Goal: Transaction & Acquisition: Purchase product/service

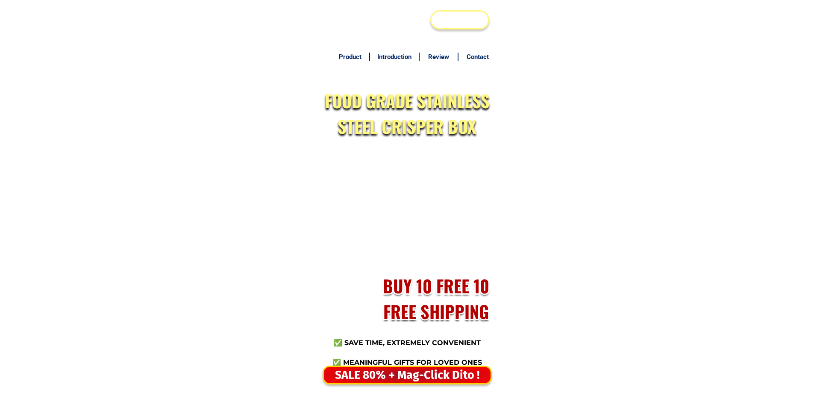
type input "09214185222"
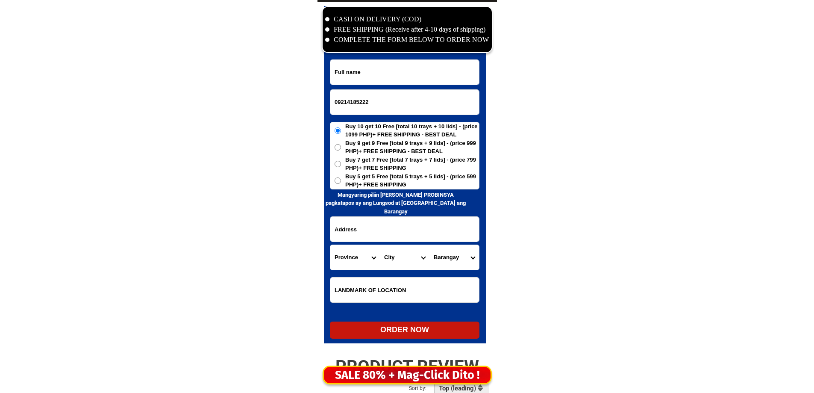
scroll to position [4128, 0]
click at [371, 81] on input "Input full_name" at bounding box center [404, 72] width 149 height 25
paste input "myrna m yabut"
type input "myrna m yabut"
click at [379, 174] on span "Buy 5 get 5 Free [total 5 trays + 5 lids] - (price 599 PHP)+ FREE SHIPPING" at bounding box center [412, 180] width 134 height 17
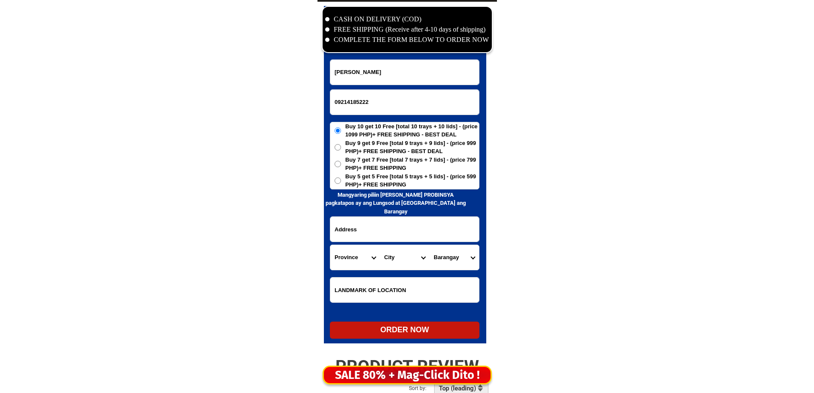
click at [341, 177] on input "Buy 5 get 5 Free [total 5 trays + 5 lids] - (price 599 PHP)+ FREE SHIPPING" at bounding box center [338, 180] width 6 height 6
radio input "true"
click at [379, 227] on input "Input address" at bounding box center [404, 229] width 149 height 25
paste input "blk48 phase 1 cristorsy capas tarlc"
drag, startPoint x: 368, startPoint y: 250, endPoint x: 364, endPoint y: 253, distance: 5.1
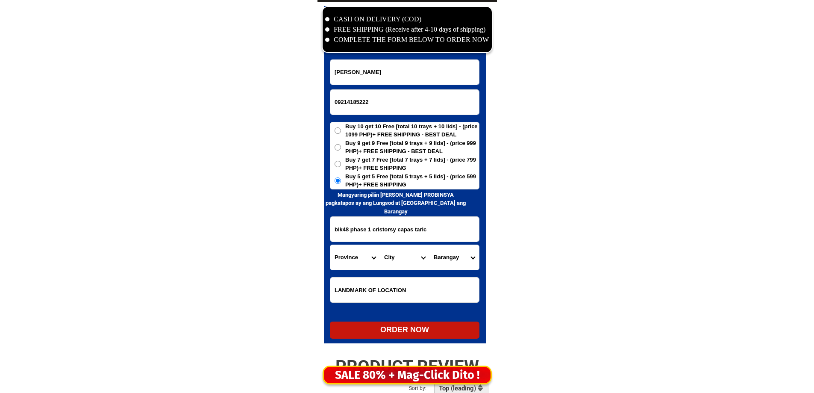
click at [367, 250] on form "myrna m yabut 09214185222 ORDER NOW blk48 phase 1 cristorsy capas tarlc Provinc…" at bounding box center [405, 198] width 150 height 279
type input "blk48 phase 1 cristorsy capas tarlc"
click at [363, 253] on select "Province [GEOGRAPHIC_DATA] [GEOGRAPHIC_DATA][PERSON_NAME][GEOGRAPHIC_DATA][GEOG…" at bounding box center [355, 257] width 50 height 25
select select "63_225"
click at [361, 254] on select "Province [GEOGRAPHIC_DATA] [GEOGRAPHIC_DATA][PERSON_NAME][GEOGRAPHIC_DATA][GEOG…" at bounding box center [355, 257] width 50 height 25
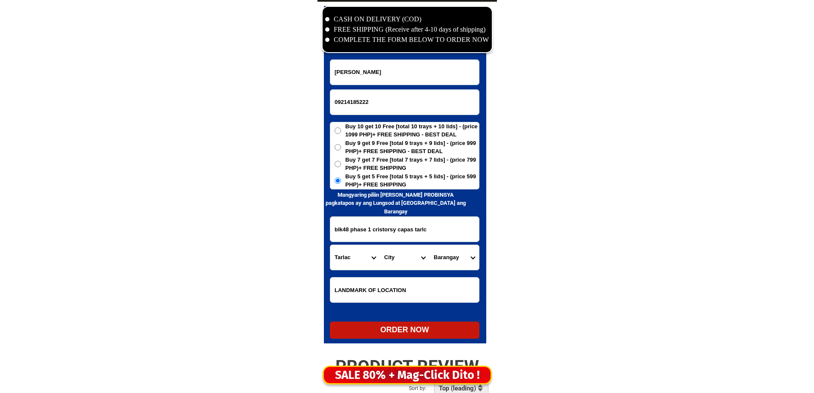
click at [400, 258] on select "City Anao Bamban Camiling Capas Gerona Mayantoc Moncada Paniqui Pura Ramos San-…" at bounding box center [405, 257] width 50 height 25
select select "63_2251785"
click at [400, 258] on select "City Anao Bamban Camiling Capas Gerona Mayantoc Moncada Paniqui Pura Ramos San-…" at bounding box center [405, 257] width 50 height 25
click at [450, 257] on select "Barangay Aranguren Bueno Cristo rey Cubcub (pob.) Cutcut 1st Cutcut 2nd Dolores…" at bounding box center [454, 257] width 50 height 25
select select "63_22517855975"
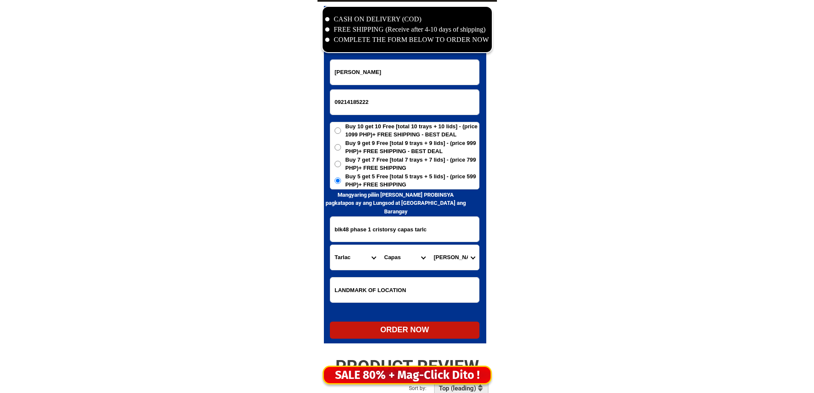
click at [450, 257] on select "Barangay Aranguren Bueno Cristo rey Cubcub (pob.) Cutcut 1st Cutcut 2nd Dolores…" at bounding box center [454, 257] width 50 height 25
click at [393, 327] on div "ORDER NOW" at bounding box center [405, 330] width 150 height 12
type input "09214185222"
radio input "true"
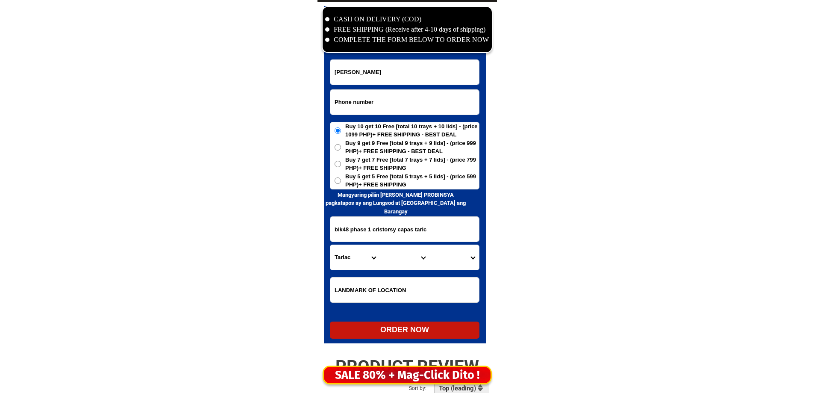
click at [409, 109] on input "Input phone_number" at bounding box center [404, 102] width 149 height 25
paste input "09534872731"
type input "09534872731"
click at [374, 72] on input "myrna m yabut" at bounding box center [404, 72] width 149 height 25
paste input "Relidiosa Pabillaran"
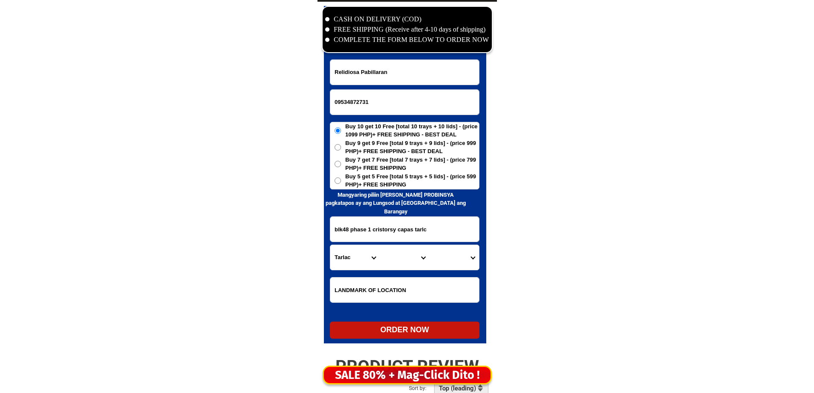
type input "Relidiosa Pabillaran"
click at [442, 221] on input "blk48 phase 1 cristorsy capas tarlc" at bounding box center [404, 229] width 149 height 25
paste input "Lower calacapan Indahag Cagayan de Oro city care of Magan store."
type input "Lower calacapan Indahag Cagayan de Oro city care of Magan store."
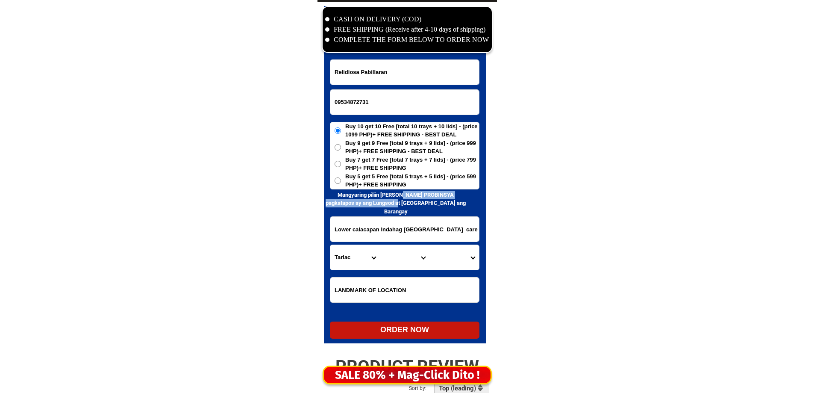
click at [389, 185] on div "CASH ON DELIVERY (COD) FREE SHIPPING (Receive after 4-10 days of shipping) COMP…" at bounding box center [406, 177] width 179 height 350
click at [389, 185] on span "Buy 5 get 5 Free [total 5 trays + 5 lids] - (price 599 PHP)+ FREE SHIPPING" at bounding box center [412, 180] width 134 height 17
click at [341, 184] on input "Buy 5 get 5 Free [total 5 trays + 5 lids] - (price 599 PHP)+ FREE SHIPPING" at bounding box center [338, 180] width 6 height 6
radio input "true"
click at [351, 243] on form "Relidiosa Pabillaran 09534872731 ORDER NOW Lower calacapan Indahag Cagayan de O…" at bounding box center [405, 198] width 150 height 279
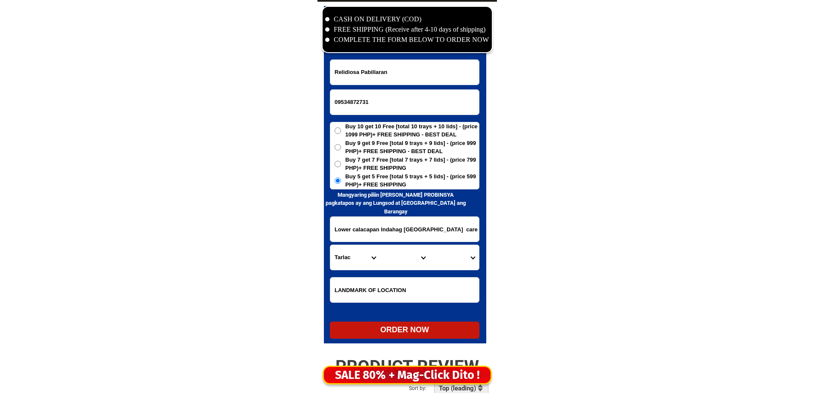
click at [352, 258] on select "Province [GEOGRAPHIC_DATA] [GEOGRAPHIC_DATA][PERSON_NAME][GEOGRAPHIC_DATA][GEOG…" at bounding box center [355, 257] width 50 height 25
select select "63_386"
click at [330, 245] on select "Province [GEOGRAPHIC_DATA] [GEOGRAPHIC_DATA][PERSON_NAME][GEOGRAPHIC_DATA][GEOG…" at bounding box center [355, 257] width 50 height 25
click at [394, 262] on select "City Alubijid Balingasag Balingoan Binuangan Cagayan-de-oro-city El-salvador-ci…" at bounding box center [405, 257] width 50 height 25
select select "63_386807"
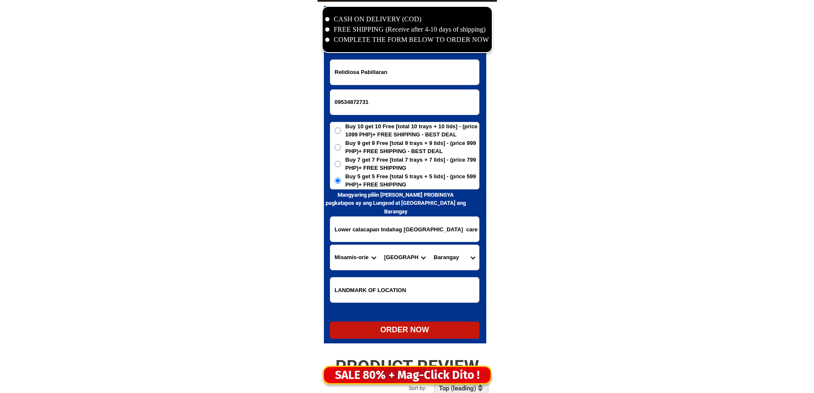
click at [394, 262] on select "City Alubijid Balingasag Balingoan Binuangan Cagayan-de-oro-city El-salvador-ci…" at bounding box center [405, 257] width 50 height 25
drag, startPoint x: 405, startPoint y: 236, endPoint x: 523, endPoint y: 235, distance: 117.5
click at [369, 227] on input "Lower calacapan Indahag Cagayan de Oro city care of Magan store." at bounding box center [404, 229] width 149 height 25
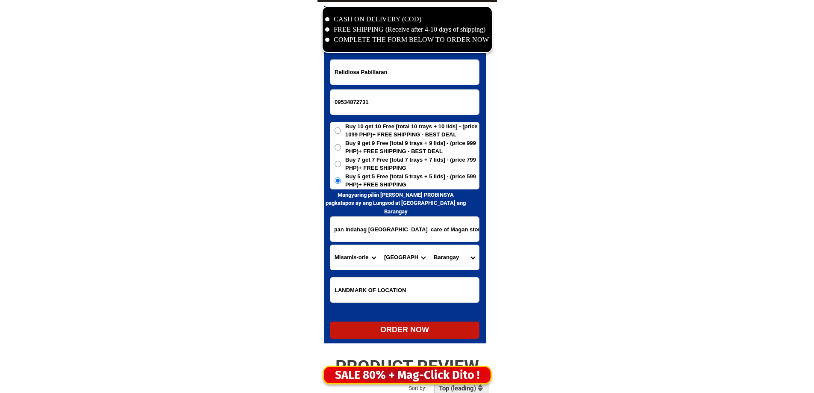
scroll to position [0, 0]
drag, startPoint x: 351, startPoint y: 228, endPoint x: 396, endPoint y: 235, distance: 45.4
click at [360, 229] on input "Lower calacapan Indahag Cagayan de Oro city care of Magan store." at bounding box center [404, 229] width 149 height 25
click at [460, 260] on select "Barangay Agusan Baikingon Balubal Balulang Barangay 1 (pob.) Barangay 10 (pob.)…" at bounding box center [454, 257] width 50 height 25
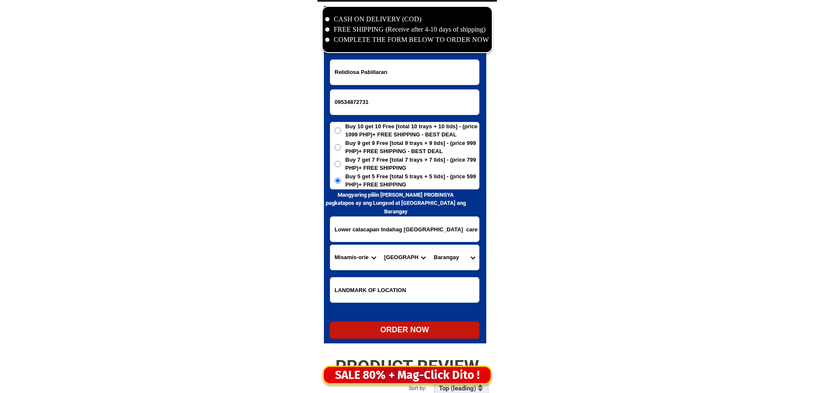
click at [460, 260] on select "Barangay Agusan Baikingon Balubal Balulang Barangay 1 (pob.) Barangay 10 (pob.)…" at bounding box center [454, 257] width 50 height 25
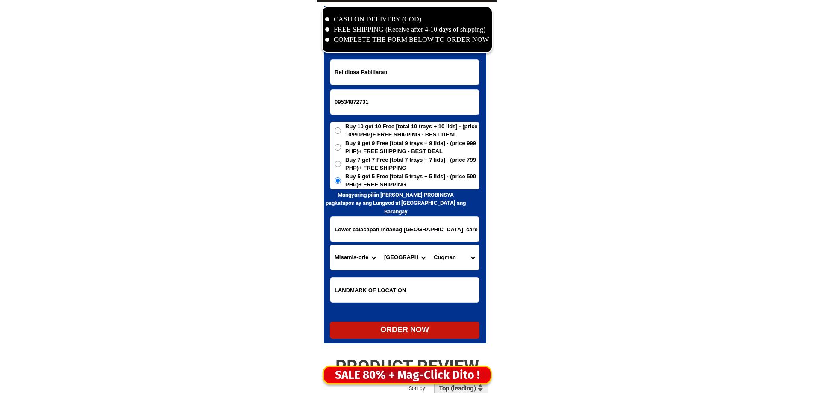
select select "63_3868077130"
click at [429, 245] on select "Barangay Agusan Baikingon Balubal Balulang Barangay 1 (pob.) Barangay 10 (pob.)…" at bounding box center [454, 257] width 50 height 25
click at [391, 334] on div "ORDER NOW" at bounding box center [405, 330] width 150 height 12
radio input "true"
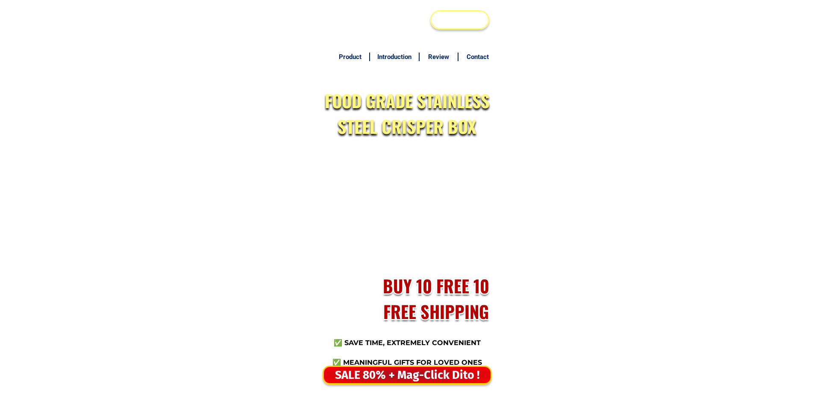
scroll to position [4128, 0]
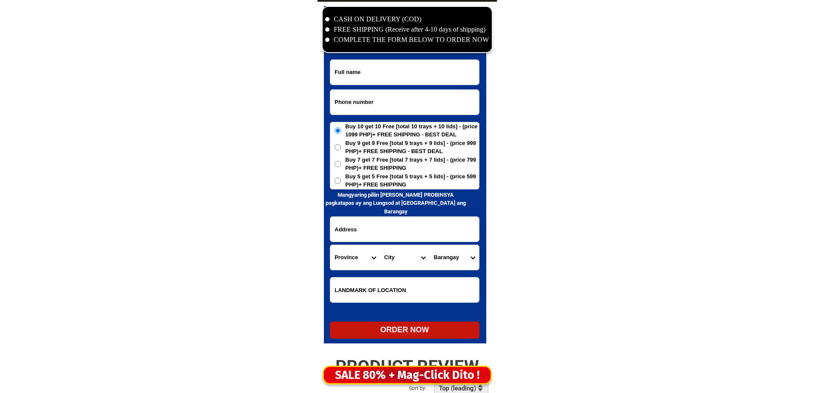
click at [375, 102] on input "Input phone_number" at bounding box center [404, 102] width 149 height 25
paste input "09652069329"
type input "09652069329"
click at [348, 74] on input "Input full_name" at bounding box center [404, 72] width 149 height 25
paste input "Garenciana E Daligdig"
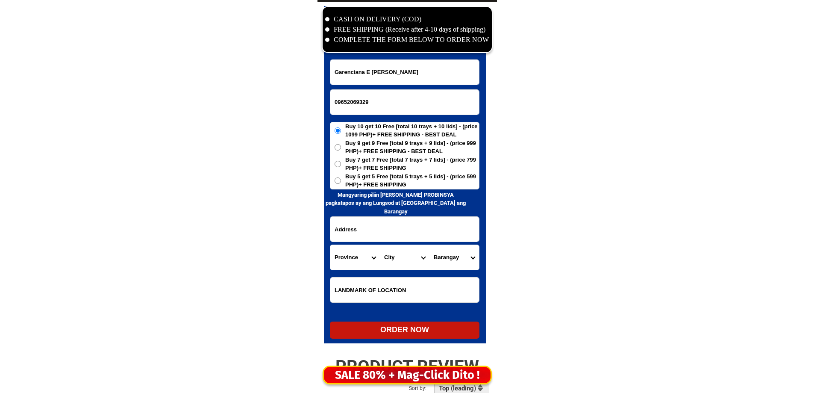
type input "Garenciana E Daligdig"
click at [361, 148] on span "Buy 9 get 9 Free [total 9 trays + 9 lids] - (price 999 PHP)+ FREE SHIPPING - BE…" at bounding box center [412, 147] width 134 height 17
click at [341, 148] on input "Buy 9 get 9 Free [total 9 trays + 9 lids] - (price 999 PHP)+ FREE SHIPPING - BE…" at bounding box center [338, 147] width 6 height 6
radio input "true"
click at [360, 225] on input "Input address" at bounding box center [404, 229] width 149 height 25
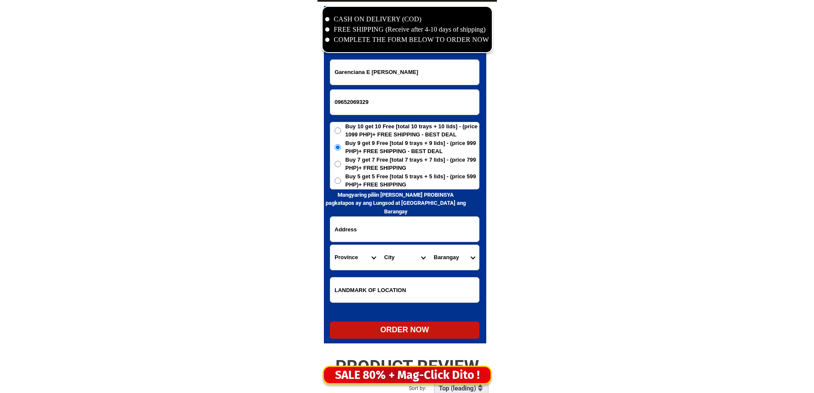
paste input "Bansarvil 1 purok 6 Kapatagan.lanao del norte"
type input "Bansarvil 1 purok 6 Kapatagan.lanao del norte"
click at [350, 259] on select "Province [GEOGRAPHIC_DATA] [GEOGRAPHIC_DATA][PERSON_NAME][GEOGRAPHIC_DATA][GEOG…" at bounding box center [355, 257] width 50 height 25
select select "63_691"
click at [330, 245] on select "Province [GEOGRAPHIC_DATA] [GEOGRAPHIC_DATA][PERSON_NAME][GEOGRAPHIC_DATA][GEOG…" at bounding box center [355, 257] width 50 height 25
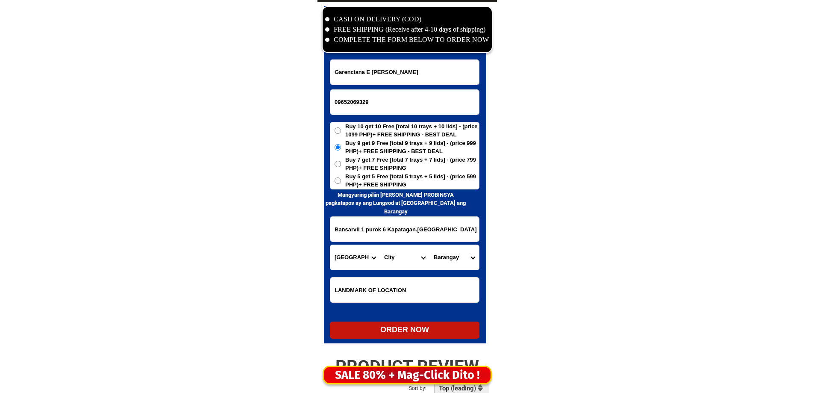
click at [404, 259] on select "City Bacolod Baloi Baroy Iligan-city Kauswagan Kolambugan Lala Lanao-del-norte-…" at bounding box center [405, 257] width 50 height 25
click at [419, 263] on select "City Bacolod Baloi Baroy Iligan-city Kauswagan Kolambugan Lala Lanao-del-norte-…" at bounding box center [405, 257] width 50 height 25
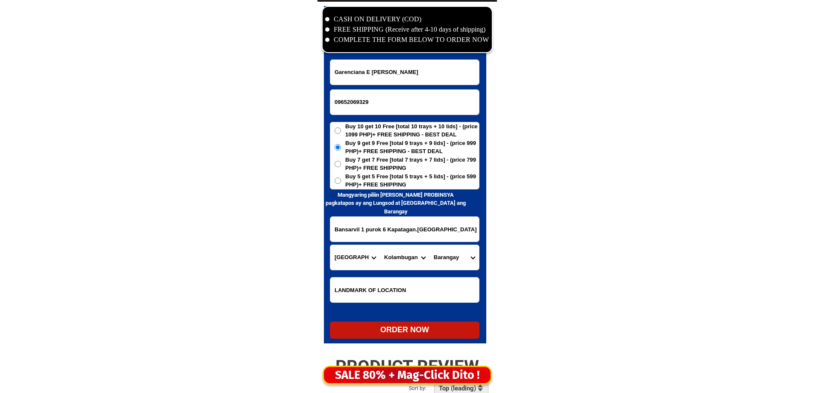
select select "63_6917461"
click at [380, 245] on select "City Bacolod Baloi Baroy Iligan-city Kauswagan Kolambugan Lala Lanao-del-norte-…" at bounding box center [405, 257] width 50 height 25
click at [458, 260] on select "Barangay Bagong badian Bagong silang Balili Bansarvil Belis Buenavista Butadon …" at bounding box center [454, 257] width 50 height 25
select select "63_69174615305"
click at [429, 245] on select "Barangay Bagong badian Bagong silang Balili Bansarvil Belis Buenavista Butadon …" at bounding box center [454, 257] width 50 height 25
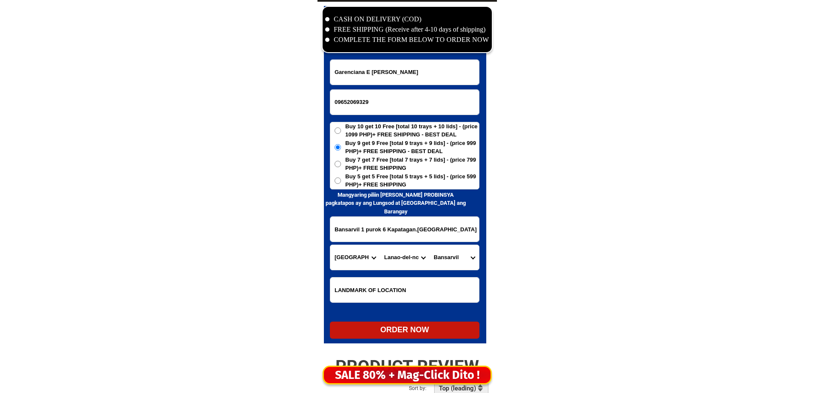
click at [372, 330] on div "ORDER NOW" at bounding box center [405, 330] width 150 height 12
radio input "true"
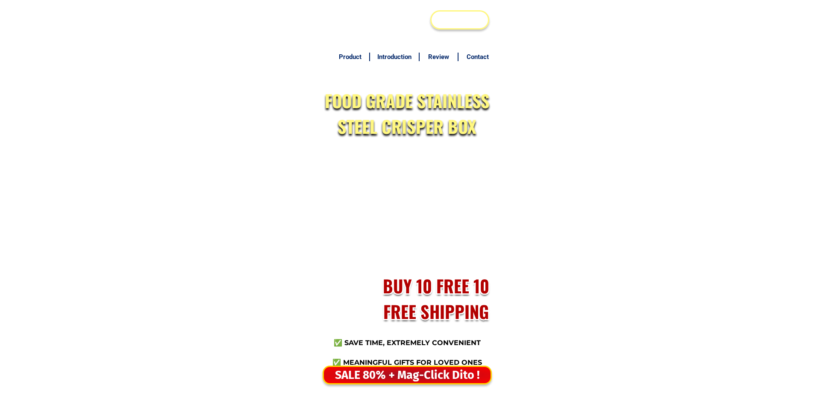
scroll to position [4128, 0]
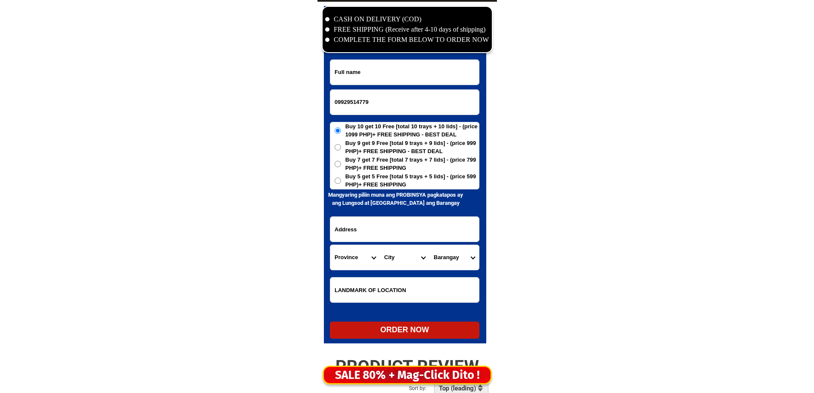
type input "09929514779"
drag, startPoint x: 348, startPoint y: 88, endPoint x: 362, endPoint y: 75, distance: 19.1
click at [349, 87] on form "09929514779 ORDER NOW Province [GEOGRAPHIC_DATA] [GEOGRAPHIC_DATA][PERSON_NAME]…" at bounding box center [405, 198] width 150 height 279
click at [362, 75] on input "Input full_name" at bounding box center [404, 72] width 149 height 25
paste input "[PERSON_NAME]"
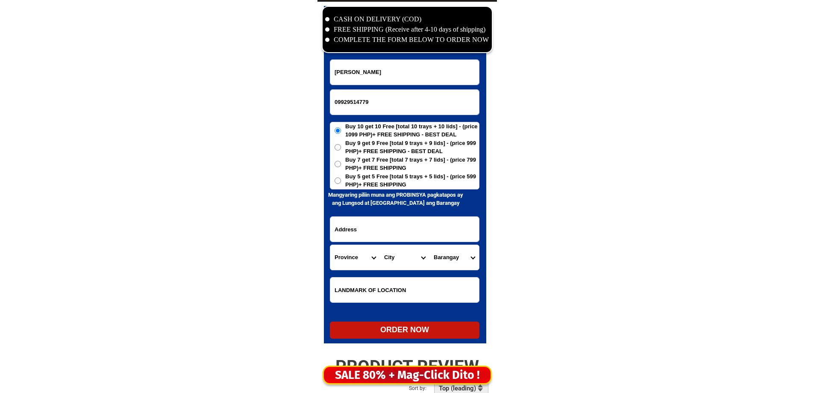
type input "[PERSON_NAME]"
click at [384, 223] on input "Input address" at bounding box center [404, 229] width 149 height 25
paste input "1 ilalim Ng [PERSON_NAME] [GEOGRAPHIC_DATA]"
type input "1 ilalim Ng [PERSON_NAME] [GEOGRAPHIC_DATA]"
click at [368, 296] on input "Input LANDMARKOFLOCATION" at bounding box center [404, 289] width 149 height 25
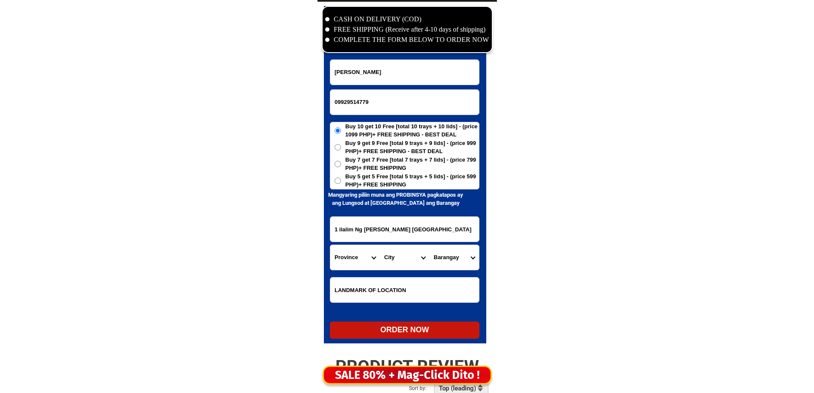
paste input "Dito po bhay k sa may court may tindahan po Ako Dito balai store Ako po [PERSON…"
type input "Dito po bhay k sa may court may tindahan po Ako Dito balai store Ako po [PERSON…"
drag, startPoint x: 366, startPoint y: 164, endPoint x: 362, endPoint y: 184, distance: 20.4
click at [366, 166] on span "Buy 7 get 7 Free [total 7 trays + 7 lids] - (price 799 PHP)+ FREE SHIPPING" at bounding box center [412, 164] width 134 height 17
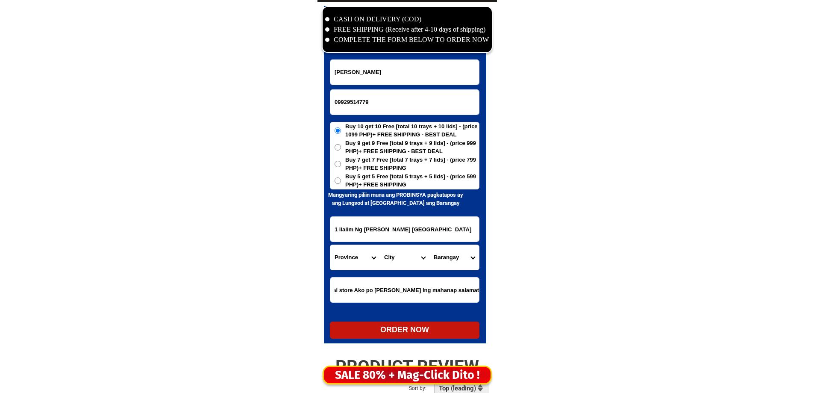
click at [341, 166] on input "Buy 7 get 7 Free [total 7 trays + 7 lids] - (price 799 PHP)+ FREE SHIPPING" at bounding box center [338, 164] width 6 height 6
radio input "true"
click at [362, 184] on span "Buy 5 get 5 Free [total 5 trays + 5 lids] - (price 599 PHP)+ FREE SHIPPING" at bounding box center [412, 180] width 134 height 17
click at [341, 184] on input "Buy 5 get 5 Free [total 5 trays + 5 lids] - (price 599 PHP)+ FREE SHIPPING" at bounding box center [338, 180] width 6 height 6
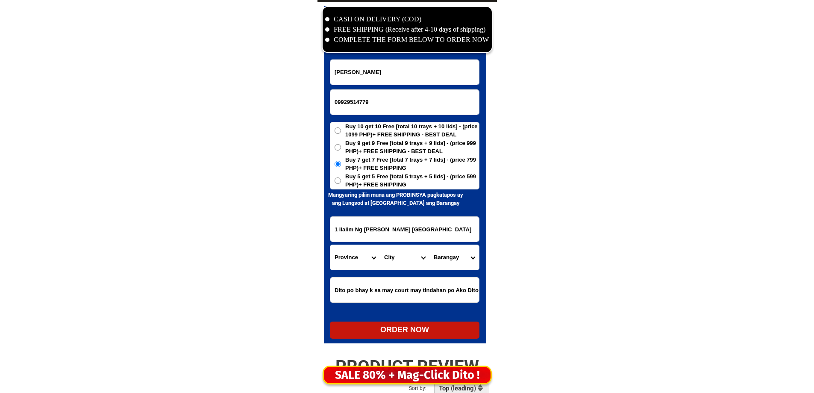
radio input "true"
click at [343, 235] on input "1 ilalim Ng [PERSON_NAME] [GEOGRAPHIC_DATA]" at bounding box center [404, 229] width 149 height 25
click at [346, 264] on select "Province [GEOGRAPHIC_DATA] [GEOGRAPHIC_DATA][PERSON_NAME][GEOGRAPHIC_DATA][GEOG…" at bounding box center [355, 257] width 50 height 25
select select "63_219"
click at [383, 260] on select "City" at bounding box center [405, 257] width 50 height 25
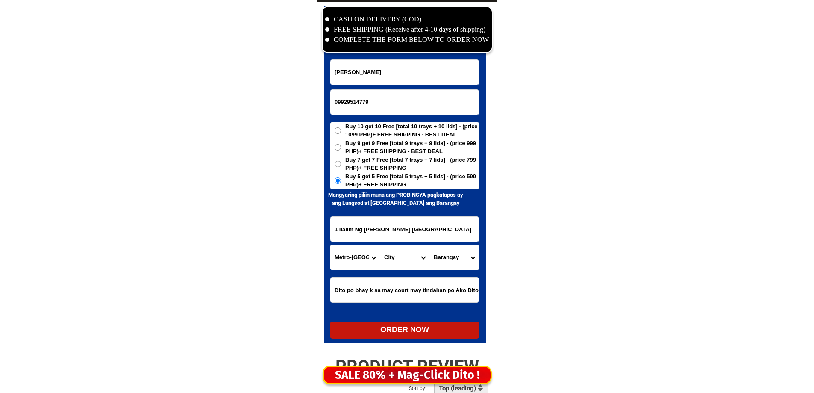
select select "63_2194070"
drag, startPoint x: 383, startPoint y: 259, endPoint x: 416, endPoint y: 259, distance: 32.9
click at [383, 259] on select "City [GEOGRAPHIC_DATA] [GEOGRAPHIC_DATA] [GEOGRAPHIC_DATA] [GEOGRAPHIC_DATA]-ci…" at bounding box center [405, 257] width 50 height 25
click at [454, 256] on select "Barangay [PERSON_NAME] [PERSON_NAME] Bagbag Bago bantay Bagong lipunan ng crame…" at bounding box center [454, 257] width 50 height 25
click at [460, 262] on select "Barangay [PERSON_NAME] [PERSON_NAME] Bagbag Bago bantay Bagong lipunan ng crame…" at bounding box center [454, 257] width 50 height 25
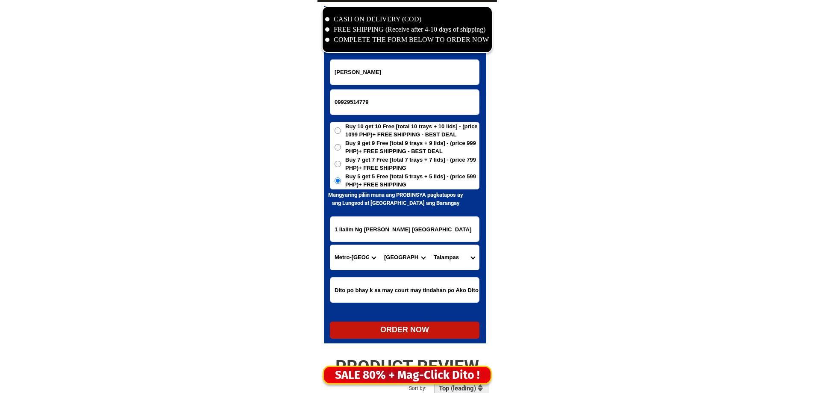
click at [460, 262] on select "Barangay [PERSON_NAME] [PERSON_NAME] Bagbag Bago bantay Bagong lipunan ng crame…" at bounding box center [454, 257] width 50 height 25
select select "63_219407013269"
click at [429, 245] on select "Barangay [PERSON_NAME] [PERSON_NAME] Bagbag Bago bantay Bagong lipunan ng crame…" at bounding box center [454, 257] width 50 height 25
click at [423, 325] on div "ORDER NOW" at bounding box center [405, 329] width 150 height 17
type input "09929514779"
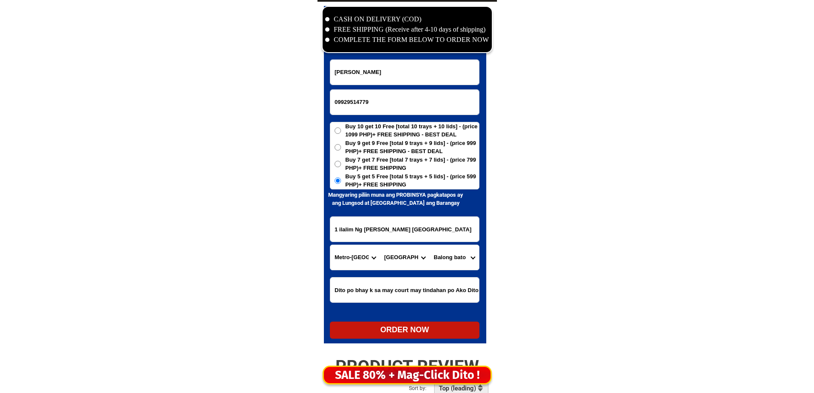
radio input "true"
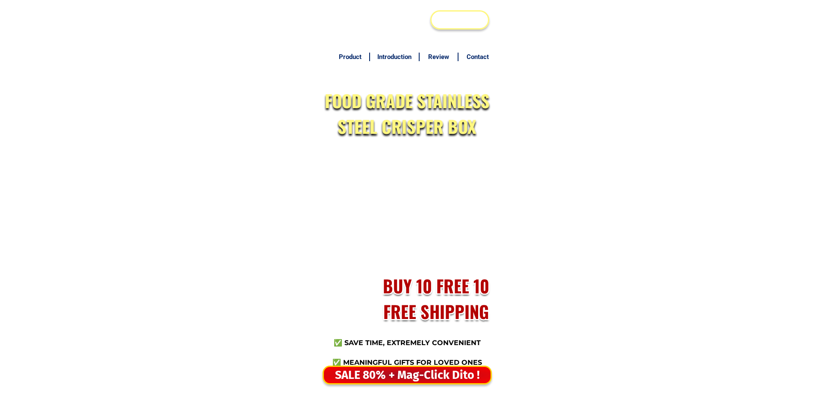
scroll to position [4128, 0]
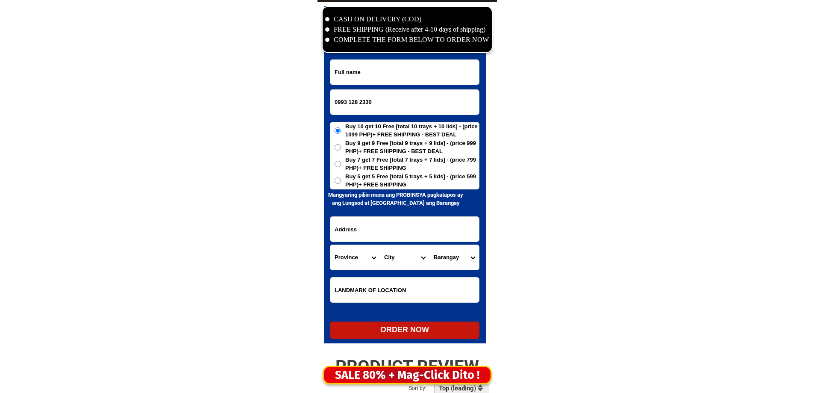
click at [360, 102] on input "0993 128 2330" at bounding box center [404, 102] width 149 height 25
click at [350, 103] on input "0993 1282330" at bounding box center [404, 102] width 149 height 25
type input "09931282330"
click at [407, 84] on input "Input full_name" at bounding box center [404, 72] width 149 height 25
paste input "Martina de los Santos"
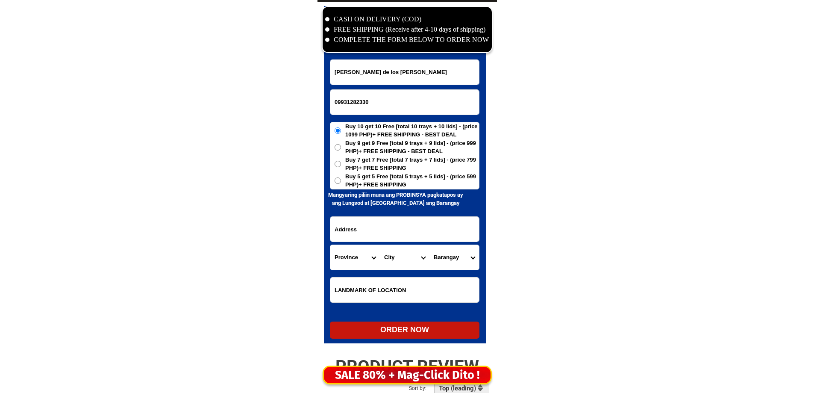
type input "Martina de los Santos"
click at [385, 188] on span "Buy 5 get 5 Free [total 5 trays + 5 lids] - (price 599 PHP)+ FREE SHIPPING" at bounding box center [412, 180] width 134 height 17
click at [387, 183] on span "Buy 5 get 5 Free [total 5 trays + 5 lids] - (price 599 PHP)+ FREE SHIPPING" at bounding box center [412, 180] width 134 height 17
click at [341, 183] on input "Buy 5 get 5 Free [total 5 trays + 5 lids] - (price 599 PHP)+ FREE SHIPPING" at bounding box center [338, 180] width 6 height 6
radio input "true"
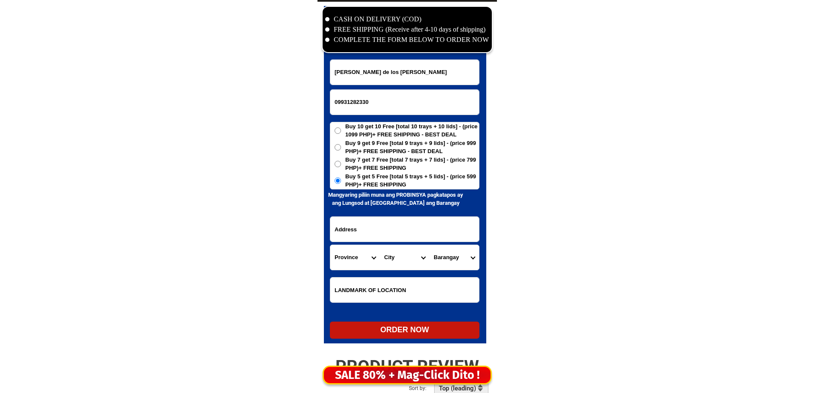
click at [370, 232] on input "Input address" at bounding box center [404, 229] width 149 height 25
paste input "1 senior citi citizen Addtess Zone7 Busak Libmanan Camarines Sur"
type input "1 senior citi citizen Addtess Zone7 Busak Libmanan Camarines Sur"
click at [361, 249] on select "Province [GEOGRAPHIC_DATA] [GEOGRAPHIC_DATA][PERSON_NAME][GEOGRAPHIC_DATA][GEOG…" at bounding box center [355, 257] width 50 height 25
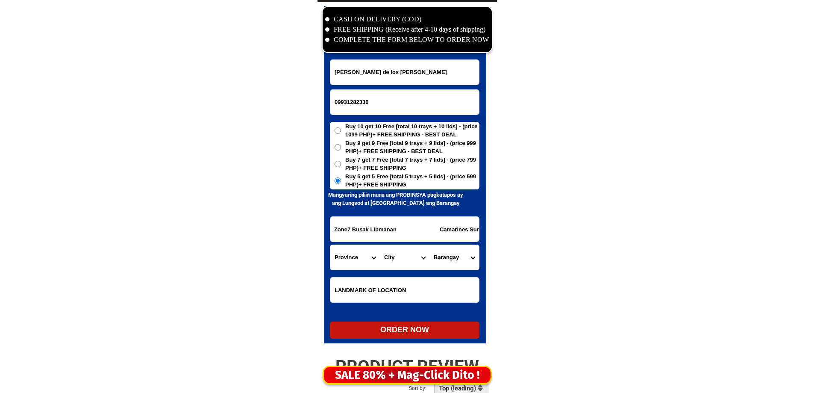
scroll to position [0, 0]
select select "63_374"
click at [330, 245] on select "Province [GEOGRAPHIC_DATA] [GEOGRAPHIC_DATA][PERSON_NAME][GEOGRAPHIC_DATA][GEOG…" at bounding box center [355, 257] width 50 height 25
drag, startPoint x: 399, startPoint y: 241, endPoint x: 530, endPoint y: 251, distance: 131.2
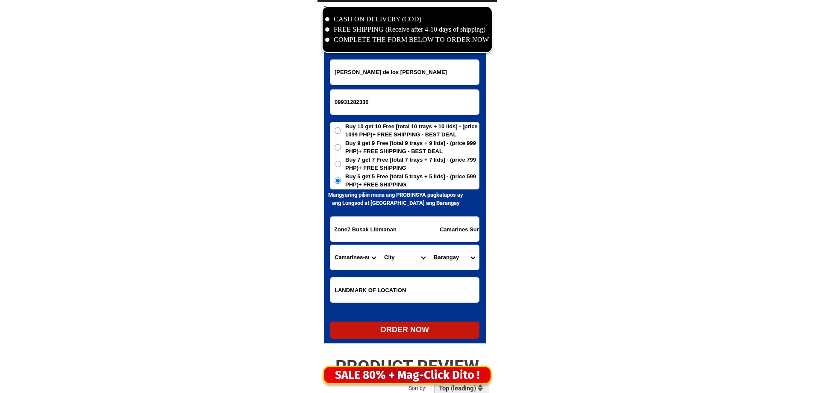
click at [400, 260] on select "City Baao Balatan Bombon Buhi Bula Cabusao Calabanga Camaligan Camarines-sur-ba…" at bounding box center [405, 257] width 50 height 25
select select "63_3746440"
click at [380, 245] on select "City Baao Balatan Bombon Buhi Bula Cabusao Calabanga Camaligan Camarines-sur-ba…" at bounding box center [405, 257] width 50 height 25
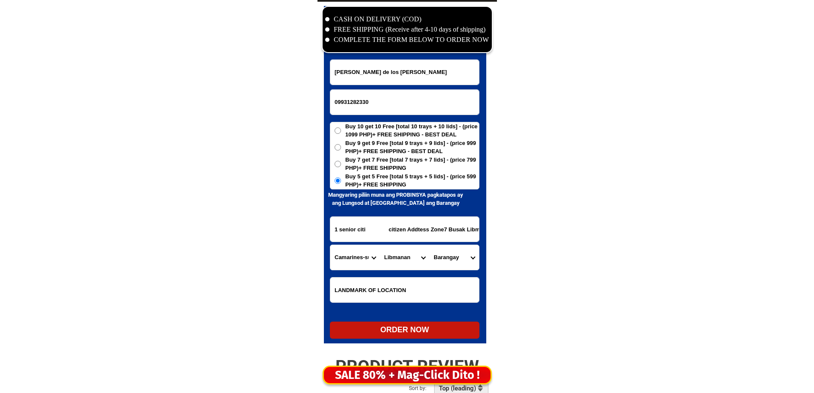
scroll to position [0, 100]
drag, startPoint x: 373, startPoint y: 227, endPoint x: 422, endPoint y: 233, distance: 49.6
click at [422, 233] on input "1 senior citi citizen Addtess Zone7 Busak Libmanan Camarines Sur" at bounding box center [404, 229] width 149 height 25
click at [452, 253] on select "Barangay Aslong Awayan Bagacay Bagadion Bagamelon Bagumbayan Bahao Bahay Begajo…" at bounding box center [454, 257] width 50 height 25
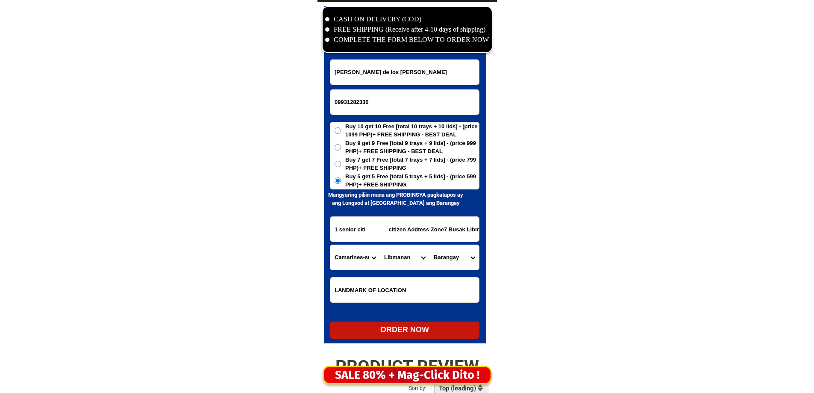
select select "63_37464408983"
click at [394, 224] on input "1 senior citi citizen Addtess Zone7 Busak Libmanan Camarines Sur" at bounding box center [404, 229] width 149 height 25
drag, startPoint x: 391, startPoint y: 228, endPoint x: 372, endPoint y: 234, distance: 19.9
click at [372, 234] on input "1 senior citi citizen Addtess Zone7 Busak Libmanan Camarines Sur" at bounding box center [404, 229] width 149 height 25
click at [335, 232] on input "1 senior citi citizen Addtess Zone7 Busak Libmanan Camarines Sur" at bounding box center [404, 229] width 149 height 25
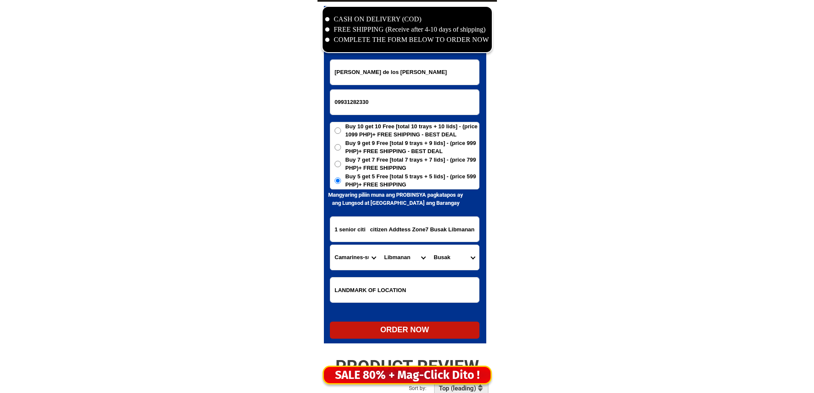
click at [339, 229] on input "1 senior citi citizen Addtess Zone7 Busak Libmanan Camarines Sur" at bounding box center [404, 229] width 149 height 25
drag, startPoint x: 443, startPoint y: 235, endPoint x: 453, endPoint y: 242, distance: 12.0
click at [453, 242] on form "Martina de los Santos 09931282330 ORDER NOW 1 senior citi citizen Addtess Zone7…" at bounding box center [405, 198] width 150 height 279
click at [432, 230] on input "1 senior citi citizen Addtess Zone7 Busak Libmanan Camarines Sur" at bounding box center [404, 229] width 149 height 25
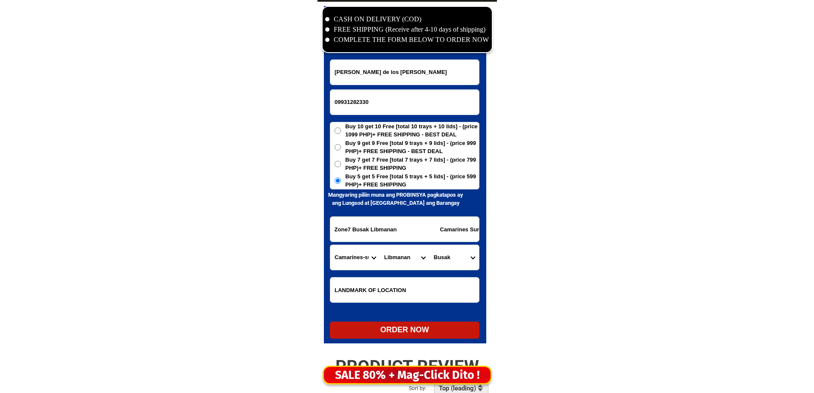
drag, startPoint x: 436, startPoint y: 228, endPoint x: 397, endPoint y: 235, distance: 39.4
click at [397, 235] on input "1 senior citi citizen Addtess Zone7 Busak Libmanan Camarines Sur" at bounding box center [404, 229] width 149 height 25
drag, startPoint x: 445, startPoint y: 231, endPoint x: 448, endPoint y: 234, distance: 4.5
click at [448, 234] on input "1 senior citi citizen Addtess Zone7 Busak Libmanan Camarines Sur" at bounding box center [404, 229] width 149 height 25
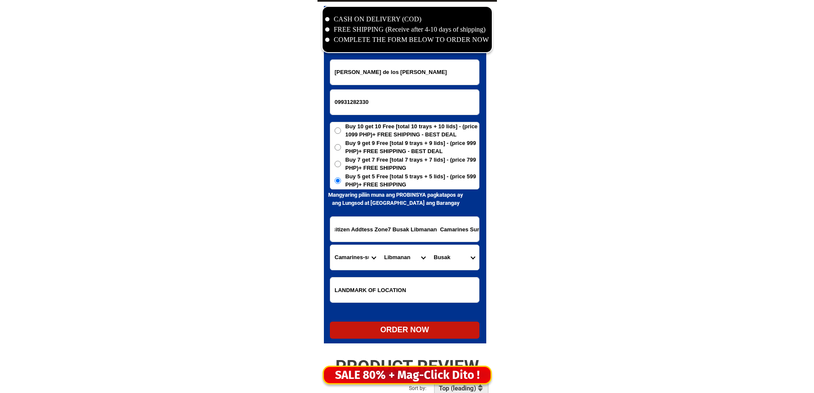
type input "1 senior citi citizen Addtess Zone7 Busak Libmanan Camarines Sur"
click at [454, 259] on select "Barangay Aslong Awayan Bagacay Bagadion Bagamelon Bagumbayan Bahao Bahay Begajo…" at bounding box center [454, 257] width 50 height 25
click at [429, 245] on select "Barangay Aslong Awayan Bagacay Bagadion Bagamelon Bagumbayan Bahao Bahay Begajo…" at bounding box center [454, 257] width 50 height 25
click at [384, 326] on div "ORDER NOW" at bounding box center [405, 330] width 150 height 12
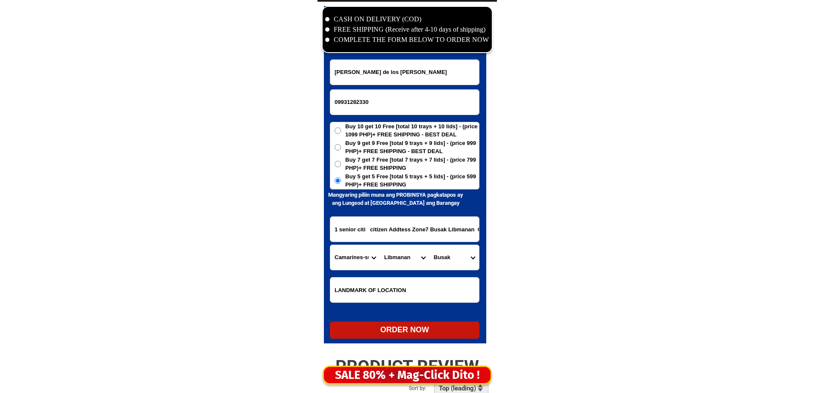
radio input "true"
click at [361, 125] on span "Buy 10 get 10 Free [total 10 trays + 10 lids] - (price 1099 PHP)+ FREE SHIPPING…" at bounding box center [412, 130] width 134 height 17
click at [341, 127] on input "Buy 10 get 10 Free [total 10 trays + 10 lids] - (price 1099 PHP)+ FREE SHIPPING…" at bounding box center [338, 130] width 6 height 6
click at [372, 106] on input "Input phone_number" at bounding box center [404, 102] width 149 height 25
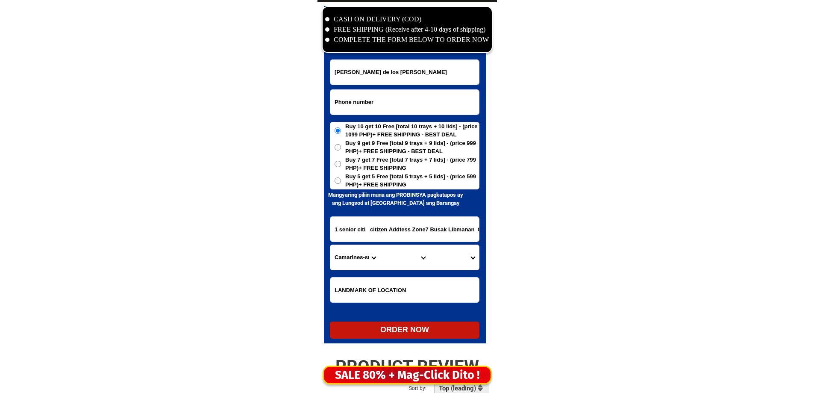
paste input "09391951399"
type input "09391951399"
click at [429, 70] on input "Martina de los Santos" at bounding box center [404, 72] width 149 height 25
paste input "melba medalla"
type input "melba medalla"
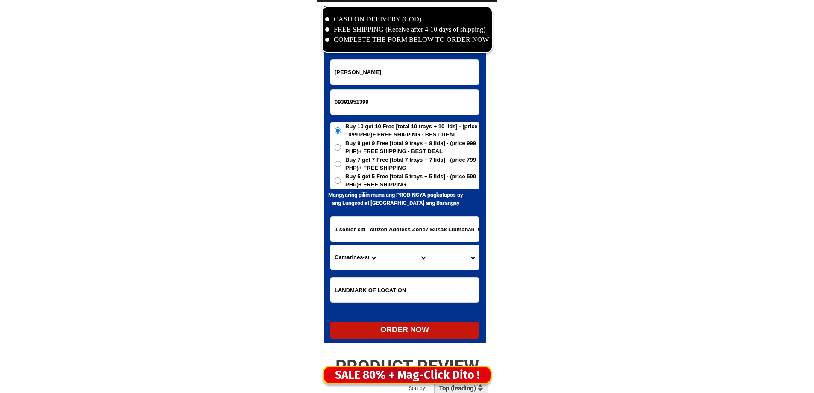
click at [385, 233] on input "1 senior citi citizen Addtess Zone7 Busak Libmanan Camarines Sur" at bounding box center [404, 229] width 149 height 25
paste input "p3b3 L191 Richwood Guiwanon Poblacion Compostela Cebu"
type input "p3b3 L191 Richwood Guiwanon Poblacion Compostela Cebu"
click at [383, 182] on span "Buy 5 get 5 Free [total 5 trays + 5 lids] - (price 599 PHP)+ FREE SHIPPING" at bounding box center [412, 180] width 134 height 17
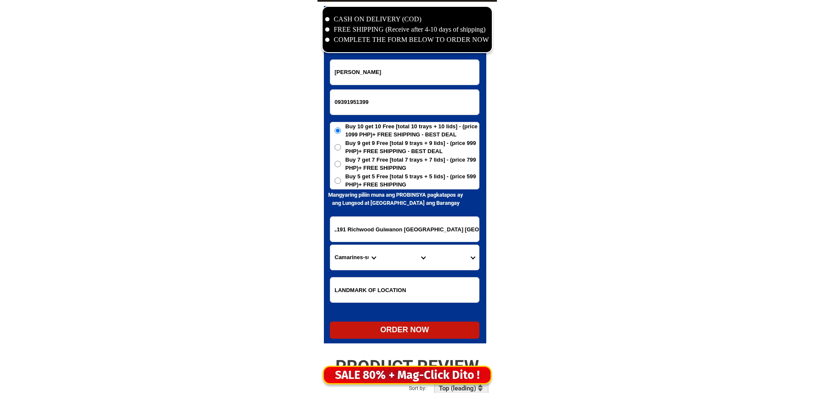
click at [341, 182] on input "Buy 5 get 5 Free [total 5 trays + 5 lids] - (price 599 PHP)+ FREE SHIPPING" at bounding box center [338, 180] width 6 height 6
radio input "true"
click at [356, 255] on select "Province [GEOGRAPHIC_DATA] [GEOGRAPHIC_DATA][PERSON_NAME][GEOGRAPHIC_DATA][GEOG…" at bounding box center [355, 257] width 50 height 25
select select "63_8"
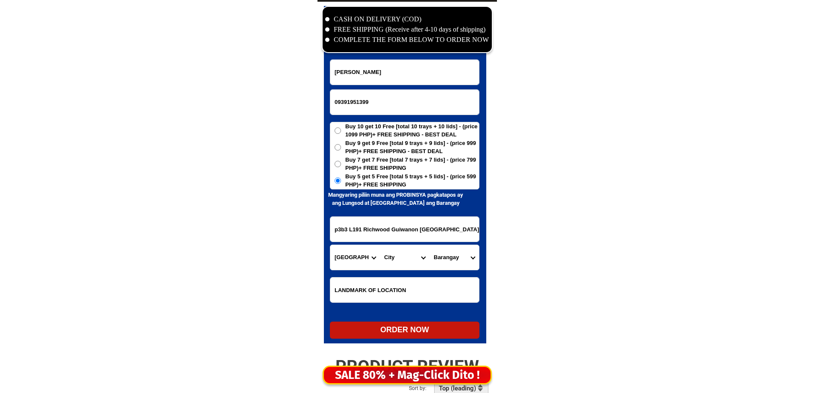
click at [356, 255] on select "Province [GEOGRAPHIC_DATA] [GEOGRAPHIC_DATA] [GEOGRAPHIC_DATA] [GEOGRAPHIC_DATA…" at bounding box center [355, 257] width 50 height 25
drag, startPoint x: 442, startPoint y: 223, endPoint x: 492, endPoint y: 231, distance: 50.6
click at [398, 264] on select "City Alcoy Aloguinsan Argao Asturias Badian Balamban Bantayan Barili Bogo-city …" at bounding box center [405, 257] width 50 height 25
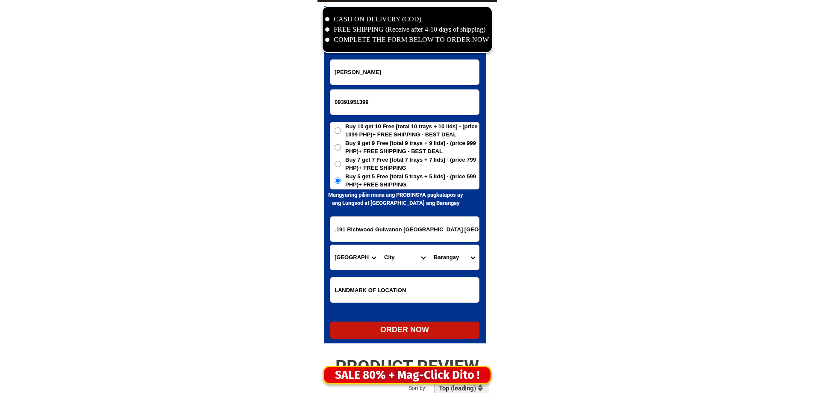
scroll to position [0, 0]
select select "63_89442"
click at [380, 245] on select "City Alcoy Aloguinsan Argao Asturias Badian Balamban Bantayan Barili Bogo-city …" at bounding box center [405, 257] width 50 height 25
drag, startPoint x: 402, startPoint y: 230, endPoint x: 525, endPoint y: 236, distance: 122.4
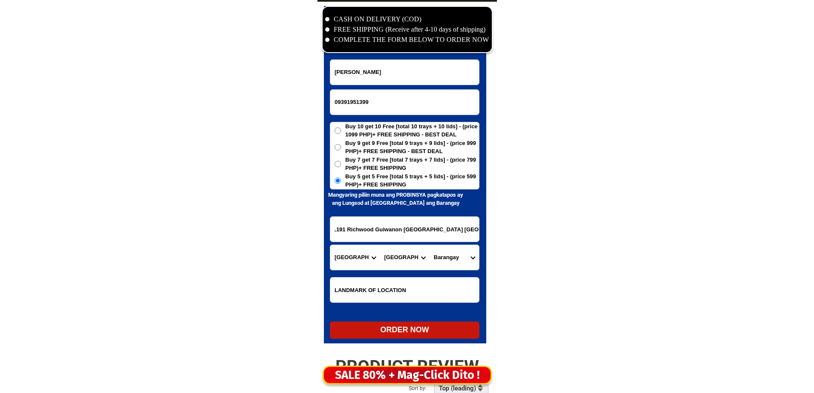
click at [464, 252] on select "Barangay Bagalnga Basak Buluang Cabadiangan Cambayog Canamucan Cogon Dapdap Est…" at bounding box center [454, 257] width 50 height 25
select select "63_894425072"
click at [429, 245] on select "Barangay Bagalnga Basak Buluang Cabadiangan Cambayog Canamucan Cogon Dapdap Est…" at bounding box center [454, 257] width 50 height 25
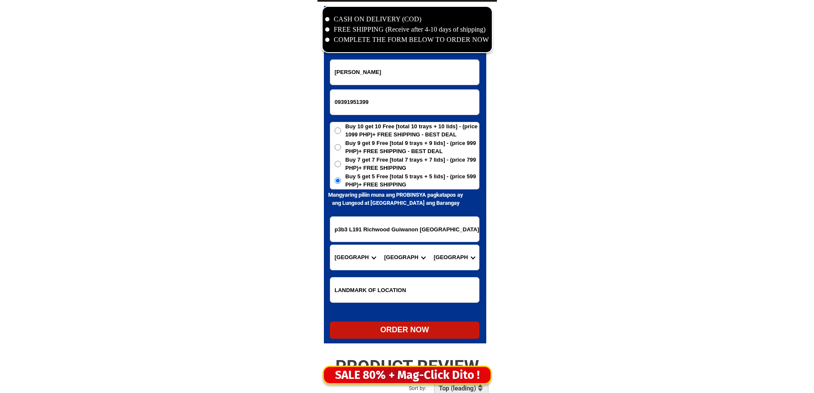
click at [386, 336] on div "ORDER NOW" at bounding box center [405, 329] width 150 height 17
radio input "true"
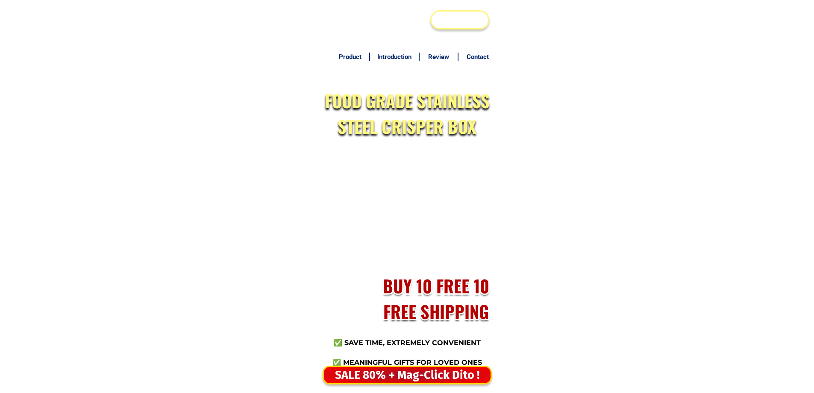
scroll to position [4128, 0]
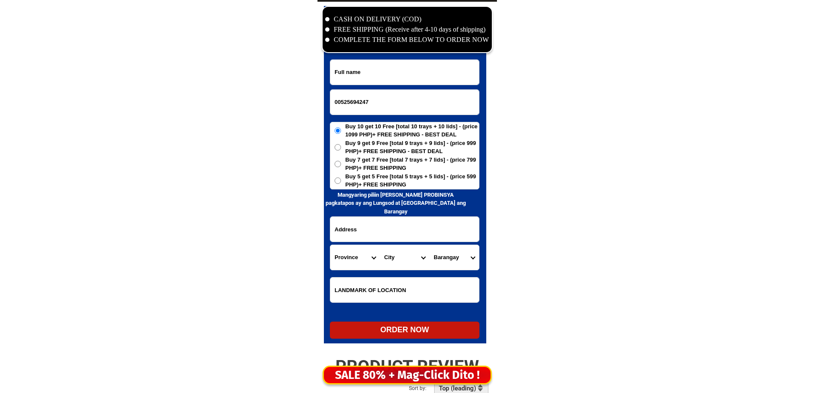
click at [342, 103] on input "00525694247" at bounding box center [404, 102] width 149 height 25
type input "09525694247"
click at [417, 56] on div at bounding box center [405, 174] width 162 height 337
paste input "Felicisima C ortes"
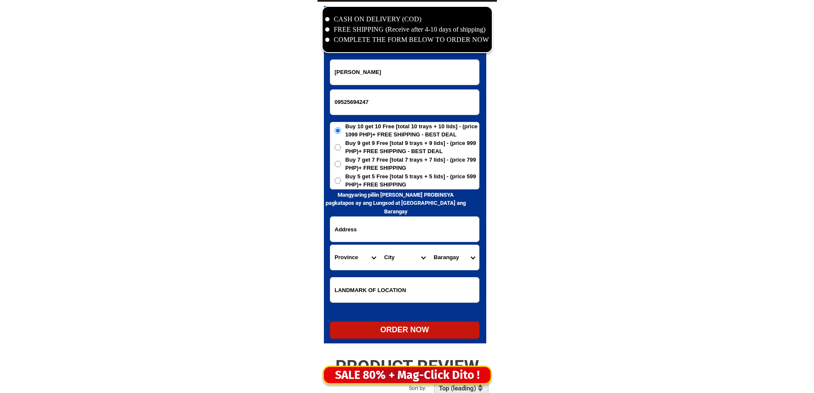
click at [414, 67] on input "Felicisima C ortes" at bounding box center [404, 72] width 149 height 25
type input "Felicisima C ortes"
click at [371, 186] on span "Buy 5 get 5 Free [total 5 trays + 5 lids] - (price 599 PHP)+ FREE SHIPPING" at bounding box center [412, 180] width 134 height 17
click at [341, 184] on input "Buy 5 get 5 Free [total 5 trays + 5 lids] - (price 599 PHP)+ FREE SHIPPING" at bounding box center [338, 180] width 6 height 6
radio input "true"
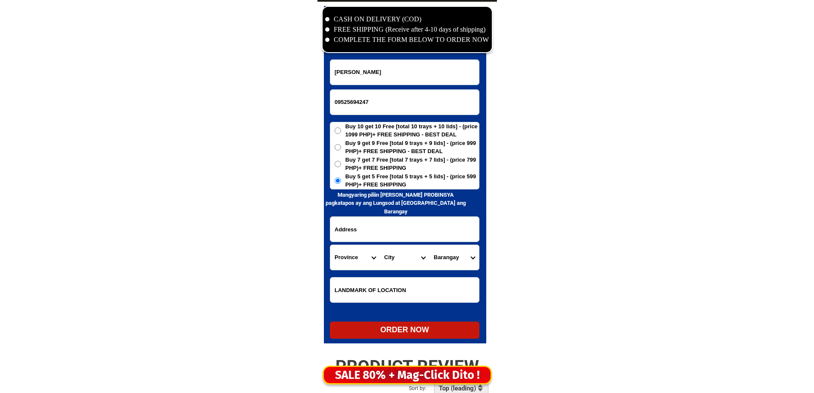
click at [361, 227] on input "Input address" at bounding box center [404, 229] width 149 height 25
paste input "barangay villaverde. purok Rosal -A Iligan Ci ty"
click at [435, 234] on input "barangay villaverde. purok Rosal -A Iligan Ci ty" at bounding box center [404, 229] width 149 height 25
drag, startPoint x: 435, startPoint y: 234, endPoint x: 439, endPoint y: 233, distance: 4.3
click at [439, 233] on input "barangay villaverde. purok Rosal -A Iligan Ci ty" at bounding box center [404, 229] width 149 height 25
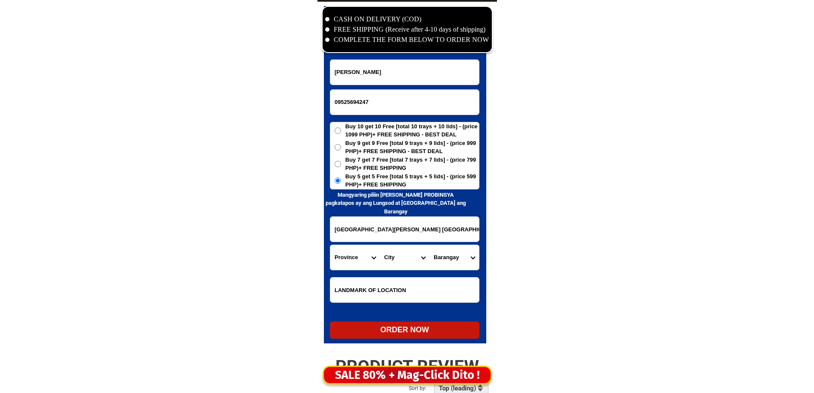
click at [455, 226] on input "barangay villaverde. purok Rosal -A Iligan Ci ty" at bounding box center [404, 229] width 149 height 25
click at [457, 230] on input "barangay villaverde. purok Rosal -A Iligan Ci ty" at bounding box center [404, 229] width 149 height 25
click at [442, 227] on input "barangay villaverde. purok Rosal -A Iligan City" at bounding box center [404, 229] width 149 height 25
drag, startPoint x: 442, startPoint y: 227, endPoint x: 454, endPoint y: 227, distance: 12.4
click at [454, 227] on input "barangay villaverde. purok Rosal -A Iligan City" at bounding box center [404, 229] width 149 height 25
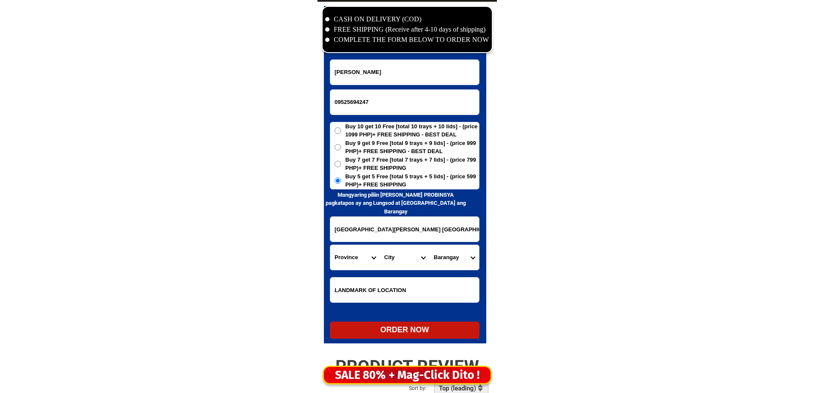
type input "barangay villaverde. purok Rosal -A Iligan City"
click at [358, 255] on select "Province [GEOGRAPHIC_DATA] [GEOGRAPHIC_DATA][PERSON_NAME][GEOGRAPHIC_DATA][GEOG…" at bounding box center [355, 257] width 50 height 25
select select "63_691"
click at [358, 255] on select "Province [GEOGRAPHIC_DATA] [GEOGRAPHIC_DATA][PERSON_NAME][GEOGRAPHIC_DATA][GEOG…" at bounding box center [355, 257] width 50 height 25
click at [413, 255] on select "City Bacolod Baloi Baroy Iligan-city Kauswagan Kolambugan Lala Lanao-del-norte-…" at bounding box center [405, 257] width 50 height 25
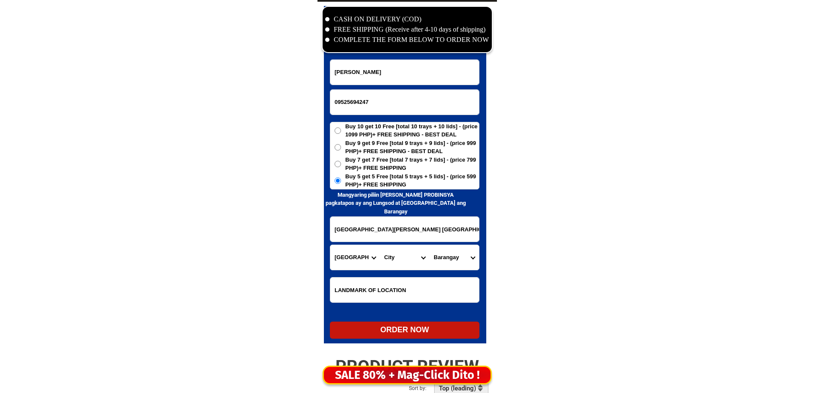
select select "63_6915360"
click at [347, 256] on select "Province [GEOGRAPHIC_DATA] [GEOGRAPHIC_DATA][PERSON_NAME][GEOGRAPHIC_DATA][GEOG…" at bounding box center [355, 257] width 50 height 25
select select "63_163"
click at [330, 245] on select "Province [GEOGRAPHIC_DATA] [GEOGRAPHIC_DATA][PERSON_NAME][GEOGRAPHIC_DATA][GEOG…" at bounding box center [355, 257] width 50 height 25
click at [386, 252] on select "City AMAI MANABILANG Bacolod-kalawi Balabagan Balindong Bayang Binidayan Buadip…" at bounding box center [405, 257] width 50 height 25
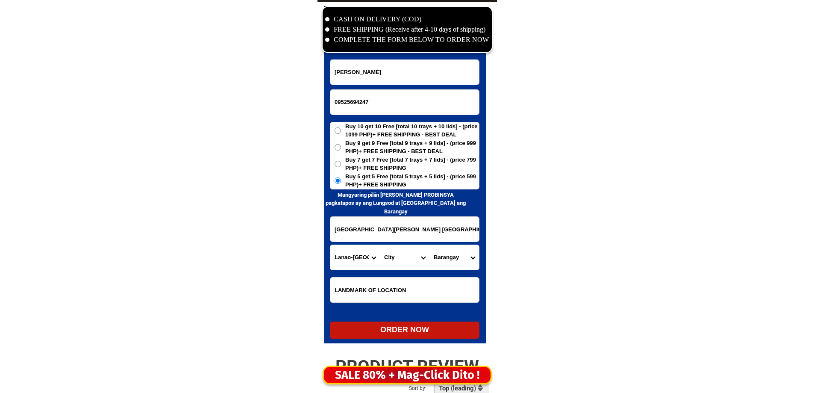
select select "63_1637914"
click at [386, 252] on select "City AMAI MANABILANG Bacolod-kalawi Balabagan Balindong Bayang Binidayan Buadip…" at bounding box center [405, 257] width 50 height 25
click at [362, 264] on select "Province Abra Agusan-del-norte Agusan-del-sur Aklan Albay Antique Apayao Aurora…" at bounding box center [355, 257] width 50 height 25
select select "63_691"
click at [330, 245] on select "Province Abra Agusan-del-norte Agusan-del-sur Aklan Albay Antique Apayao Aurora…" at bounding box center [355, 257] width 50 height 25
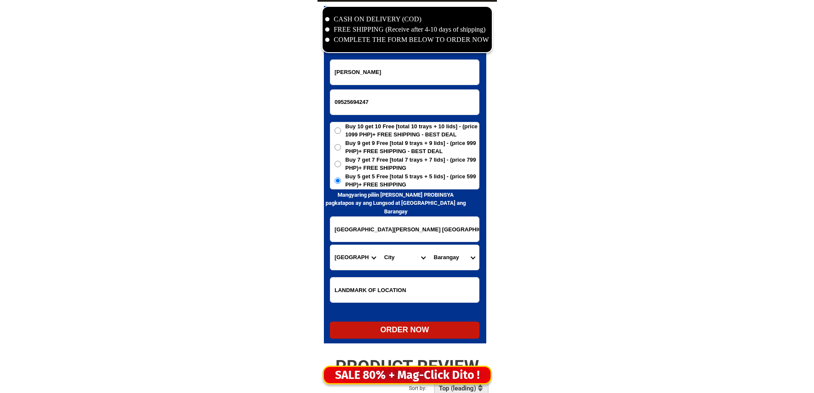
click at [415, 255] on select "City Bacolod Baloi Baroy Iligan-city Kauswagan Kolambugan Lala Lanao-del-norte-…" at bounding box center [405, 257] width 50 height 25
select select "63_6916361"
click at [380, 245] on select "City Bacolod Baloi Baroy Iligan-city Kauswagan Kolambugan Lala Lanao-del-norte-…" at bounding box center [405, 257] width 50 height 25
click at [455, 258] on select "Barangay Abuno Acmac Bagong silang Bonbonon Bunawan Buru-un Dalipuga Del carmen…" at bounding box center [454, 257] width 50 height 25
click at [457, 256] on select "Barangay Abuno Acmac Bagong silang Bonbonon Bunawan Buru-un Dalipuga Del carmen…" at bounding box center [454, 257] width 50 height 25
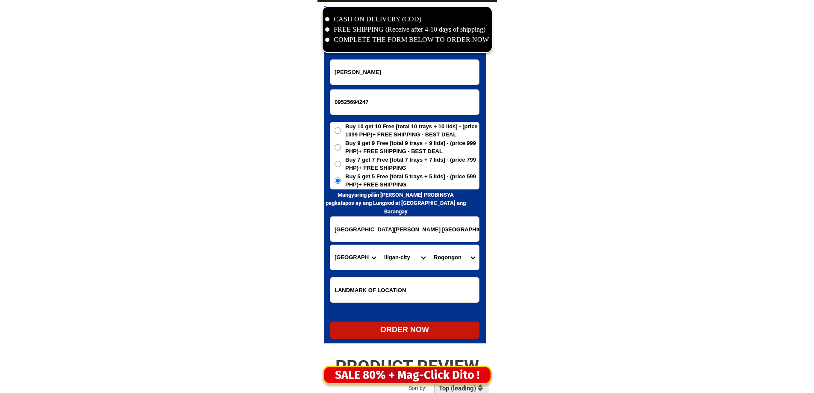
click at [454, 265] on select "Barangay Abuno Acmac Bagong silang Bonbonon Bunawan Buru-un Dalipuga Del carmen…" at bounding box center [454, 257] width 50 height 25
select select "63_69163611521"
click at [429, 245] on select "Barangay Abuno Acmac Bagong silang Bonbonon Bunawan Buru-un Dalipuga Del carmen…" at bounding box center [454, 257] width 50 height 25
click at [411, 331] on div "ORDER NOW" at bounding box center [405, 330] width 150 height 12
radio input "true"
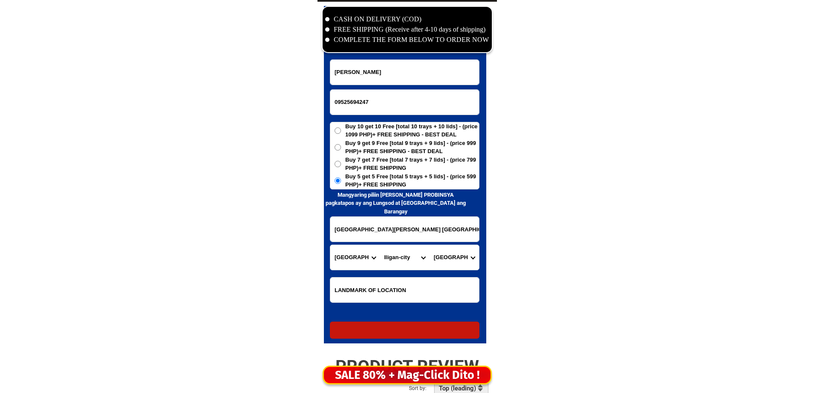
radio input "true"
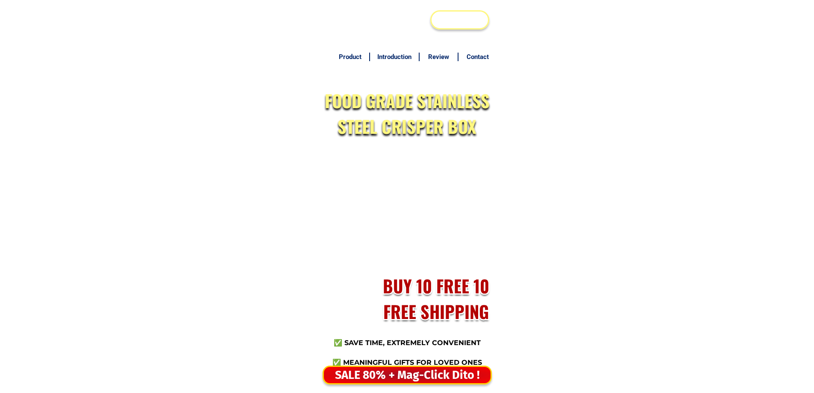
scroll to position [4128, 0]
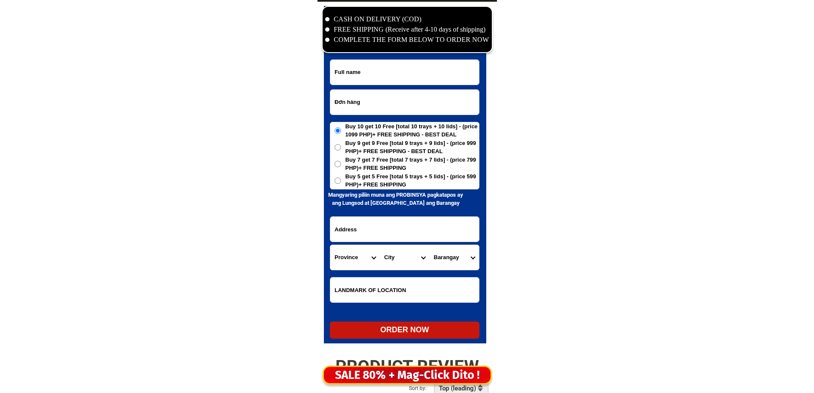
click at [387, 98] on input "Đơn hàng" at bounding box center [404, 102] width 149 height 25
paste input "O9338616299"
click at [338, 106] on input "O9338616299" at bounding box center [404, 102] width 149 height 25
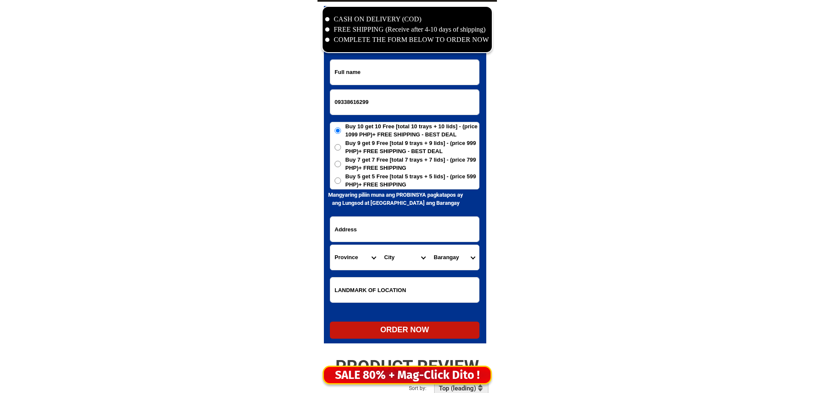
type input "09338616299"
click at [391, 76] on input "Input full_name" at bounding box center [404, 72] width 149 height 25
paste input "Carlito Abong"
type input "Carlito Abong"
click at [353, 150] on span "Buy 9 get 9 Free [total 9 trays + 9 lids] - (price 999 PHP)+ FREE SHIPPING - BE…" at bounding box center [412, 147] width 134 height 17
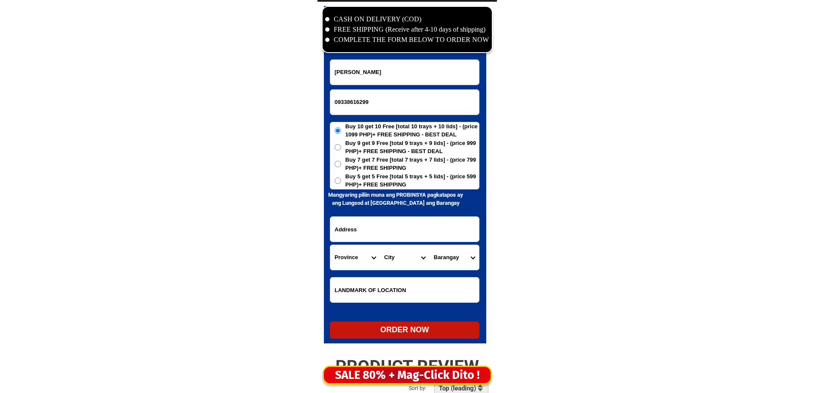
click at [341, 150] on input "Buy 9 get 9 Free [total 9 trays + 9 lids] - (price 999 PHP)+ FREE SHIPPING - BE…" at bounding box center [338, 147] width 6 height 6
radio input "true"
click at [358, 170] on span "Buy 7 get 7 Free [total 7 trays + 7 lids] - (price 799 PHP)+ FREE SHIPPING" at bounding box center [412, 164] width 134 height 17
click at [341, 167] on input "Buy 7 get 7 Free [total 7 trays + 7 lids] - (price 799 PHP)+ FREE SHIPPING" at bounding box center [338, 164] width 6 height 6
radio input "true"
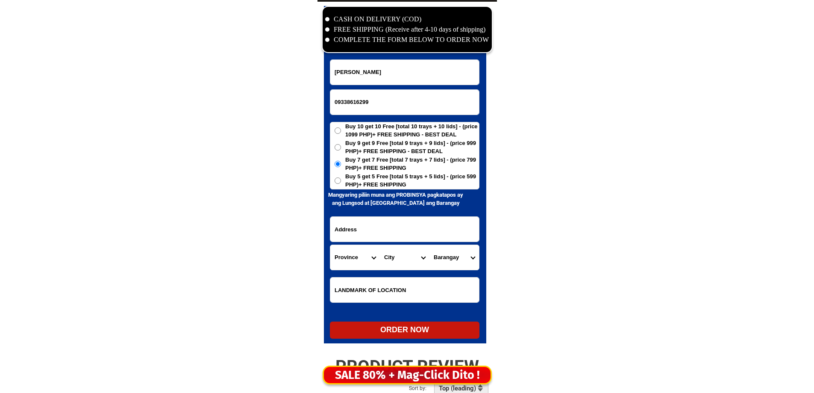
click at [360, 234] on input "Input address" at bounding box center [404, 229] width 149 height 25
paste input "Food box promo Susan abong f pelias St taloto district Tagbilaran city bohol oo…"
type input "Food box promo Susan abong f pelias St taloto district Tagbilaran city bohol oo…"
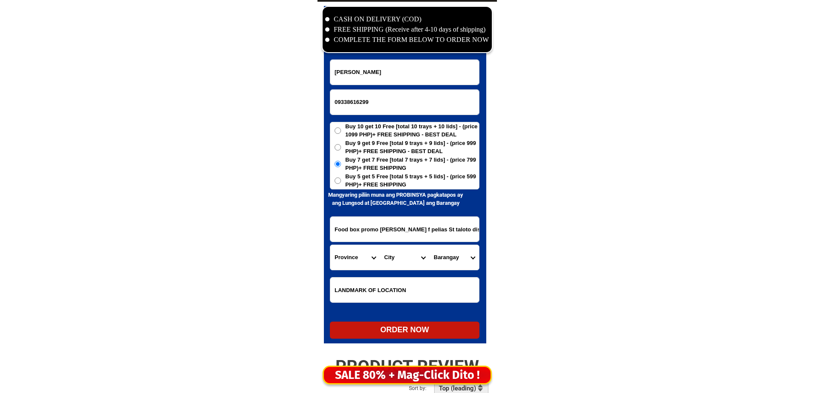
click at [357, 256] on select "Province [GEOGRAPHIC_DATA] [GEOGRAPHIC_DATA][PERSON_NAME][GEOGRAPHIC_DATA][GEOG…" at bounding box center [355, 257] width 50 height 25
select select "63_137"
click at [330, 245] on select "Province [GEOGRAPHIC_DATA] [GEOGRAPHIC_DATA][PERSON_NAME][GEOGRAPHIC_DATA][GEOG…" at bounding box center [355, 257] width 50 height 25
drag, startPoint x: 371, startPoint y: 225, endPoint x: 460, endPoint y: 247, distance: 91.6
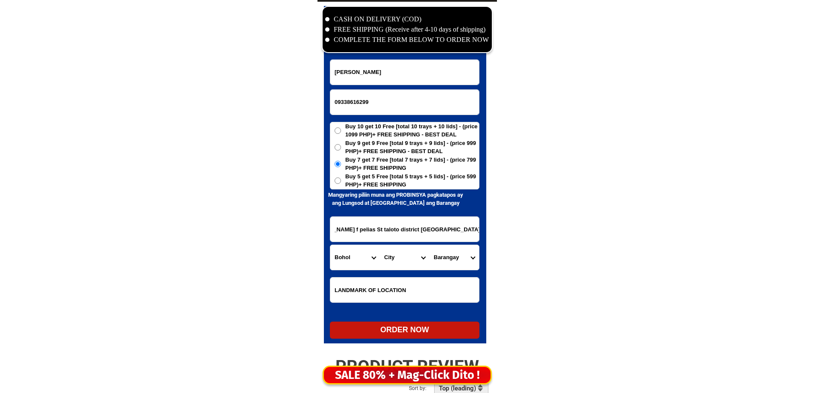
click at [405, 253] on select "City Alburquerque Antequera Baclayon Balilihan Bien-unido Bilar Bohol-alicia Bo…" at bounding box center [405, 257] width 50 height 25
select select "63_1377328"
click at [380, 245] on select "City Alburquerque Antequera Baclayon Balilihan Bien-unido Bilar Bohol-alicia Bo…" at bounding box center [405, 257] width 50 height 25
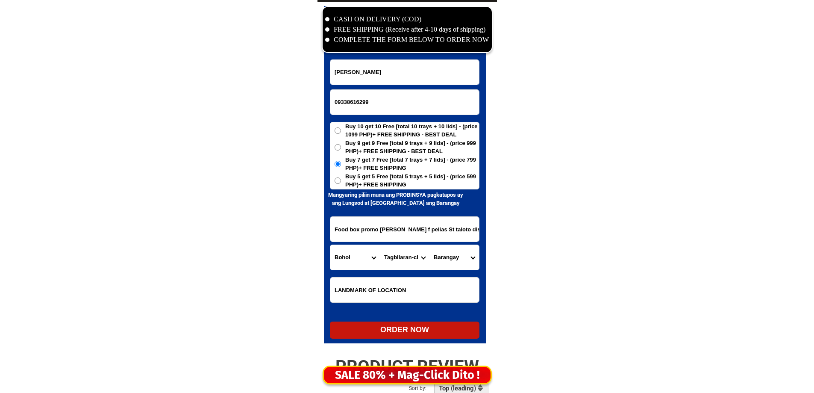
click at [420, 232] on input "Food box promo Susan abong f pelias St taloto district Tagbilaran city bohol oo…" at bounding box center [404, 229] width 149 height 25
click at [359, 227] on input "Food box promo Susan abong f pelias St taloto district Tagbilaran city bohol oo…" at bounding box center [404, 229] width 149 height 25
drag, startPoint x: 476, startPoint y: 229, endPoint x: 598, endPoint y: 241, distance: 122.8
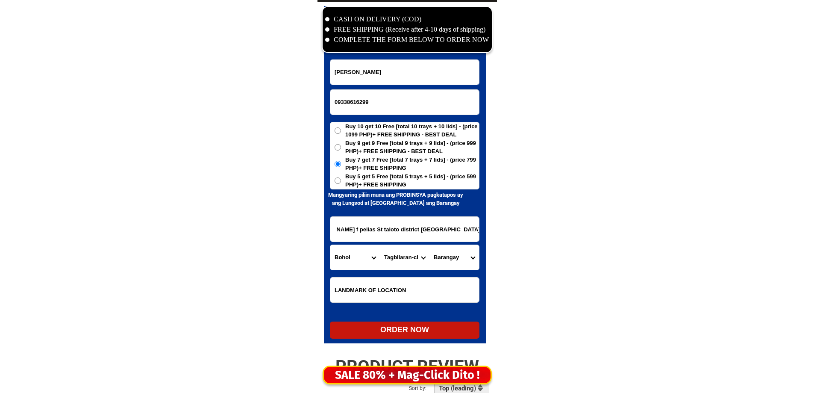
scroll to position [0, 0]
click at [454, 257] on select "Barangay Bool Booy Cabawan Cogon Dampas Dao Manga Mansasa Poblacion i Poblacion…" at bounding box center [454, 257] width 50 height 25
select select "63_13773282086"
click at [429, 245] on select "Barangay Bool Booy Cabawan Cogon Dampas Dao Manga Mansasa Poblacion i Poblacion…" at bounding box center [454, 257] width 50 height 25
click at [398, 337] on div "ORDER NOW" at bounding box center [405, 329] width 150 height 17
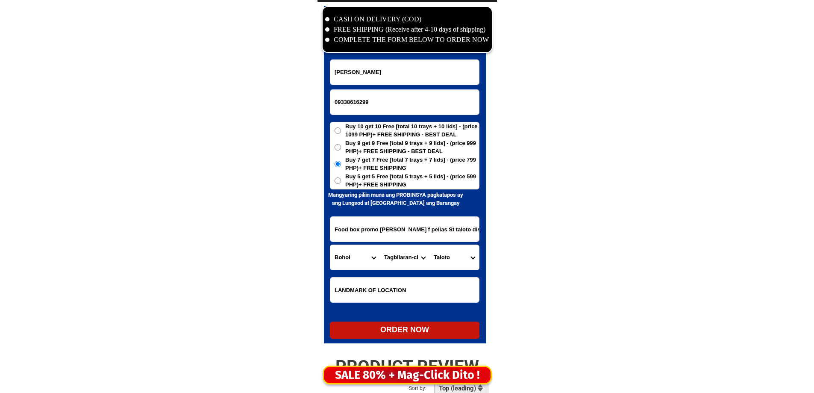
radio input "true"
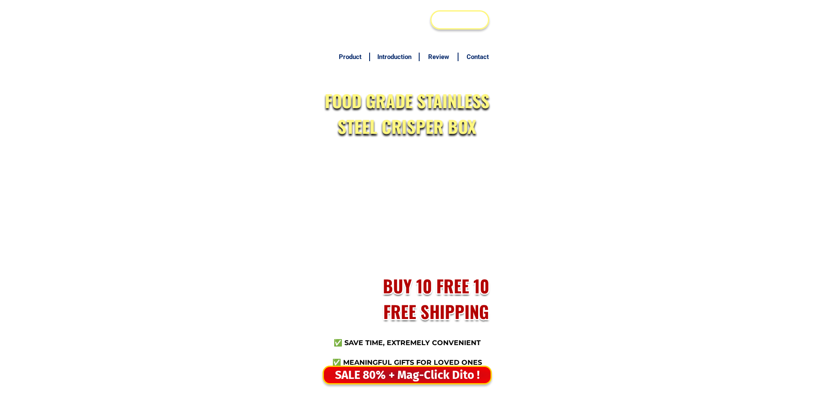
scroll to position [4128, 0]
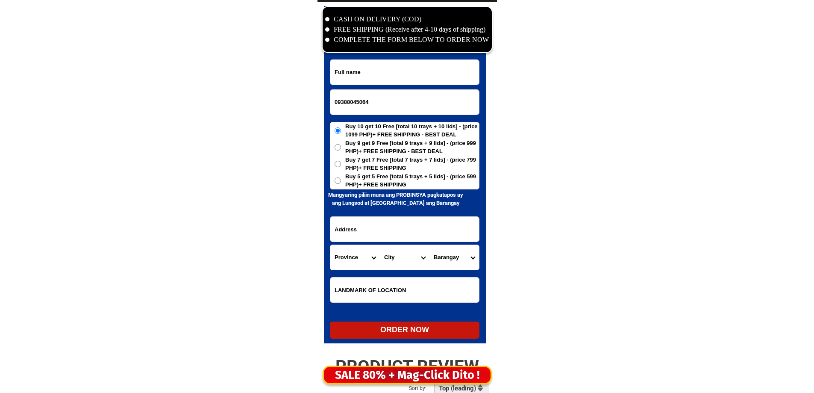
type input "09388045064"
click at [381, 87] on form "09388045064 ORDER NOW Province [GEOGRAPHIC_DATA] [GEOGRAPHIC_DATA][PERSON_NAME]…" at bounding box center [405, 198] width 150 height 279
click at [387, 73] on input "Input full_name" at bounding box center [404, 72] width 149 height 25
paste input "[PERSON_NAME]"
type input "[PERSON_NAME]"
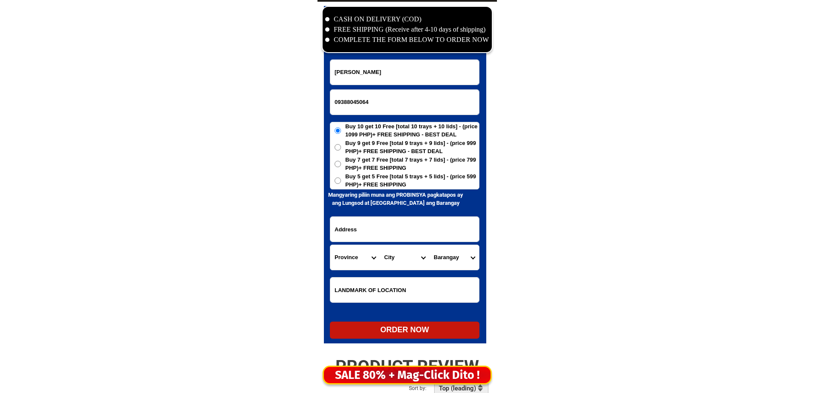
click at [390, 179] on span "Buy 5 get 5 Free [total 5 trays + 5 lids] - (price 599 PHP)+ FREE SHIPPING" at bounding box center [412, 180] width 134 height 17
click at [341, 179] on input "Buy 5 get 5 Free [total 5 trays + 5 lids] - (price 599 PHP)+ FREE SHIPPING" at bounding box center [338, 180] width 6 height 6
radio input "true"
click at [381, 209] on form "[GEOGRAPHIC_DATA] Calibugan 09388045064 ORDER NOW Province [GEOGRAPHIC_DATA] [G…" at bounding box center [405, 198] width 150 height 279
drag, startPoint x: 380, startPoint y: 221, endPoint x: 379, endPoint y: 225, distance: 4.3
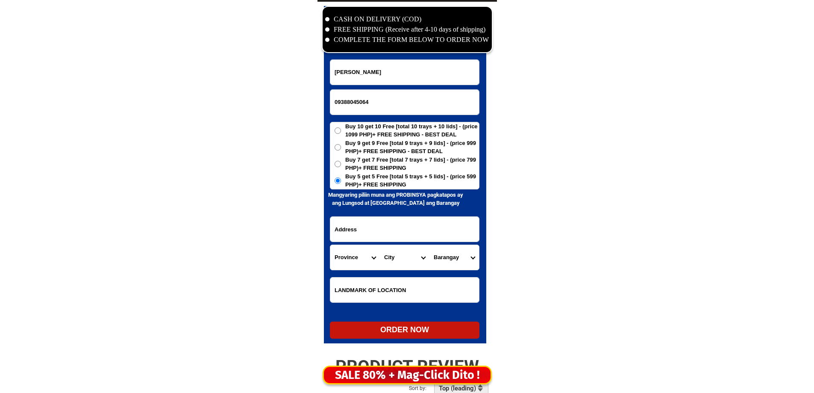
click at [380, 221] on input "Input address" at bounding box center [404, 229] width 149 height 25
paste input "N.calibugan st.Santa cruz,Baclayon,Bohol"
type input "N.calibugan st.Santa cruz,Baclayon,Bohol"
click at [347, 269] on select "Province [GEOGRAPHIC_DATA] [GEOGRAPHIC_DATA][PERSON_NAME][GEOGRAPHIC_DATA][GEOG…" at bounding box center [355, 257] width 50 height 25
select select "63_137"
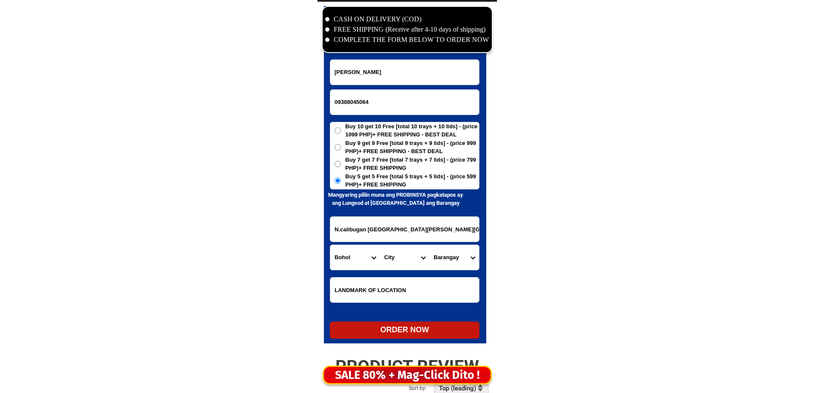
click at [330, 245] on select "Province [GEOGRAPHIC_DATA] [GEOGRAPHIC_DATA][PERSON_NAME][GEOGRAPHIC_DATA][GEOG…" at bounding box center [355, 257] width 50 height 25
click at [414, 264] on select "City Alburquerque Antequera Baclayon Balilihan Bien-unido Bilar Bohol-[PERSON_N…" at bounding box center [405, 257] width 50 height 25
select select "63_1372598"
click at [412, 263] on select "City Alburquerque Antequera Baclayon Balilihan Bien-unido Bilar Bohol-[PERSON_N…" at bounding box center [405, 257] width 50 height 25
click at [468, 264] on select "Barangay Buenaventura Cambanac Dasitam Guiwanon Landican Laya Libertad Montana …" at bounding box center [454, 257] width 50 height 25
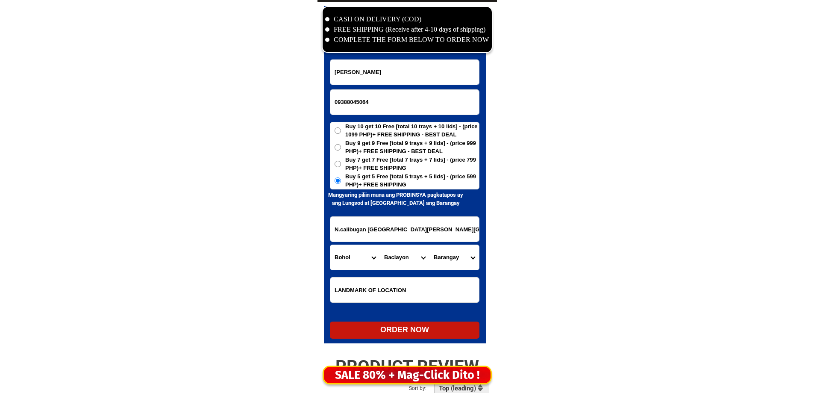
select select "63_1372598119"
click at [429, 245] on select "Barangay Buenaventura Cambanac Dasitam Guiwanon Landican Laya Libertad Montana …" at bounding box center [454, 257] width 50 height 25
click at [413, 328] on div "ORDER NOW" at bounding box center [405, 330] width 150 height 12
radio input "true"
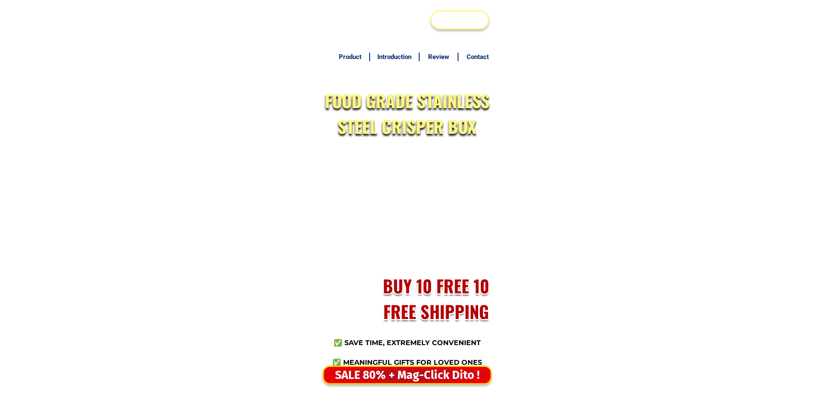
scroll to position [4128, 0]
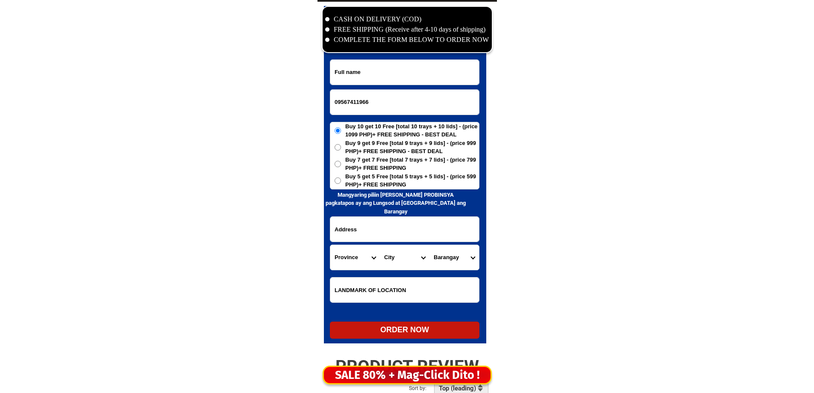
type input "09567411966"
click at [378, 65] on input "Input full_name" at bounding box center [404, 72] width 149 height 25
paste input "Mildred Camporazo"
type input "Mildred Camporazo"
click at [371, 229] on input "Input address" at bounding box center [404, 229] width 149 height 25
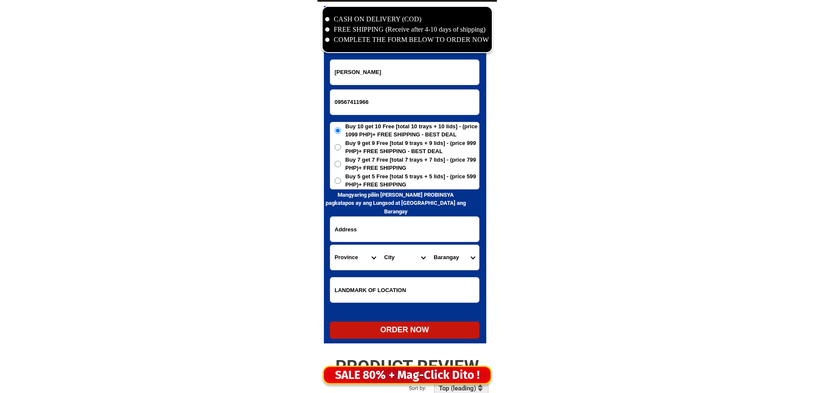
paste input "lot 11 block 21, Hermelinda homes, Brgy. Mansilingan Bacolod City Neg. Occ."
type input "lot 11 block 21, Hermelinda homes, Brgy. Mansilingan Bacolod City Neg. Occ."
click at [335, 196] on h6 "Mangyaring piliin muna ang PROBINSYA pagkatapos ay ang Lungsod at [GEOGRAPHIC_D…" at bounding box center [396, 203] width 144 height 25
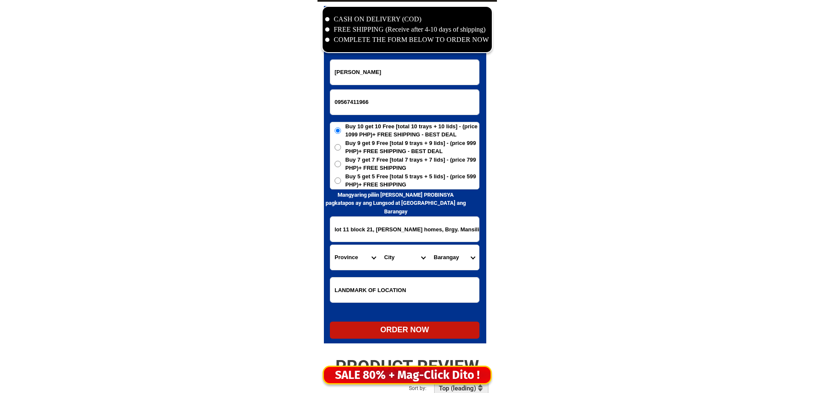
click at [347, 185] on span "Buy 5 get 5 Free [total 5 trays + 5 lids] - (price 599 PHP)+ FREE SHIPPING" at bounding box center [412, 180] width 134 height 17
click at [341, 184] on input "Buy 5 get 5 Free [total 5 trays + 5 lids] - (price 599 PHP)+ FREE SHIPPING" at bounding box center [338, 180] width 6 height 6
radio input "true"
click at [364, 296] on input "Input LANDMARKOFLOCATION" at bounding box center [404, 289] width 149 height 25
paste input "between GT gas station and Mormons church. punta drive."
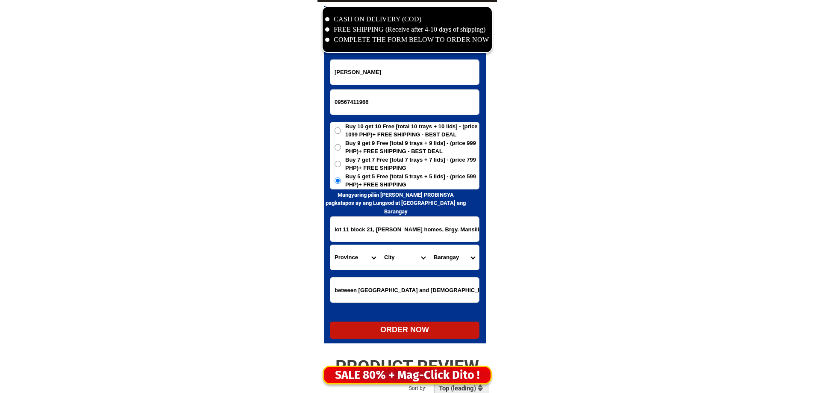
scroll to position [0, 10]
type input "between GT gas station and Mormons church. punta drive."
drag, startPoint x: 382, startPoint y: 228, endPoint x: 560, endPoint y: 232, distance: 178.2
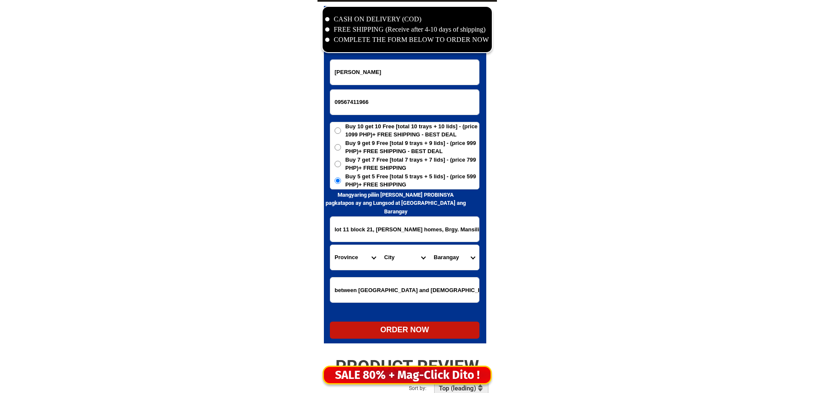
scroll to position [0, 61]
click at [367, 260] on select "Province [GEOGRAPHIC_DATA] [GEOGRAPHIC_DATA][PERSON_NAME][GEOGRAPHIC_DATA][GEOG…" at bounding box center [355, 257] width 50 height 25
select select "63_396"
drag, startPoint x: 367, startPoint y: 260, endPoint x: 407, endPoint y: 261, distance: 40.2
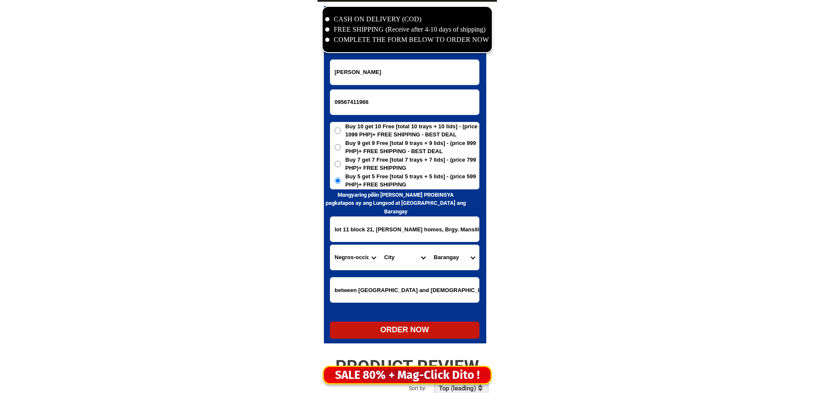
click at [367, 260] on select "Province [GEOGRAPHIC_DATA] [GEOGRAPHIC_DATA][PERSON_NAME][GEOGRAPHIC_DATA][GEOG…" at bounding box center [355, 257] width 50 height 25
click at [408, 260] on select "City Bacolod-city Bago-city Binalbagan Cadiz-city Candoni Cauayan Enrique-b.-ma…" at bounding box center [405, 257] width 50 height 25
click at [380, 245] on select "City Bacolod-city Bago-city Binalbagan Cadiz-city Candoni Cauayan Enrique-b.-ma…" at bounding box center [405, 257] width 50 height 25
drag, startPoint x: 361, startPoint y: 227, endPoint x: 519, endPoint y: 255, distance: 160.4
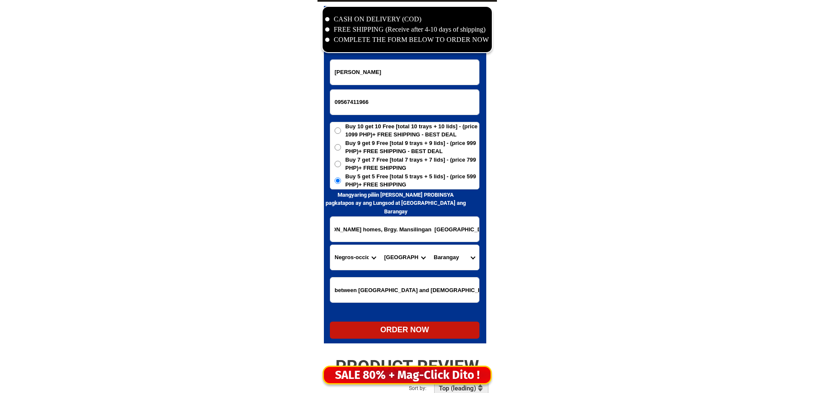
click at [426, 256] on select "City Bacolod-city Bago-city Binalbagan Cadiz-city Candoni Cauayan Enrique-b.-ma…" at bounding box center [405, 257] width 50 height 25
select select "63_3968348"
drag, startPoint x: 417, startPoint y: 256, endPoint x: 407, endPoint y: 245, distance: 14.2
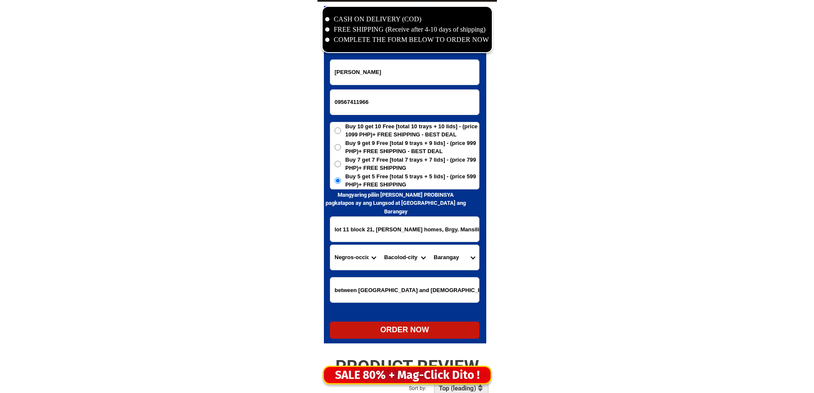
click at [417, 256] on select "City Bacolod-city Bago-city Binalbagan Cadiz-city Candoni Cauayan Enrique-b.-ma…" at bounding box center [405, 257] width 50 height 25
click at [462, 259] on select "Barangay Alangilan Alijis Banago Barangay 1 (pob.) Barangay 10 (pob.) Barangay …" at bounding box center [454, 257] width 50 height 25
click at [429, 245] on select "Barangay Alangilan Alijis Banago Barangay 1 (pob.) Barangay 10 (pob.) Barangay …" at bounding box center [454, 257] width 50 height 25
click at [452, 257] on select "Barangay Alangilan Alijis Banago Barangay 1 (pob.) Barangay 10 (pob.) Barangay …" at bounding box center [454, 257] width 50 height 25
select select "63_396834855586"
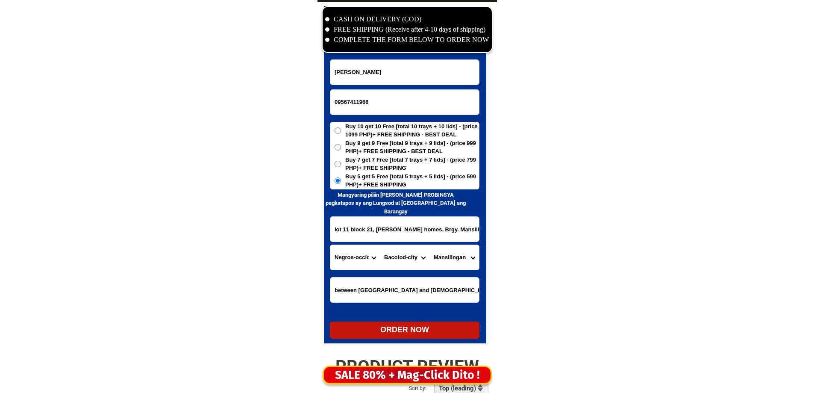
click at [429, 245] on select "Barangay Alangilan Alijis Banago Barangay 1 (pob.) Barangay 10 (pob.) Barangay …" at bounding box center [454, 257] width 50 height 25
click at [446, 254] on select "Barangay Alangilan Alijis Banago Barangay 1 (pob.) Barangay 10 (pob.) Barangay …" at bounding box center [454, 257] width 50 height 25
click at [411, 317] on form "Mildred Camporazo 09567411966 ORDER NOW lot 11 block 21, Hermelinda homes, Brgy…" at bounding box center [405, 198] width 150 height 279
click at [405, 333] on div "ORDER NOW" at bounding box center [405, 330] width 150 height 12
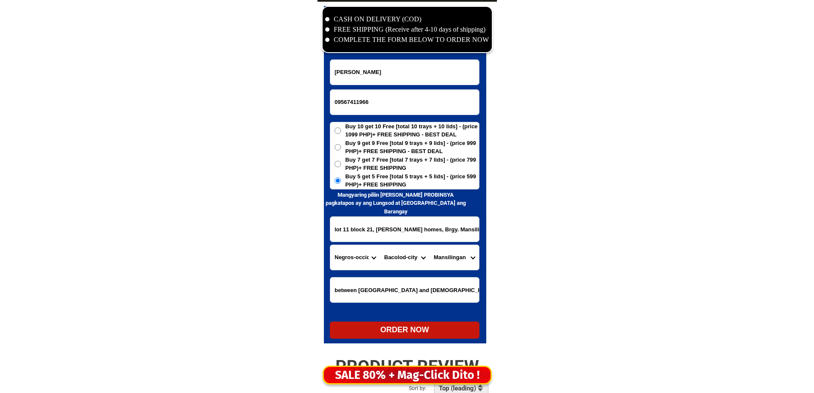
radio input "true"
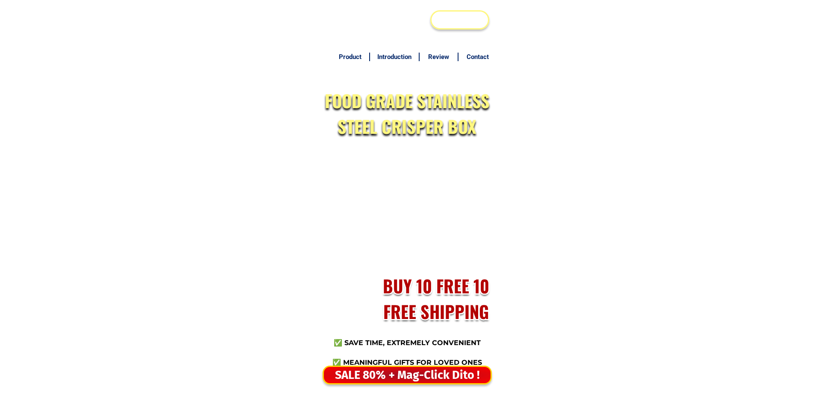
scroll to position [4128, 0]
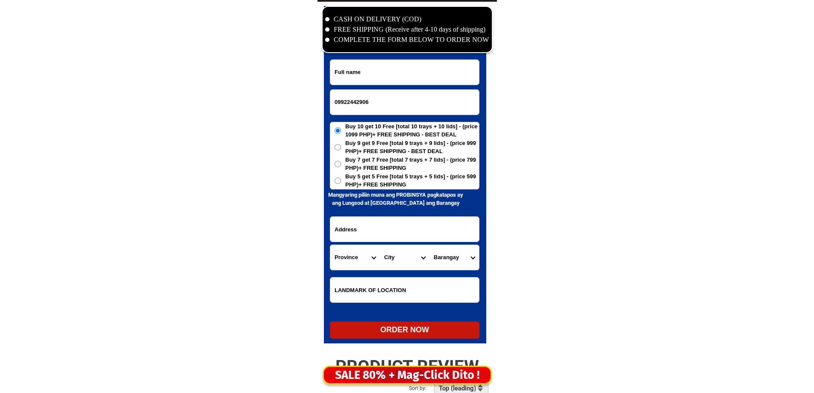
type input "09922442906"
click at [382, 70] on input "Input full_name" at bounding box center [404, 72] width 149 height 25
paste input "[PERSON_NAME]"
type input "[PERSON_NAME]"
click at [409, 177] on span "Buy 5 get 5 Free [total 5 trays + 5 lids] - (price 599 PHP)+ FREE SHIPPING" at bounding box center [412, 180] width 134 height 17
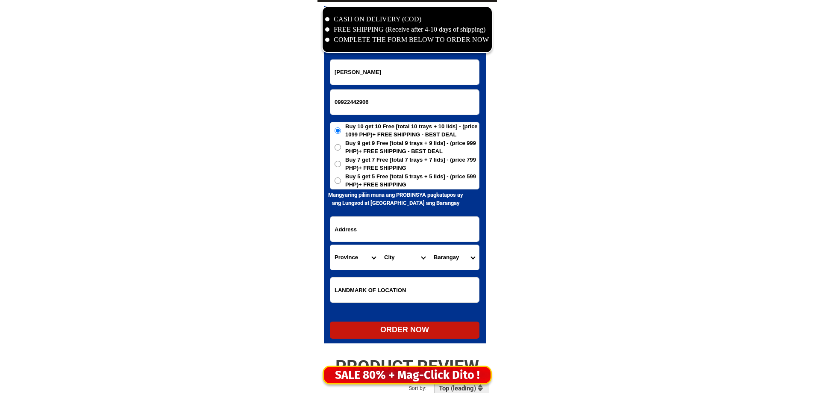
click at [341, 177] on input "Buy 5 get 5 Free [total 5 trays + 5 lids] - (price 599 PHP)+ FREE SHIPPING" at bounding box center [338, 180] width 6 height 6
radio input "true"
click at [370, 224] on input "Input address" at bounding box center [404, 229] width 149 height 25
paste input "bagumbayan bula cam sur combo 4"
type input "bagumbayan bula cam sur combo 4"
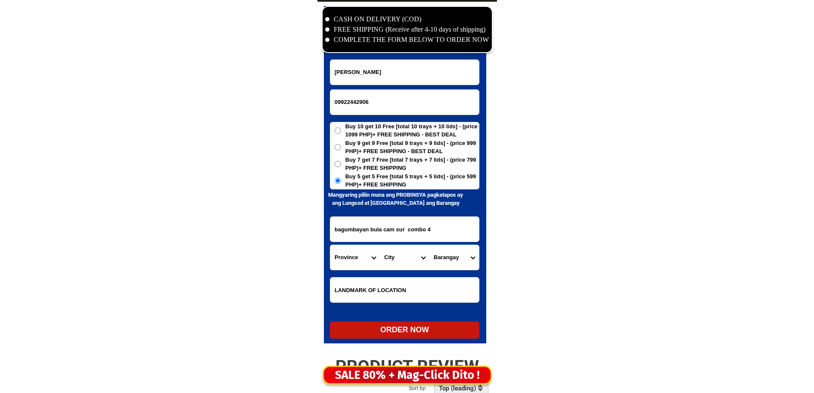
click at [351, 250] on select "Province [GEOGRAPHIC_DATA] [GEOGRAPHIC_DATA][PERSON_NAME][GEOGRAPHIC_DATA][GEOG…" at bounding box center [355, 257] width 50 height 25
select select "63_374"
click at [352, 249] on select "Province [GEOGRAPHIC_DATA] [GEOGRAPHIC_DATA][PERSON_NAME][GEOGRAPHIC_DATA][GEOG…" at bounding box center [355, 257] width 50 height 25
click at [398, 252] on select "City Baao Balatan [PERSON_NAME] Buhi [PERSON_NAME][GEOGRAPHIC_DATA] [GEOGRAPHIC…" at bounding box center [405, 257] width 50 height 25
select select "63_3742503"
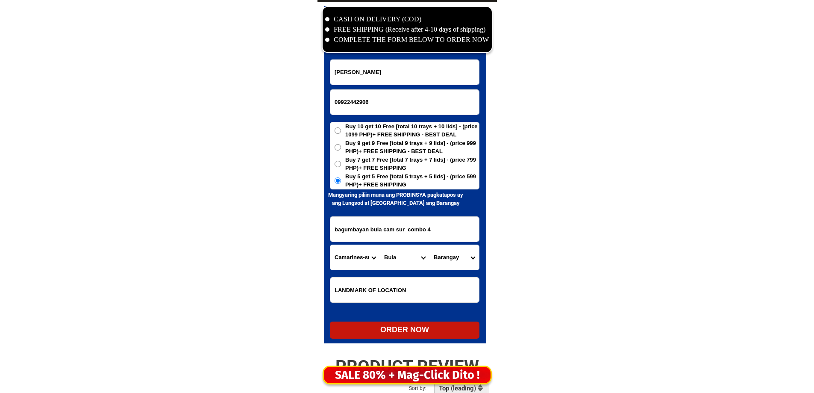
click at [380, 245] on select "City Baao Balatan [PERSON_NAME] Buhi [PERSON_NAME][GEOGRAPHIC_DATA] [GEOGRAPHIC…" at bounding box center [405, 257] width 50 height 25
click at [457, 253] on select "Barangay [PERSON_NAME] [PERSON_NAME] Fabrica Inoyonan Itangon Kinalabasahan La …" at bounding box center [454, 257] width 50 height 25
select select "63_37425035991"
click at [457, 253] on select "Barangay [PERSON_NAME] [PERSON_NAME] Fabrica Inoyonan Itangon Kinalabasahan La …" at bounding box center [454, 257] width 50 height 25
click at [388, 330] on div "ORDER NOW" at bounding box center [405, 330] width 150 height 12
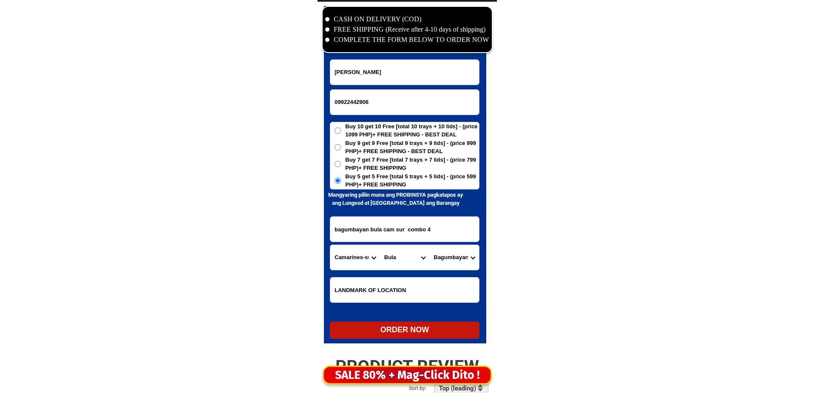
type input "09922442906"
radio input "true"
drag, startPoint x: 364, startPoint y: 122, endPoint x: 363, endPoint y: 117, distance: 5.7
click at [364, 122] on span "Buy 10 get 10 Free [total 10 trays + 10 lids] - (price 1099 PHP)+ FREE SHIPPING…" at bounding box center [412, 130] width 134 height 17
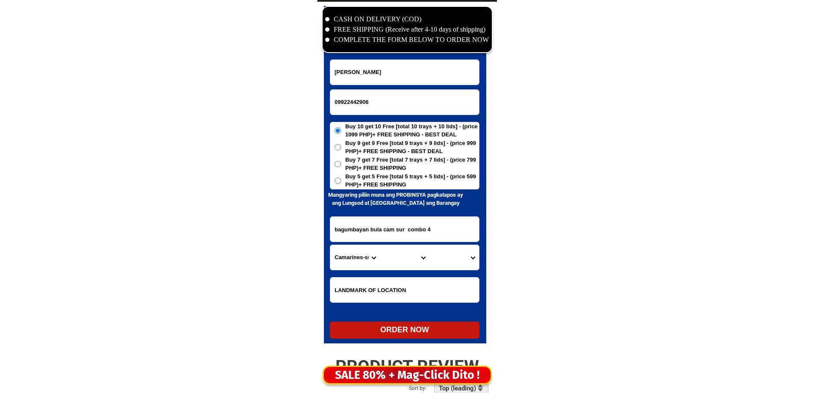
click at [341, 127] on input "Buy 10 get 10 Free [total 10 trays + 10 lids] - (price 1099 PHP)+ FREE SHIPPING…" at bounding box center [338, 130] width 6 height 6
click at [366, 103] on input "Input phone_number" at bounding box center [404, 102] width 149 height 25
paste input "09661697727"
type input "09661697727"
click at [435, 46] on div at bounding box center [407, 29] width 171 height 47
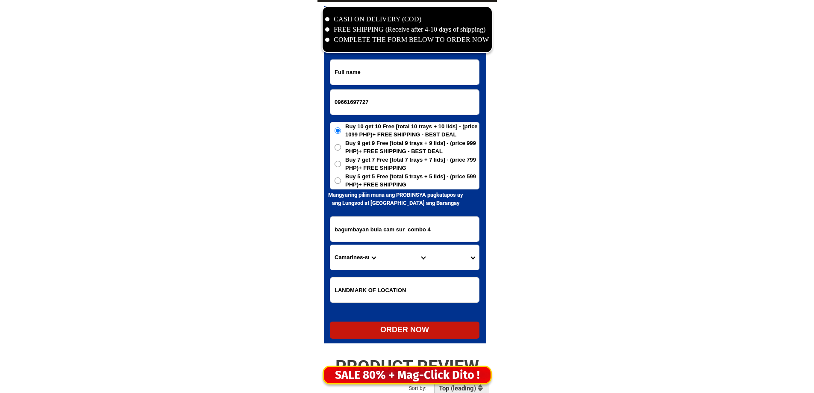
click at [412, 72] on input "Input full_name" at bounding box center [404, 72] width 149 height 25
paste input "[PERSON_NAME]"
type input "[PERSON_NAME]"
click at [407, 176] on span "Buy 5 get 5 Free [total 5 trays + 5 lids] - (price 599 PHP)+ FREE SHIPPING" at bounding box center [412, 180] width 134 height 17
click at [341, 177] on input "Buy 5 get 5 Free [total 5 trays + 5 lids] - (price 599 PHP)+ FREE SHIPPING" at bounding box center [338, 180] width 6 height 6
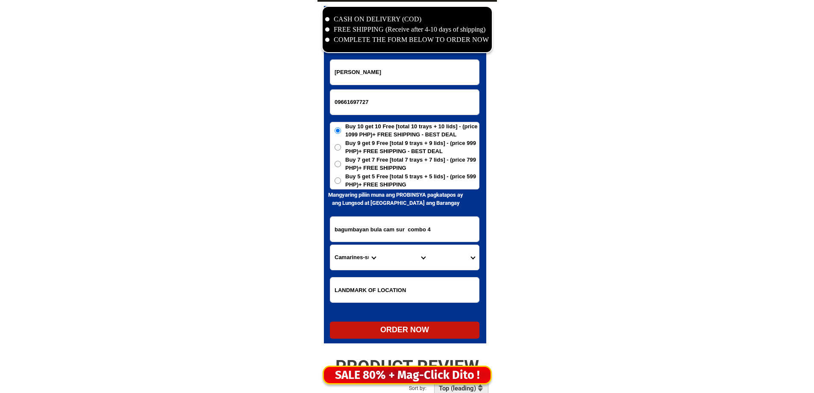
radio input "true"
drag, startPoint x: 390, startPoint y: 203, endPoint x: 389, endPoint y: 207, distance: 4.4
click at [390, 203] on h6 "Mangyaring piliin muna ang PROBINSYA pagkatapos ay ang Lungsod at [GEOGRAPHIC_D…" at bounding box center [396, 199] width 144 height 17
click at [389, 217] on input "bagumbayan bula cam sur combo 4" at bounding box center [404, 229] width 149 height 25
paste input "1878 Mayon street brgy.900 Punta Sta Ana Manila buy"
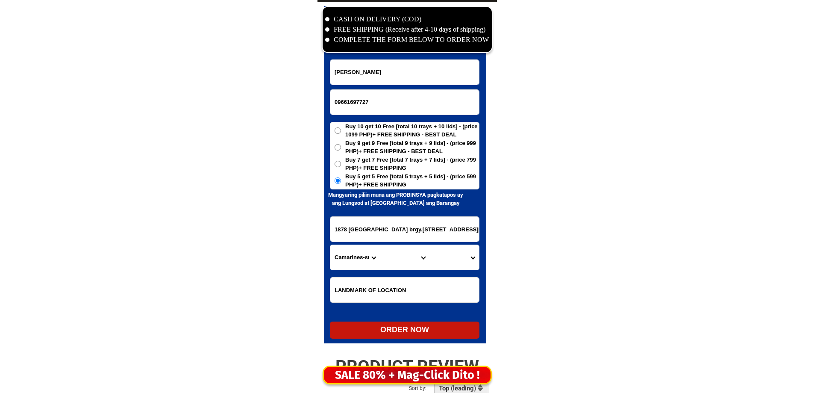
drag, startPoint x: 389, startPoint y: 217, endPoint x: 433, endPoint y: 231, distance: 46.2
click at [433, 231] on input "1878 Mayon street brgy.900 Punta Sta Ana Manila buy" at bounding box center [404, 229] width 149 height 25
drag, startPoint x: 468, startPoint y: 232, endPoint x: 512, endPoint y: 234, distance: 44.0
type input "1878 Mayon street brgy.900 Punta Sta Ana Manila"
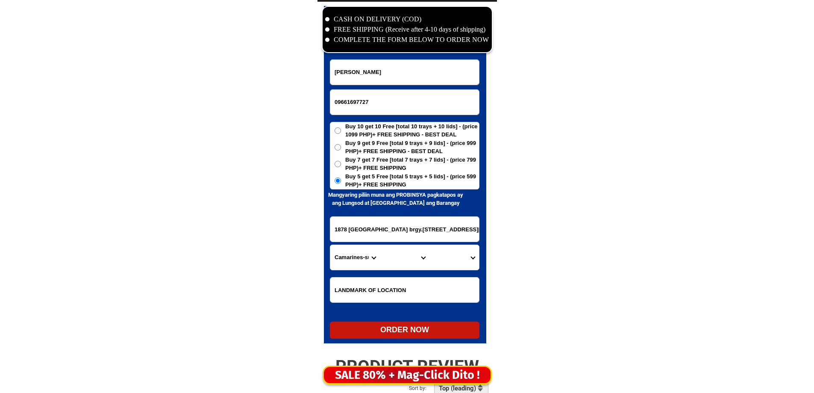
click at [340, 260] on select "Province Abra Agusan-del-norte Agusan-del-sur Aklan Albay Antique Apayao Aurora…" at bounding box center [355, 257] width 50 height 25
select select "63_219"
click at [396, 257] on select "City" at bounding box center [405, 257] width 50 height 25
click at [396, 257] on select "City Binondo CALOOCAN Ermita Intramuros Las-pinas Makati Malabon-city Malate Ma…" at bounding box center [405, 257] width 50 height 25
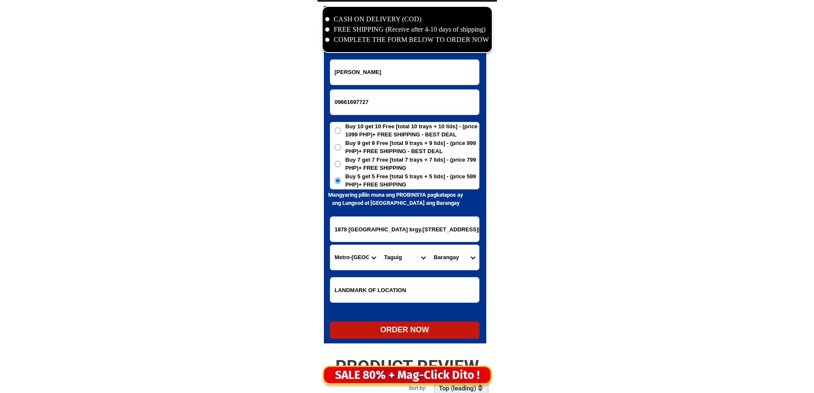
select select "63_2199910"
click at [380, 245] on select "City Binondo CALOOCAN Ermita Intramuros Las-pinas Makati Malabon-city Malate Ma…" at bounding box center [405, 257] width 50 height 25
click at [455, 260] on select "Barangay Barangay 745 Barangay 746 Barangay 747 Barangay 748 Barangay 749 Baran…" at bounding box center [454, 257] width 50 height 25
click at [408, 232] on input "1878 Mayon street brgy.900 Punta Sta Ana Manila" at bounding box center [404, 229] width 149 height 25
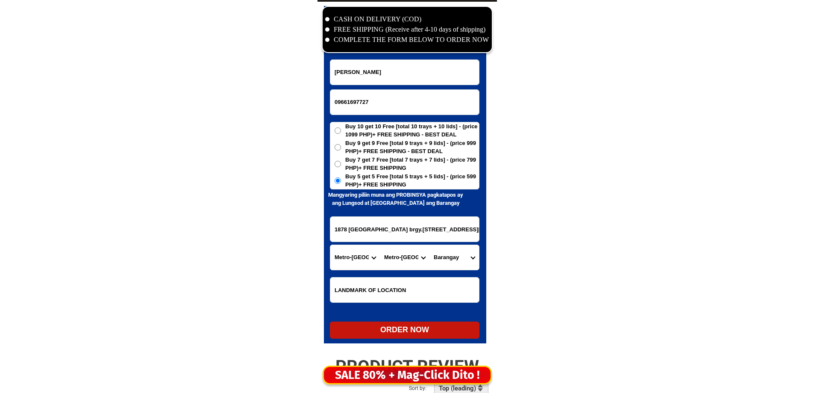
click at [408, 232] on input "1878 Mayon street brgy.900 Punta Sta Ana Manila" at bounding box center [404, 229] width 149 height 25
click at [449, 253] on select "Barangay Barangay 745 Barangay 746 Barangay 747 Barangay 748 Barangay 749 Baran…" at bounding box center [454, 257] width 50 height 25
select select "63_21999108188"
click at [429, 245] on select "Barangay Barangay 745 Barangay 746 Barangay 747 Barangay 748 Barangay 749 Baran…" at bounding box center [454, 257] width 50 height 25
click at [402, 332] on div "ORDER NOW" at bounding box center [405, 330] width 150 height 12
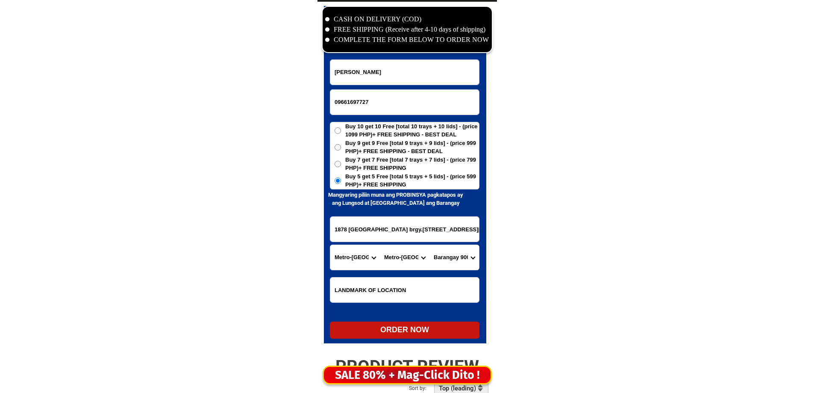
type input "09661697727"
radio input "true"
click at [329, 110] on div at bounding box center [405, 174] width 162 height 337
click at [367, 107] on input "Input phone_number" at bounding box center [404, 102] width 149 height 25
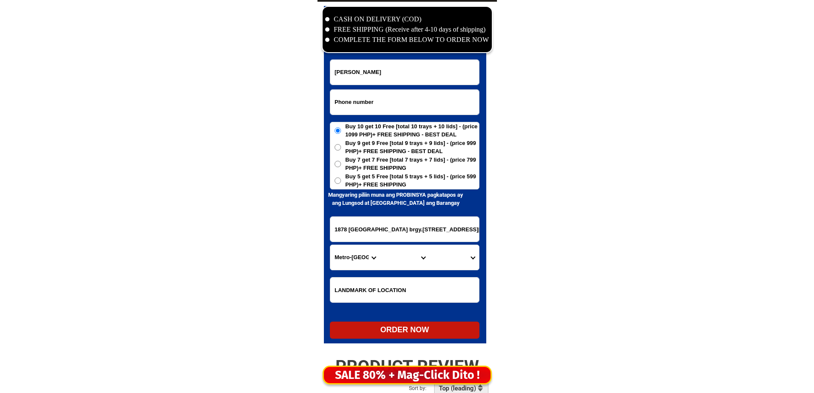
paste input "09395202543"
type input "09395202543"
click at [416, 66] on input "Elena Pilar" at bounding box center [404, 72] width 149 height 25
paste input "carol wasit"
type input "carol wasit"
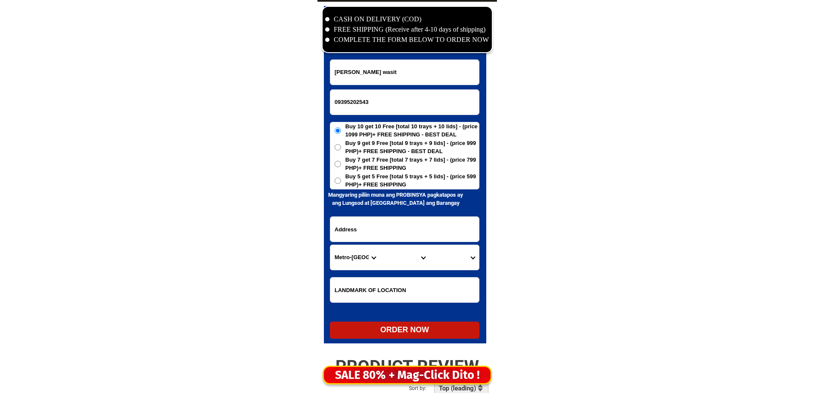
click at [391, 221] on input "Input address" at bounding box center [404, 229] width 149 height 25
paste input "vista verde hts.bubon. virac. itogon benguet.i love virac road.near island gas"
drag, startPoint x: 393, startPoint y: 211, endPoint x: 391, endPoint y: 192, distance: 18.5
click at [391, 192] on div "CASH ON DELIVERY (COD) FREE SHIPPING (Receive after 4-10 days of shipping) COMP…" at bounding box center [406, 177] width 179 height 350
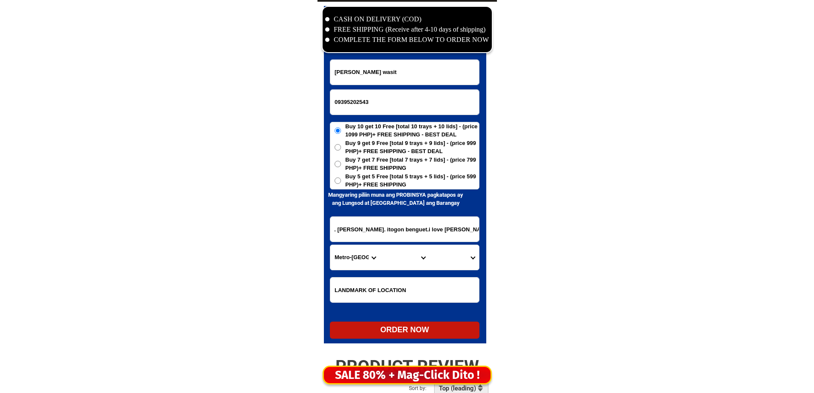
type input "vista verde hts.bubon. virac. itogon benguet.i love virac road.near island gas"
click at [391, 192] on h6 "Mangyaring piliin [PERSON_NAME] PROBINSYA pagkatapos ay ang Lungsod at [GEOGRAP…" at bounding box center [396, 199] width 144 height 17
click at [394, 175] on span "Buy 5 get 5 Free [total 5 trays + 5 lids] - (price 599 PHP)+ FREE SHIPPING" at bounding box center [412, 180] width 134 height 17
click at [341, 177] on input "Buy 5 get 5 Free [total 5 trays + 5 lids] - (price 599 PHP)+ FREE SHIPPING" at bounding box center [338, 180] width 6 height 6
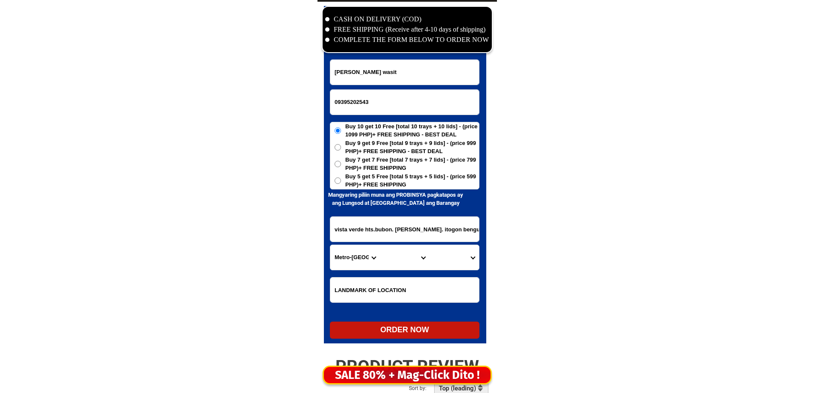
radio input "true"
drag, startPoint x: 377, startPoint y: 237, endPoint x: 548, endPoint y: 243, distance: 170.6
click at [420, 235] on input "vista verde hts.bubon. virac. itogon benguet.i love virac road.near island gas" at bounding box center [404, 229] width 149 height 25
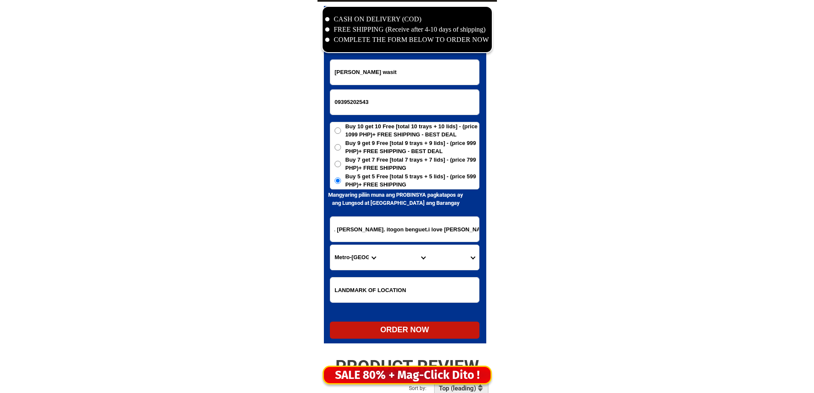
scroll to position [0, 0]
drag, startPoint x: 394, startPoint y: 228, endPoint x: 364, endPoint y: 237, distance: 32.0
click at [364, 236] on input "vista verde hts.bubon. virac. itogon benguet.i love virac road.near island gas" at bounding box center [404, 229] width 149 height 25
click at [361, 254] on select "Province [GEOGRAPHIC_DATA] [GEOGRAPHIC_DATA][PERSON_NAME][GEOGRAPHIC_DATA][GEOG…" at bounding box center [355, 257] width 50 height 25
select select "63_695"
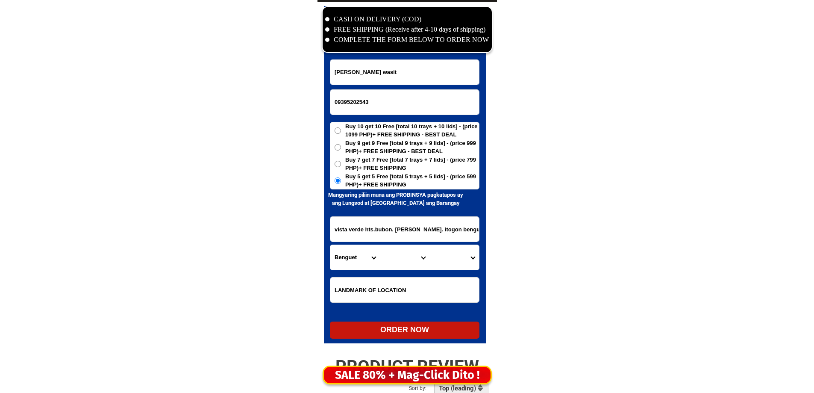
click at [330, 245] on select "Province [GEOGRAPHIC_DATA] [GEOGRAPHIC_DATA][PERSON_NAME][GEOGRAPHIC_DATA][GEOG…" at bounding box center [355, 257] width 50 height 25
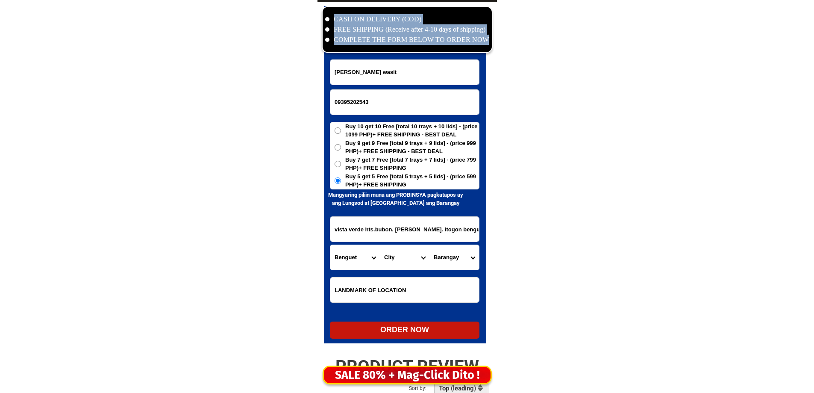
drag, startPoint x: 388, startPoint y: 242, endPoint x: 510, endPoint y: 239, distance: 122.2
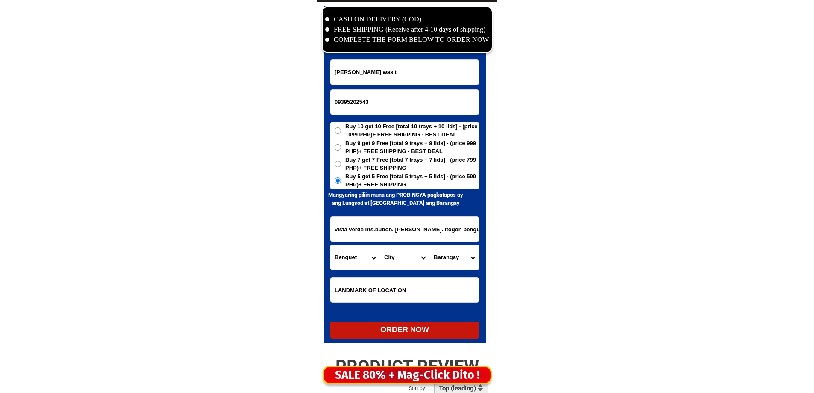
drag, startPoint x: 405, startPoint y: 226, endPoint x: 523, endPoint y: 235, distance: 118.2
click at [355, 238] on input "vista verde hts.bubon. virac. itogon benguet.i love virac road.near island gas" at bounding box center [404, 229] width 149 height 25
click at [369, 226] on input "vista verde hts.bubon. virac. itogon benguet.i love virac road.near island gas" at bounding box center [404, 229] width 149 height 25
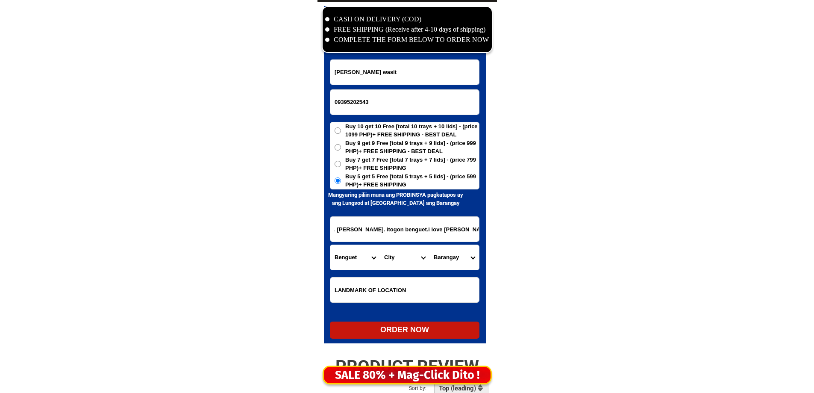
scroll to position [0, 0]
drag, startPoint x: 325, startPoint y: 224, endPoint x: 318, endPoint y: 226, distance: 7.6
click at [317, 226] on div "CASH ON DELIVERY (COD) FREE SHIPPING (Receive after 4-10 days of shipping) COMP…" at bounding box center [406, 177] width 179 height 350
click at [403, 259] on select "City Atok Baguio-city Bakun Bokod Buguias Itogon Kabayan Kapangan Kibungan La-t…" at bounding box center [405, 257] width 50 height 25
select select "63_695602"
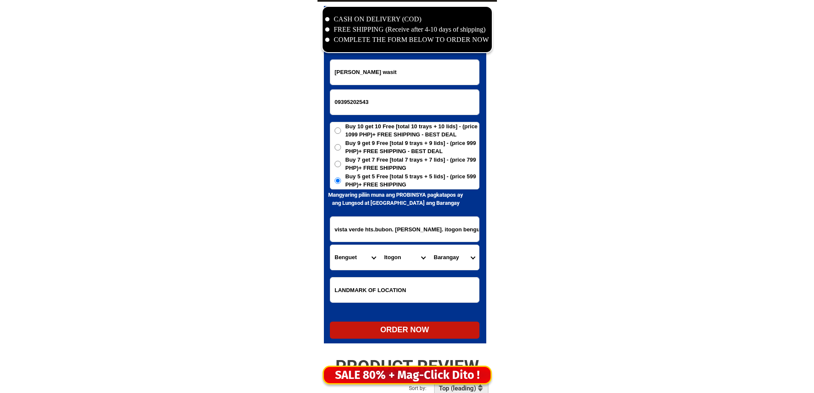
drag, startPoint x: 403, startPoint y: 259, endPoint x: 408, endPoint y: 259, distance: 4.7
click at [403, 259] on select "City Atok Baguio-city Bakun Bokod Buguias Itogon Kabayan Kapangan Kibungan La-t…" at bounding box center [405, 257] width 50 height 25
click at [460, 259] on select "Barangay Ampucao Dalupirip Gumatdang Loacan Poblacion Poblacion (central) Tinon…" at bounding box center [454, 257] width 50 height 25
select select "63_69560247665"
click at [460, 259] on select "Barangay Ampucao Dalupirip Gumatdang Loacan Poblacion Poblacion (central) Tinon…" at bounding box center [454, 257] width 50 height 25
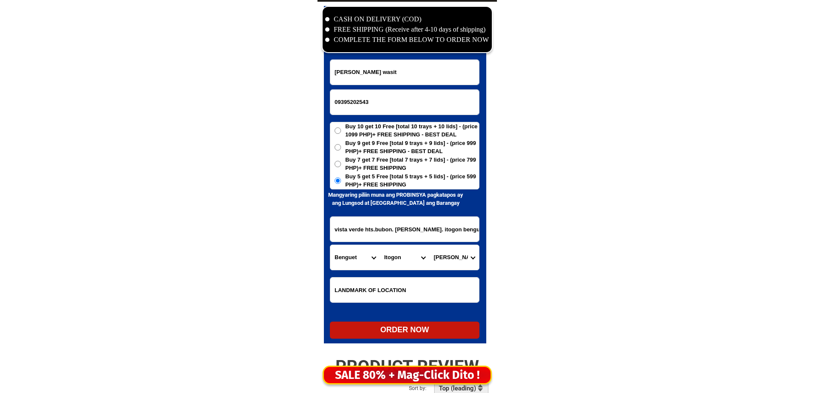
click at [391, 329] on div "ORDER NOW" at bounding box center [405, 330] width 150 height 12
radio input "true"
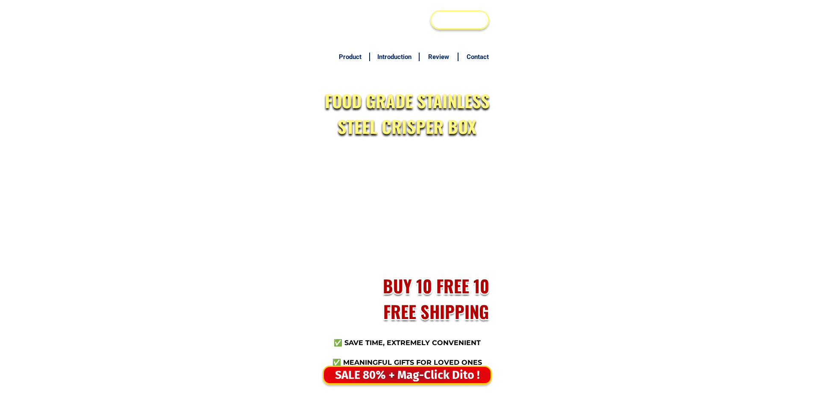
select select "63_374"
select select "63_3743427"
select select "63_3743427482"
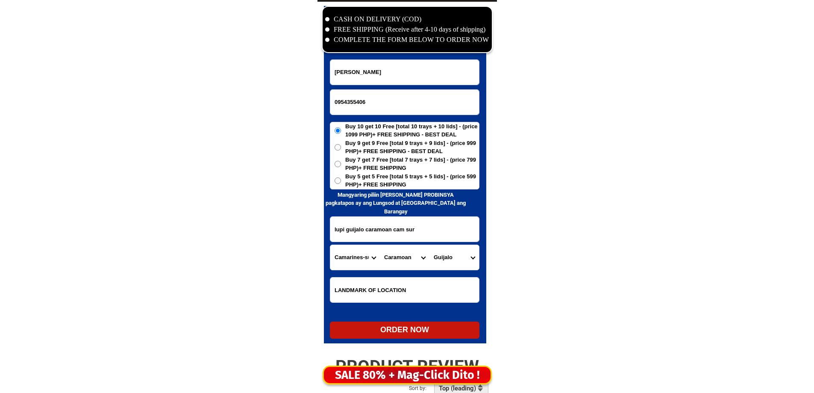
click at [355, 97] on input "0954355406" at bounding box center [404, 102] width 149 height 25
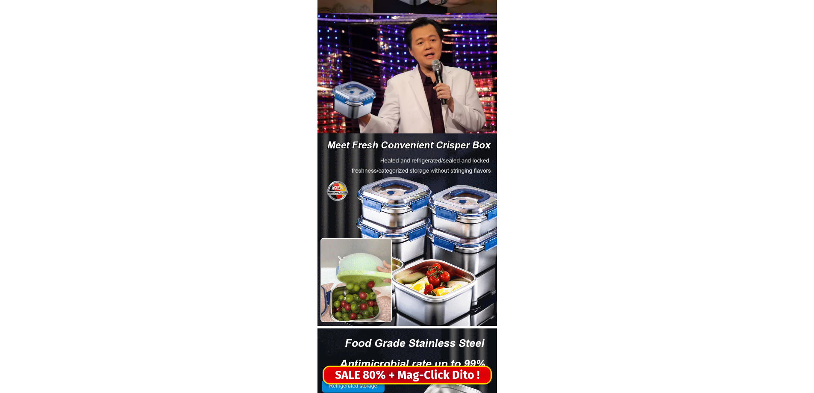
click at [421, 376] on div "SALE 80% + Mag-Click Dito !" at bounding box center [407, 375] width 167 height 18
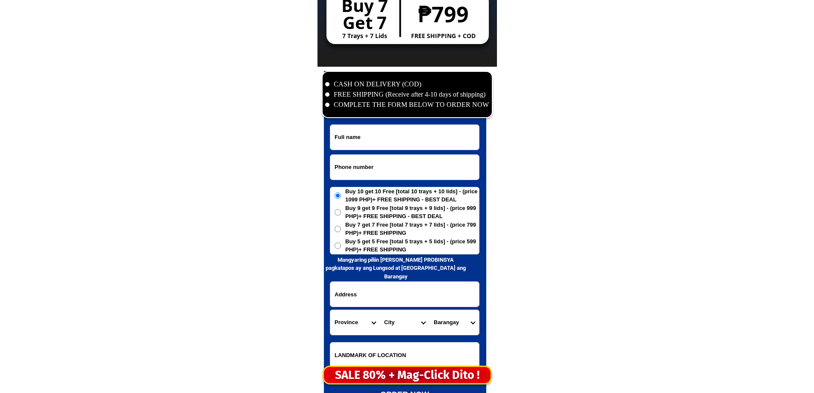
scroll to position [4129, 0]
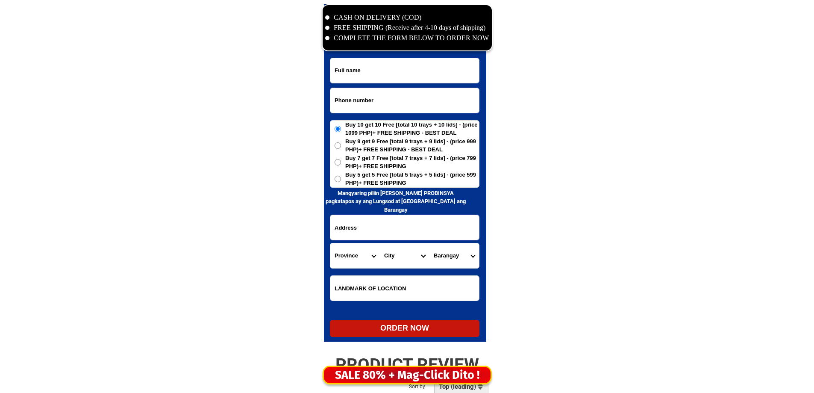
click at [434, 88] on input "Input phone_number" at bounding box center [404, 100] width 149 height 25
paste input "09072325049"
type input "09072325049"
click at [373, 68] on input "Input full_name" at bounding box center [404, 70] width 149 height 25
paste input "[PERSON_NAME]"
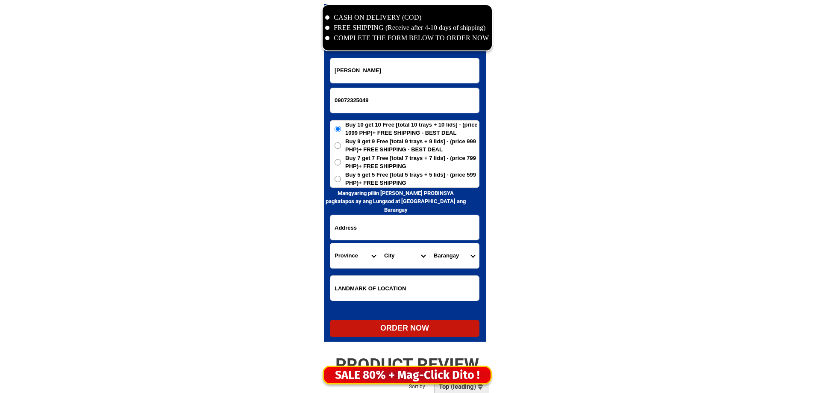
type input "[PERSON_NAME]"
click at [395, 242] on form "[PERSON_NAME] 09072325049 ORDER NOW Province [GEOGRAPHIC_DATA] [GEOGRAPHIC_DATA…" at bounding box center [405, 197] width 150 height 279
paste input "Brgy [PERSON_NAME] sur porok [STREET_ADDRESS], sta [PERSON_NAME] [GEOGRAPHIC_DA…"
click at [399, 227] on input "Brgy [PERSON_NAME] sur porok [STREET_ADDRESS], sta [PERSON_NAME] [GEOGRAPHIC_DA…" at bounding box center [404, 227] width 149 height 25
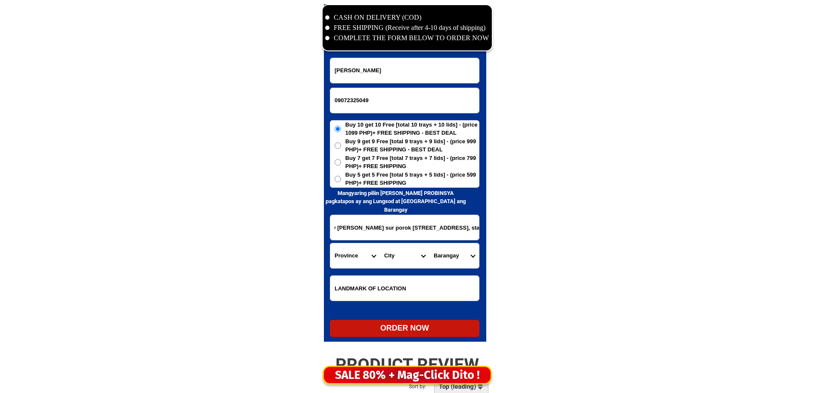
type input "Brgy [PERSON_NAME] sur porok [STREET_ADDRESS], sta [PERSON_NAME] [GEOGRAPHIC_DA…"
click at [349, 251] on select "Province [GEOGRAPHIC_DATA] [GEOGRAPHIC_DATA] [GEOGRAPHIC_DATA] [GEOGRAPHIC_DATA…" at bounding box center [355, 255] width 50 height 25
select select "63_198"
click at [349, 251] on select "Province [GEOGRAPHIC_DATA] [GEOGRAPHIC_DATA] [GEOGRAPHIC_DATA] [GEOGRAPHIC_DATA…" at bounding box center [355, 255] width 50 height 25
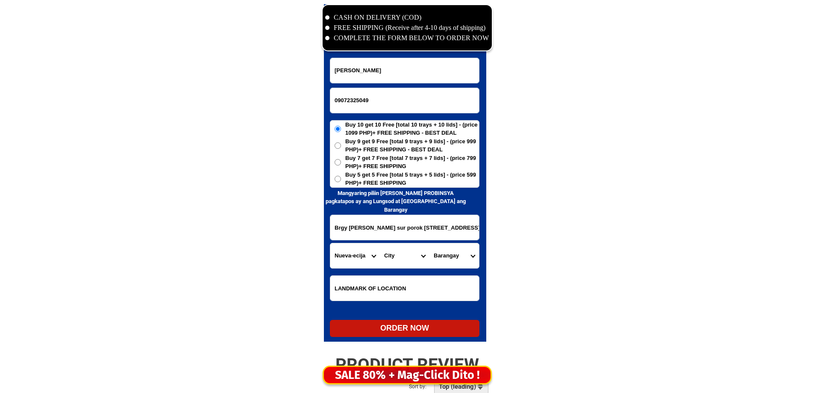
click at [435, 231] on input "Brgy rajal sur porok 3 sinaging street, sta Rosa nueva ecija" at bounding box center [404, 227] width 149 height 25
click at [396, 252] on select "City Aliaga Bongabon Cabanatuan-city Cabiao Carranglan Cuyapo Gabaldon Gapan-ci…" at bounding box center [405, 255] width 50 height 25
select select "63_1988975"
click at [380, 243] on select "City Aliaga Bongabon Cabanatuan-city Cabiao Carranglan Cuyapo Gabaldon Gapan-ci…" at bounding box center [405, 255] width 50 height 25
click at [430, 254] on select "Barangay Aguinaldo Berang Burgos Cojuangco (pob.) Del pilar Gomez Inspector Isl…" at bounding box center [454, 255] width 50 height 25
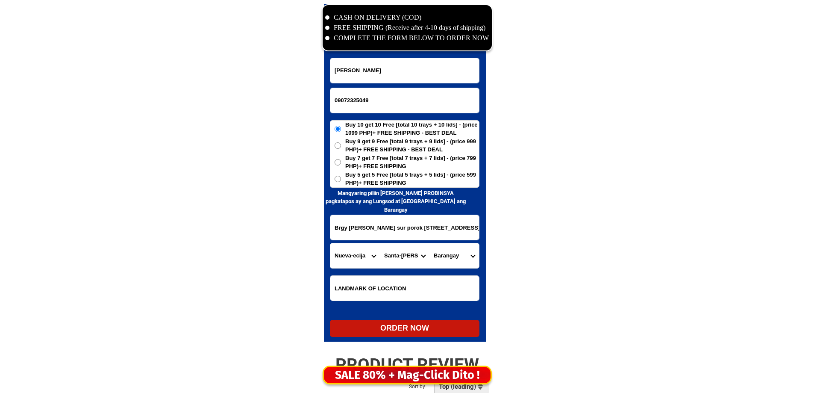
select select "63_19889755902"
click at [429, 243] on select "Barangay Aguinaldo Berang Burgos Cojuangco (pob.) Del pilar Gomez Inspector Isl…" at bounding box center [454, 255] width 50 height 25
click at [403, 182] on span "Buy 5 get 5 Free [total 5 trays + 5 lids] - (price 599 PHP)+ FREE SHIPPING" at bounding box center [412, 178] width 134 height 17
click at [341, 182] on input "Buy 5 get 5 Free [total 5 trays + 5 lids] - (price 599 PHP)+ FREE SHIPPING" at bounding box center [338, 179] width 6 height 6
click at [384, 319] on form "Reynaldo Gagala 09072325049 ORDER NOW Brgy rajal sur porok 3 sinaging street, s…" at bounding box center [405, 197] width 150 height 279
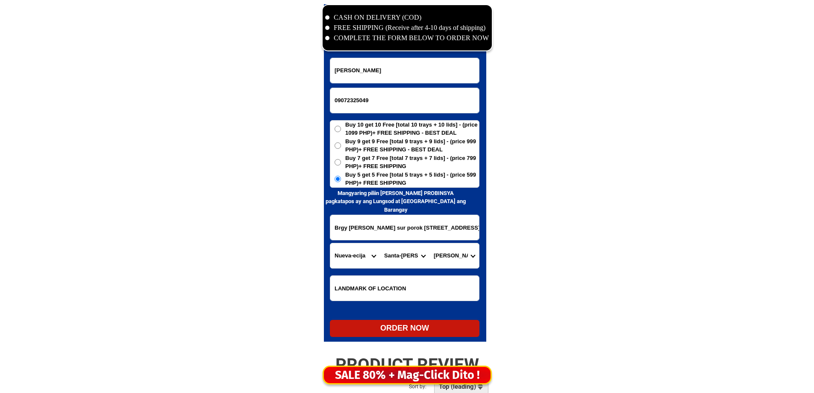
click at [380, 329] on div "ORDER NOW" at bounding box center [405, 328] width 150 height 12
radio input "true"
click at [385, 104] on input "Input phone_number" at bounding box center [404, 100] width 149 height 25
paste input "09756045660"
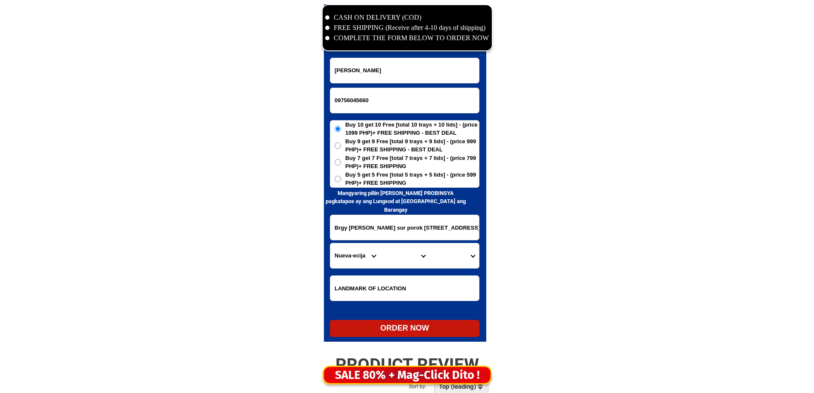
type input "09756045660"
click at [391, 76] on input "Input full_name" at bounding box center [404, 70] width 149 height 25
paste input "Dolorosa Segismundo"
type input "Dolorosa Segismundo"
click at [361, 172] on span "Buy 5 get 5 Free [total 5 trays + 5 lids] - (price 599 PHP)+ FREE SHIPPING" at bounding box center [412, 178] width 134 height 17
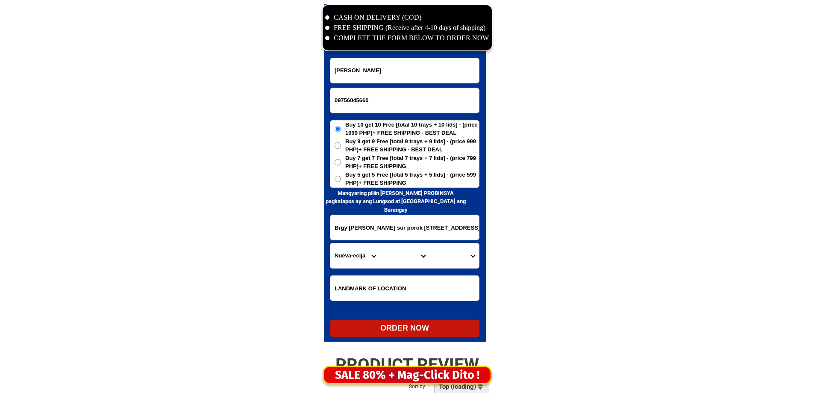
click at [341, 176] on input "Buy 5 get 5 Free [total 5 trays + 5 lids] - (price 599 PHP)+ FREE SHIPPING" at bounding box center [338, 179] width 6 height 6
radio input "true"
click at [361, 229] on input "Brgy rajal sur porok 3 sinaging street, sta Rosa nueva ecija" at bounding box center [404, 227] width 149 height 25
paste input "BLK.31 Lt.17 Diamond St. Crystal Aire Village San Francisco, General Trias, Cav…"
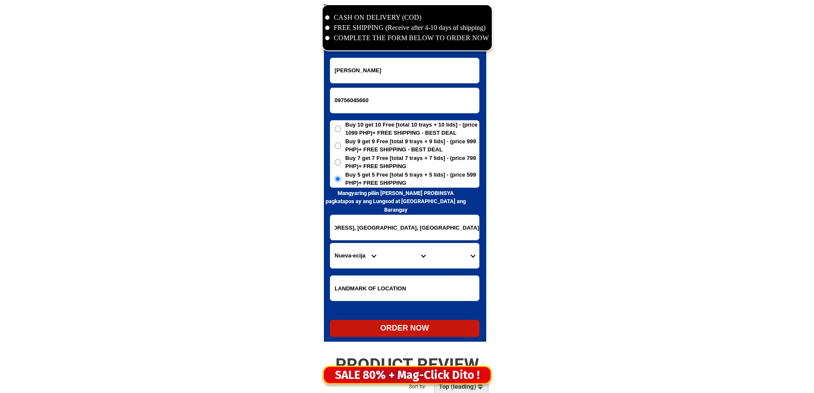
type input "BLK.31 Lt.17 Diamond St. Crystal Aire Village San Francisco, General Trias, Cav…"
click at [338, 250] on select "Province [GEOGRAPHIC_DATA] [GEOGRAPHIC_DATA][PERSON_NAME][GEOGRAPHIC_DATA][GEOG…" at bounding box center [355, 255] width 50 height 25
select select "63_826"
click at [330, 243] on select "Province [GEOGRAPHIC_DATA] [GEOGRAPHIC_DATA][PERSON_NAME][GEOGRAPHIC_DATA][GEOG…" at bounding box center [355, 255] width 50 height 25
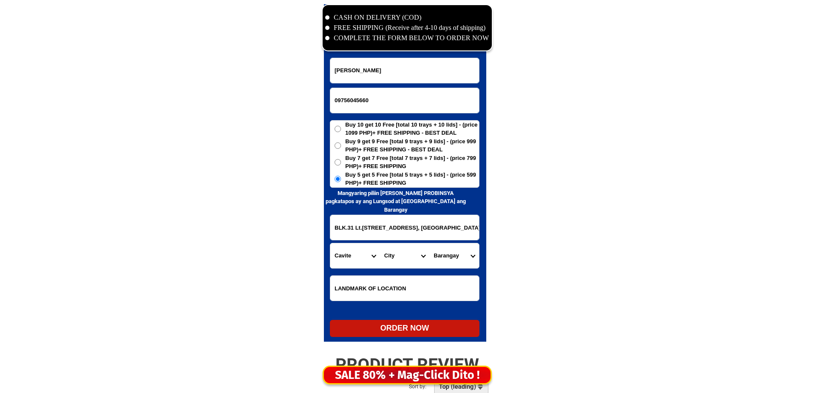
scroll to position [0, 73]
drag, startPoint x: 409, startPoint y: 221, endPoint x: 481, endPoint y: 249, distance: 76.6
click at [404, 255] on select "City Alfonso Amadeo Bacoor Carmona Cavite-city Cavite-magallanes Cavite-rosario…" at bounding box center [405, 255] width 50 height 25
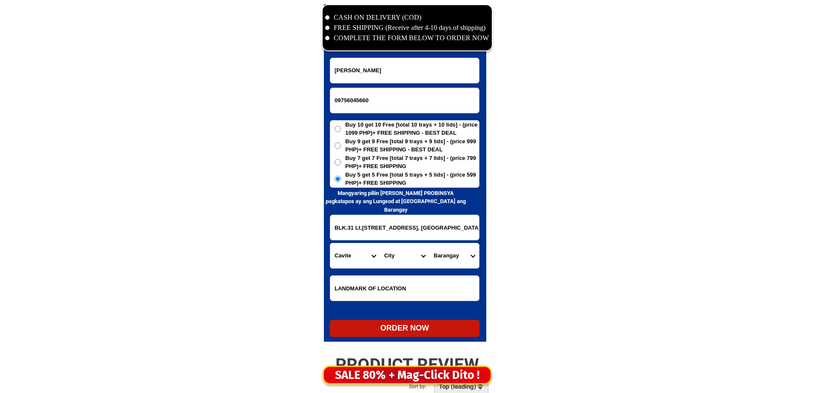
select select "63_826111"
drag, startPoint x: 404, startPoint y: 255, endPoint x: 410, endPoint y: 248, distance: 9.1
click at [404, 255] on select "City Alfonso Amadeo Bacoor Carmona Cavite-city Cavite-magallanes Cavite-rosario…" at bounding box center [405, 255] width 50 height 25
click at [442, 237] on input "BLK.31 Lt.17 Diamond St. Crystal Aire Village San Francisco, General Trias, Cav…" at bounding box center [404, 227] width 149 height 25
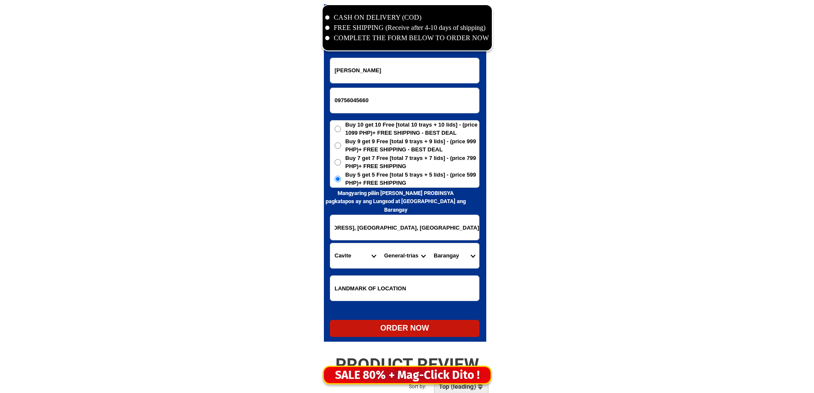
drag, startPoint x: 400, startPoint y: 225, endPoint x: 586, endPoint y: 215, distance: 186.1
click at [450, 253] on select "Barangay Alingaro Arnaldo pob. (bgy. 7) Bacao i Bacao ii Bagumbayan pob. (bgy. …" at bounding box center [454, 255] width 50 height 25
select select "63_8261115098"
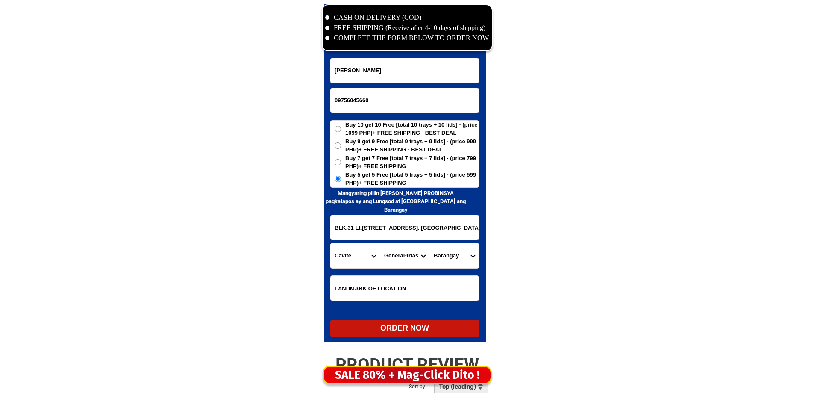
click at [429, 243] on select "Barangay Alingaro Arnaldo pob. (bgy. 7) Bacao i Bacao ii Bagumbayan pob. (bgy. …" at bounding box center [454, 255] width 50 height 25
click at [406, 333] on div "ORDER NOW" at bounding box center [405, 328] width 150 height 12
radio input "true"
click at [369, 98] on input "09756045660" at bounding box center [404, 100] width 149 height 25
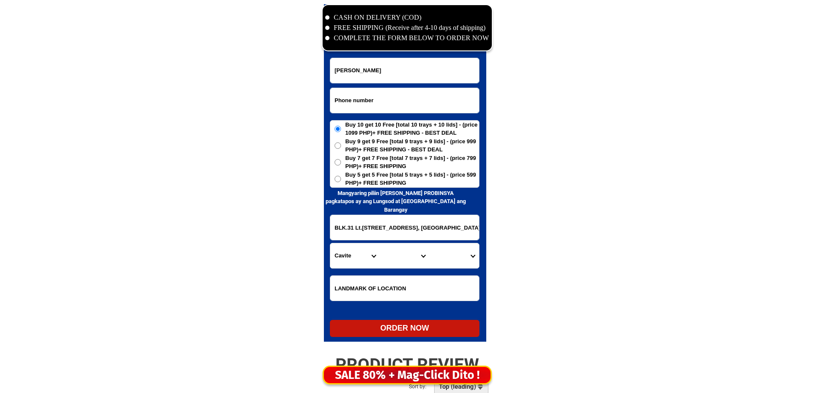
paste input "09127371119"
click at [385, 76] on input "Dolorosa Segismundo" at bounding box center [404, 70] width 149 height 25
click at [366, 103] on input "09127371119" at bounding box center [404, 100] width 149 height 25
click at [361, 100] on input "09127371119" at bounding box center [404, 100] width 149 height 25
click at [360, 100] on input "09127371119" at bounding box center [404, 100] width 149 height 25
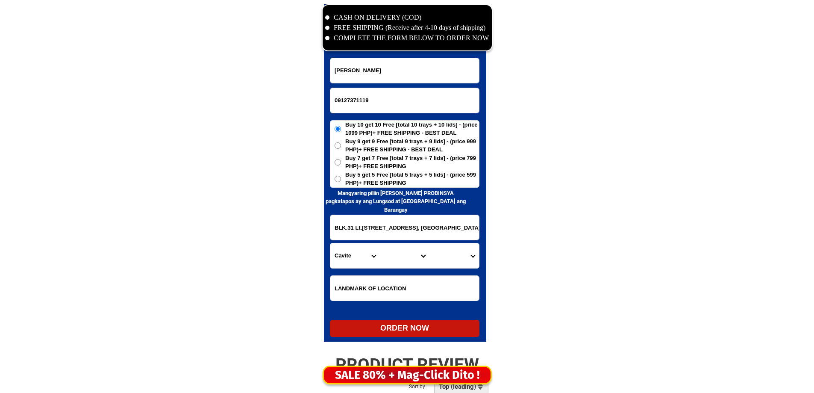
paste input "301671843"
type input "09301671843"
click at [391, 76] on input "Input full_name" at bounding box center [404, 70] width 149 height 25
paste input "cristina ebin ebit"
type input "cristina ebin ebit"
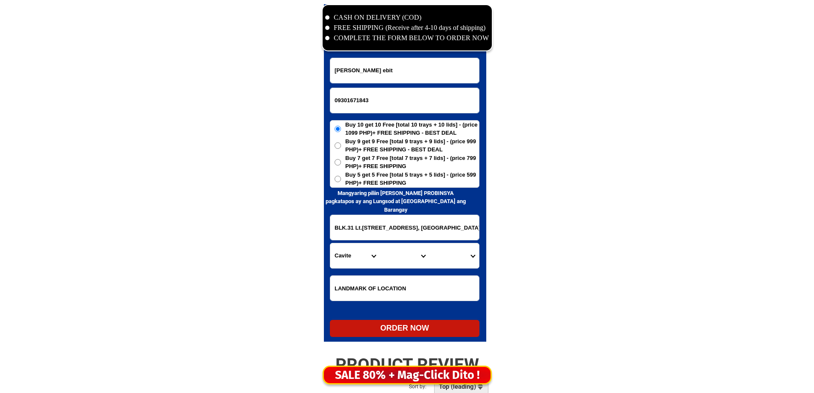
click at [405, 197] on h6 "Mangyaring piliin muna ang PROBINSYA pagkatapos ay ang Lungsod at [GEOGRAPHIC_D…" at bounding box center [396, 201] width 144 height 25
click at [399, 186] on span "Buy 5 get 5 Free [total 5 trays + 5 lids] - (price 599 PHP)+ FREE SHIPPING" at bounding box center [412, 178] width 134 height 17
click at [341, 182] on input "Buy 5 get 5 Free [total 5 trays + 5 lids] - (price 599 PHP)+ FREE SHIPPING" at bounding box center [338, 179] width 6 height 6
radio input "true"
click at [399, 236] on input "Input address" at bounding box center [404, 227] width 149 height 25
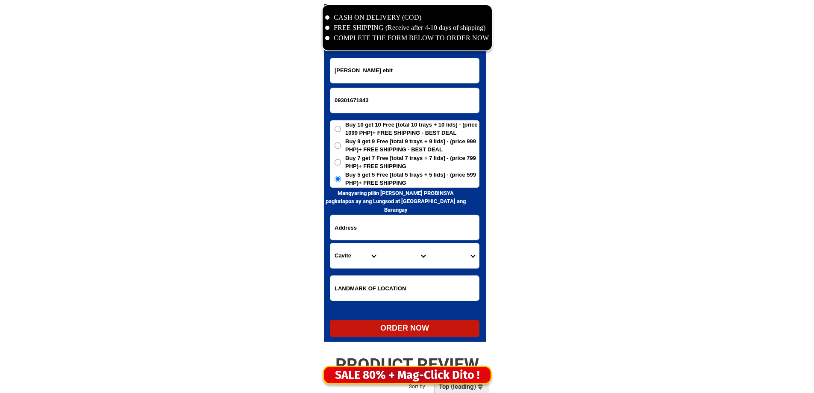
paste input "#67-10 purok 3 buntong palay brgy.silangan san mateo rizal.lampasng chapel.buy …"
drag, startPoint x: 425, startPoint y: 227, endPoint x: 608, endPoint y: 232, distance: 183.8
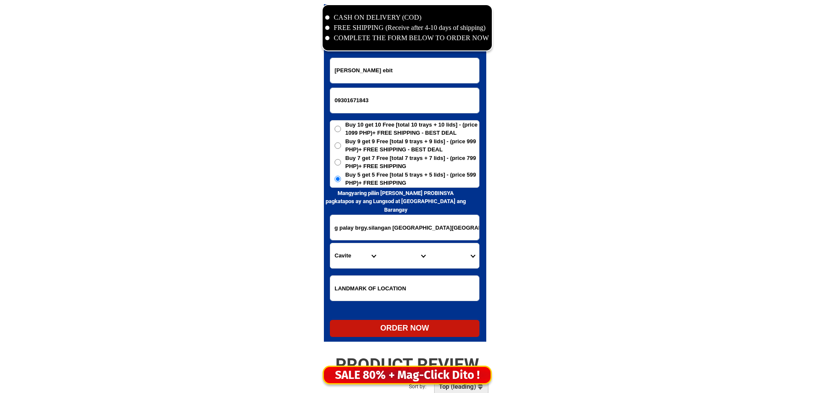
type input "#67-10 purok 3 buntong palay brgy.silangan san mateo rizal.lampasng chapel"
click at [355, 250] on select "Province [GEOGRAPHIC_DATA] [GEOGRAPHIC_DATA][PERSON_NAME][GEOGRAPHIC_DATA][GEOG…" at bounding box center [355, 255] width 50 height 25
select select "63_993"
drag, startPoint x: 355, startPoint y: 250, endPoint x: 377, endPoint y: 259, distance: 24.1
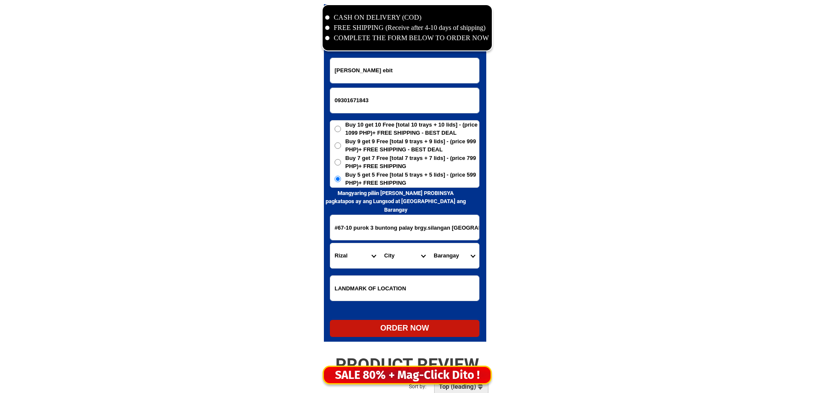
click at [355, 250] on select "Province [GEOGRAPHIC_DATA] [GEOGRAPHIC_DATA][PERSON_NAME][GEOGRAPHIC_DATA][GEOG…" at bounding box center [355, 255] width 50 height 25
click at [391, 261] on select "City Angono Antipolo-city Binangonan Cainta Cardona Jala-jala Pililla Rizal-bar…" at bounding box center [405, 255] width 50 height 25
select select "63_993257"
click at [380, 243] on select "City Angono Antipolo-city Binangonan Cainta Cardona Jala-jala Pililla Rizal-bar…" at bounding box center [405, 255] width 50 height 25
click at [402, 185] on span "Buy 5 get 5 Free [total 5 trays + 5 lids] - (price 599 PHP)+ FREE SHIPPING" at bounding box center [412, 178] width 134 height 17
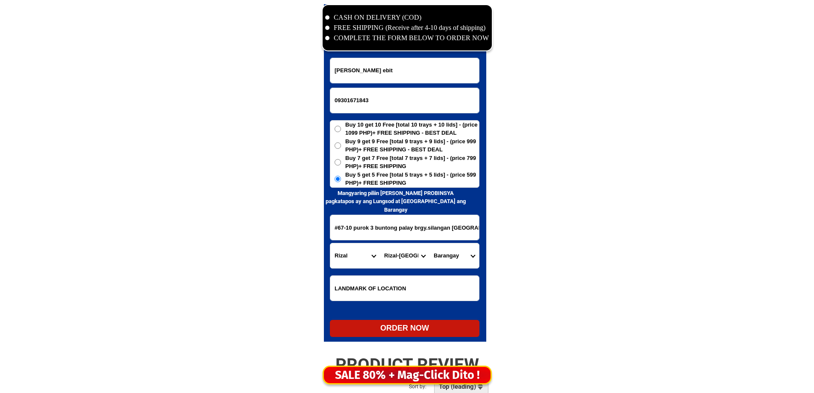
click at [341, 182] on input "Buy 5 get 5 Free [total 5 trays + 5 lids] - (price 599 PHP)+ FREE SHIPPING" at bounding box center [338, 179] width 6 height 6
click at [454, 256] on select "Barangay Ampid i Ampid ii Banaba Dulong bayan 1 Dulong bayan 2 Guinayang Guitna…" at bounding box center [454, 255] width 50 height 25
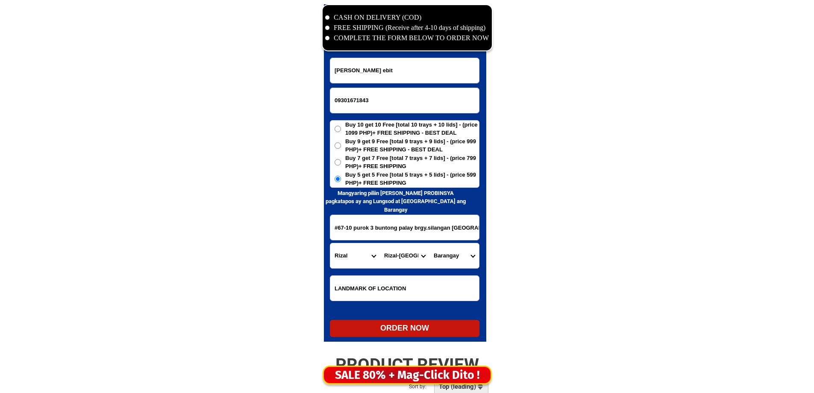
click at [454, 256] on select "Barangay Ampid i Ampid ii Banaba Dulong bayan 1 Dulong bayan 2 Guinayang Guitna…" at bounding box center [454, 255] width 50 height 25
select select "63_9932571550"
click at [454, 256] on select "Barangay Ampid i Ampid ii Banaba Dulong bayan 1 Dulong bayan 2 Guinayang Guitna…" at bounding box center [454, 255] width 50 height 25
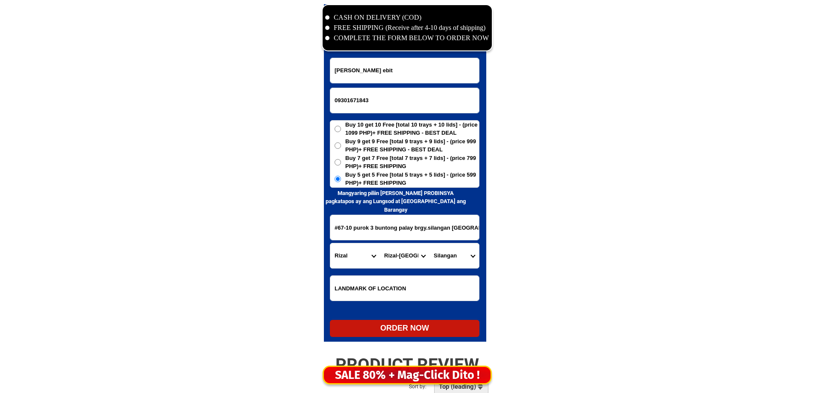
click at [413, 336] on div "ORDER NOW" at bounding box center [405, 328] width 150 height 17
radio input "true"
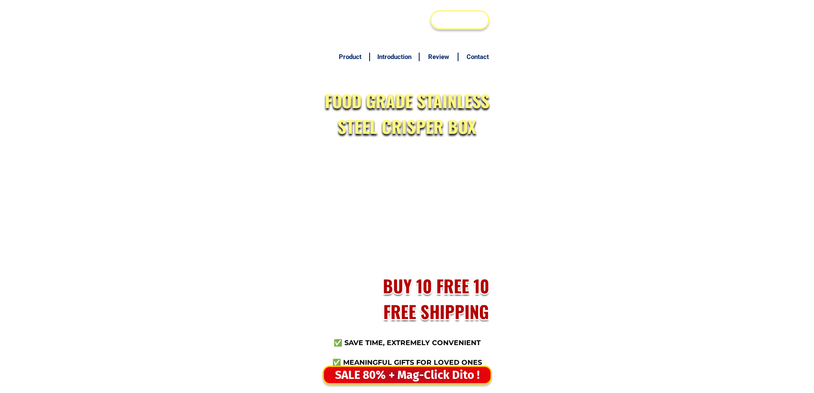
scroll to position [4129, 0]
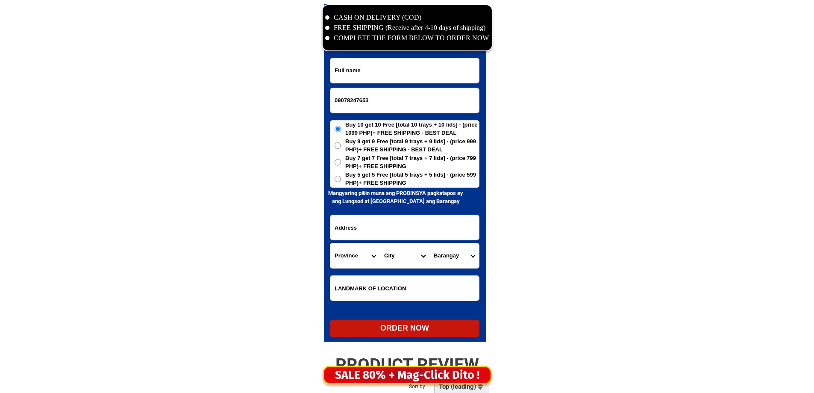
type input "09078247653"
click at [379, 65] on input "Input full_name" at bounding box center [404, 70] width 149 height 25
paste input "Shenamae Daham"
type input "Shenamae Daham"
click at [399, 189] on h6 "Mangyaring piliin muna ang PROBINSYA pagkatapos ay ang Lungsod at [GEOGRAPHIC_D…" at bounding box center [396, 197] width 144 height 17
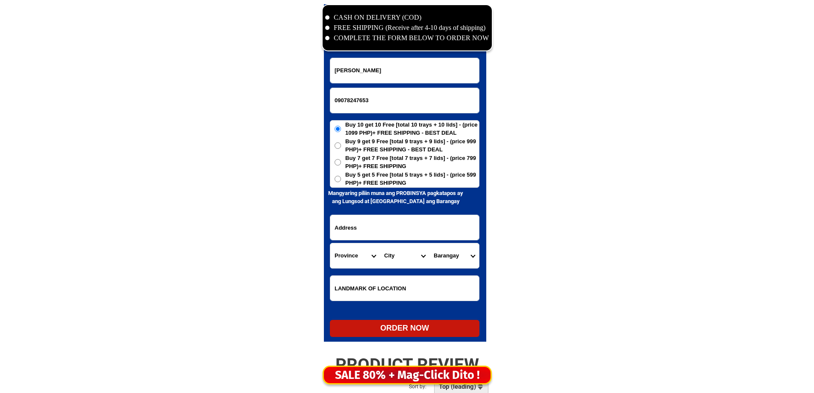
click at [397, 176] on span "Buy 5 get 5 Free [total 5 trays + 5 lids] - (price 599 PHP)+ FREE SHIPPING" at bounding box center [412, 178] width 134 height 17
click at [341, 176] on input "Buy 5 get 5 Free [total 5 trays + 5 lids] - (price 599 PHP)+ FREE SHIPPING" at bounding box center [338, 179] width 6 height 6
radio input "true"
click at [385, 230] on input "Input address" at bounding box center [404, 227] width 149 height 25
paste input "marven.dalawa.piraso..ito.po.bacoor.cavete.molino.2.lot.8.22.green.site.homes.a…"
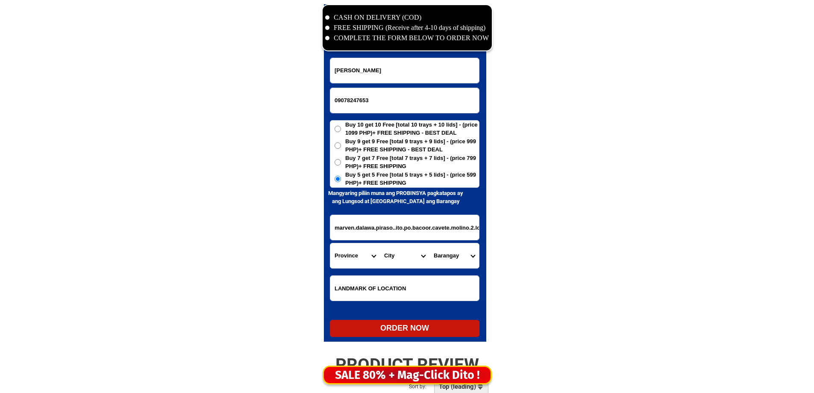
scroll to position [0, 102]
type input "marven.dalawa.piraso..ito.po.bacoor.cavete.molino.2.lot.8.22.green.site.homes.a…"
click at [345, 250] on select "Province [GEOGRAPHIC_DATA] [GEOGRAPHIC_DATA][PERSON_NAME][GEOGRAPHIC_DATA][GEOG…" at bounding box center [355, 255] width 50 height 25
select select "63_826"
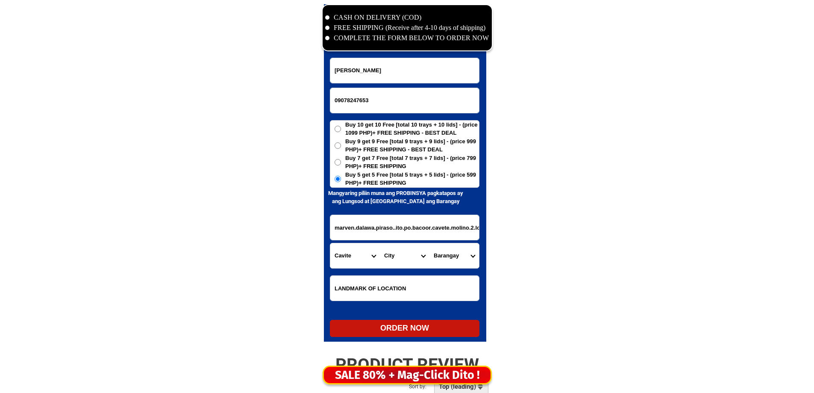
click at [330, 243] on select "Province [GEOGRAPHIC_DATA] [GEOGRAPHIC_DATA][PERSON_NAME][GEOGRAPHIC_DATA][GEOG…" at bounding box center [355, 255] width 50 height 25
drag, startPoint x: 416, startPoint y: 233, endPoint x: 596, endPoint y: 232, distance: 180.3
click at [385, 223] on input "marven.dalawa.piraso..ito.po.bacoor.cavete.molino.2.lot.8.22.green.site.homes.a…" at bounding box center [404, 227] width 149 height 25
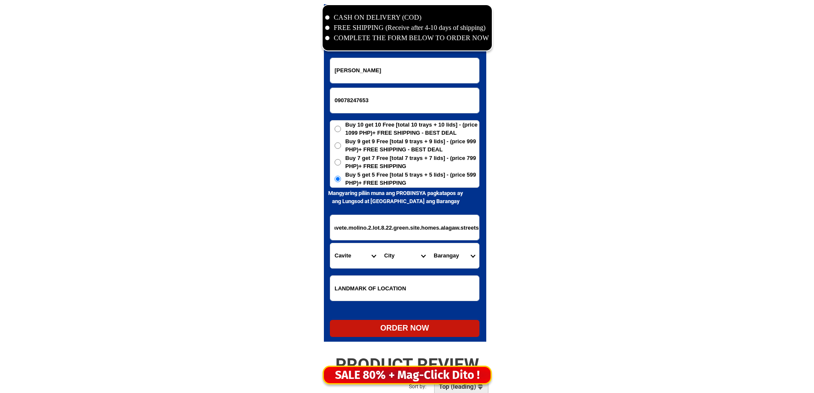
scroll to position [0, 0]
drag, startPoint x: 363, startPoint y: 225, endPoint x: 414, endPoint y: 247, distance: 54.8
click at [432, 234] on input "marven.dalawa.piraso..ito.po.bacoor.cavete.molino.2.lot.8.22.green.site.homes.a…" at bounding box center [404, 227] width 149 height 25
click at [383, 256] on select "City Alfonso Amadeo Bacoor Carmona Cavite-city Cavite-magallanes Cavite-rosario…" at bounding box center [405, 255] width 50 height 25
select select "63_8268103"
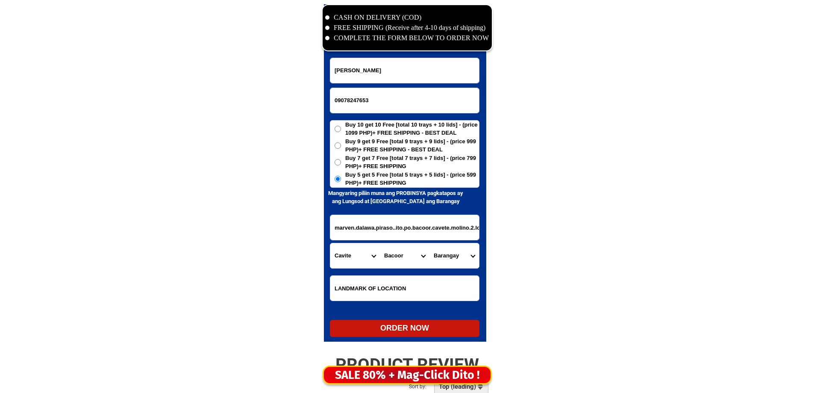
drag, startPoint x: 383, startPoint y: 256, endPoint x: 431, endPoint y: 257, distance: 47.9
click at [383, 256] on select "City Alfonso Amadeo Bacoor Carmona Cavite-city Cavite-magallanes Cavite-rosario…" at bounding box center [405, 255] width 50 height 25
click at [451, 257] on select "Barangay Alima Aniban i Aniban ii Aniban iii Aniban iv Aniban v Banalo Bayanan …" at bounding box center [454, 255] width 50 height 25
select select "63_82681035084"
click at [429, 243] on select "Barangay Alima Aniban i Aniban ii Aniban iii Aniban iv Aniban v Banalo Bayanan …" at bounding box center [454, 255] width 50 height 25
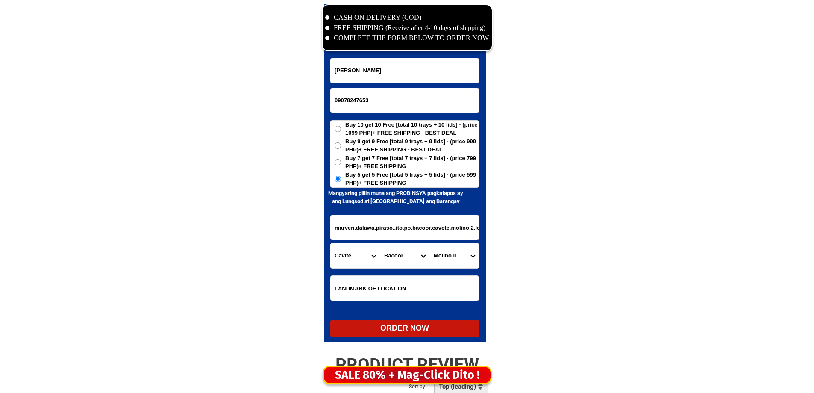
scroll to position [0, 103]
drag, startPoint x: 406, startPoint y: 232, endPoint x: 677, endPoint y: 247, distance: 271.3
click at [454, 261] on select "Barangay Alima Aniban i Aniban ii Aniban iii Aniban iv Aniban v Banalo Bayanan …" at bounding box center [454, 255] width 50 height 25
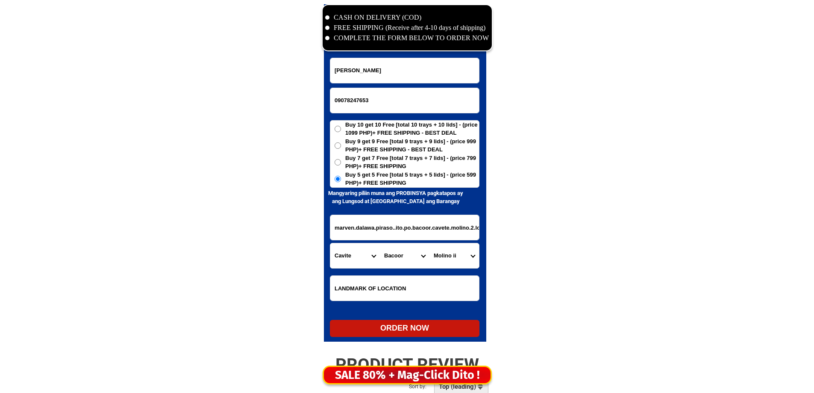
click at [454, 261] on select "Barangay Alima Aniban i Aniban ii Aniban iii Aniban iv Aniban v Banalo Bayanan …" at bounding box center [454, 255] width 50 height 25
click at [418, 307] on form "Shenamae Daham 09078247653 ORDER NOW marven.dalawa.piraso..ito.po.bacoor.cavete…" at bounding box center [405, 197] width 150 height 279
click at [411, 338] on div at bounding box center [405, 172] width 162 height 337
click at [417, 330] on div "ORDER NOW" at bounding box center [405, 328] width 150 height 12
radio input "true"
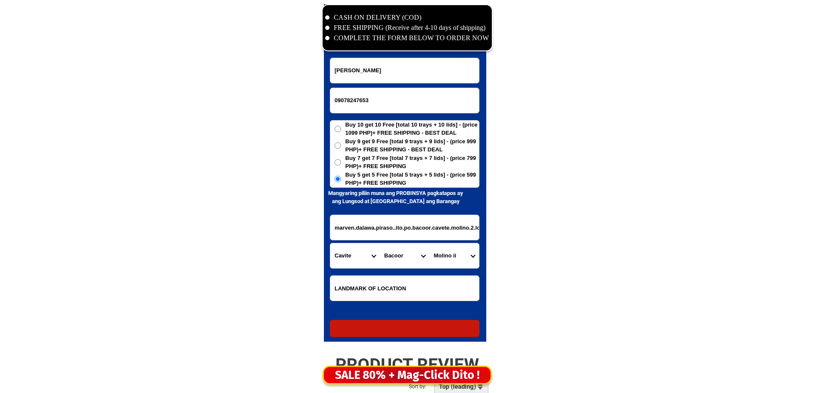
radio input "true"
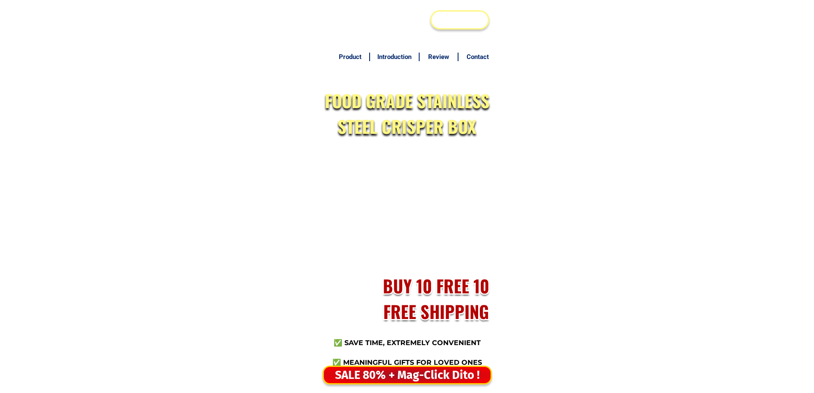
scroll to position [4129, 0]
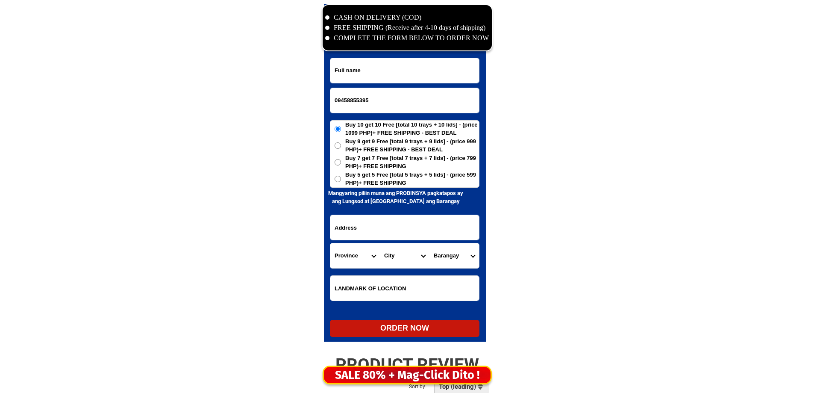
type input "09458855395"
drag, startPoint x: 389, startPoint y: 82, endPoint x: 393, endPoint y: 71, distance: 11.2
click at [390, 81] on input "Input full_name" at bounding box center [404, 70] width 149 height 25
paste input "[PERSON_NAME][GEOGRAPHIC_DATA]"
click at [393, 71] on input "[PERSON_NAME][GEOGRAPHIC_DATA]" at bounding box center [404, 70] width 149 height 25
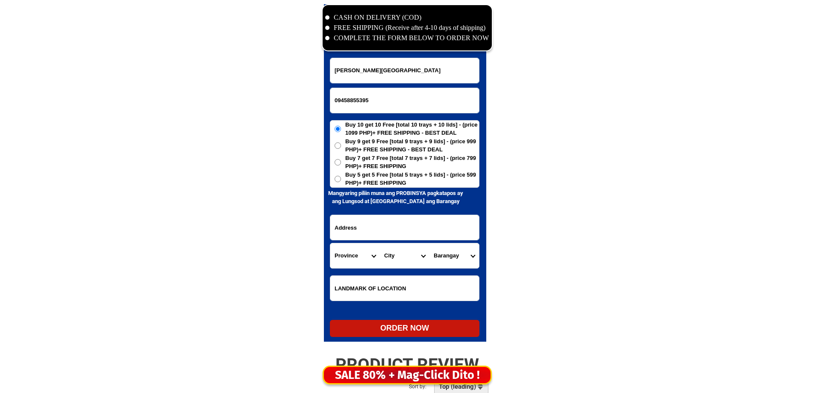
type input "[PERSON_NAME][GEOGRAPHIC_DATA]"
click at [385, 222] on input "Input address" at bounding box center [404, 227] width 149 height 25
paste input "Baybay, Idarasadap [GEOGRAPHIC_DATA][PERSON_NAME][GEOGRAPHIC_DATA]"
type input "Baybay, Idarasadap [GEOGRAPHIC_DATA][PERSON_NAME][GEOGRAPHIC_DATA]"
click at [378, 180] on span "Buy 5 get 5 Free [total 5 trays + 5 lids] - (price 599 PHP)+ FREE SHIPPING" at bounding box center [412, 178] width 134 height 17
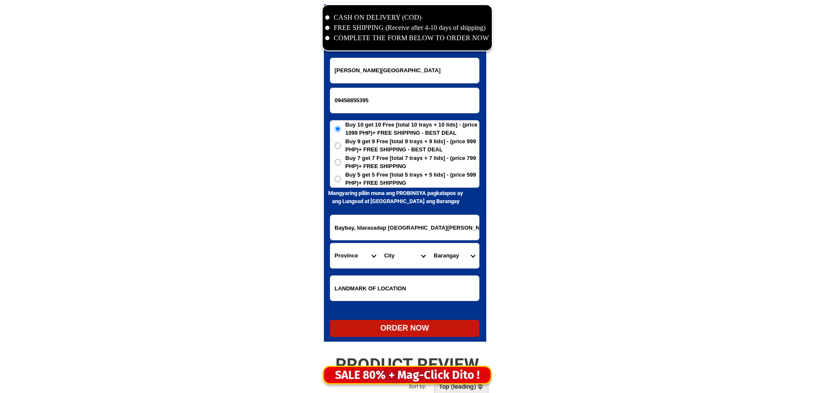
click at [341, 180] on input "Buy 5 get 5 Free [total 5 trays + 5 lids] - (price 599 PHP)+ FREE SHIPPING" at bounding box center [338, 179] width 6 height 6
radio input "true"
click at [351, 255] on select "Province [GEOGRAPHIC_DATA] [GEOGRAPHIC_DATA][PERSON_NAME][GEOGRAPHIC_DATA][GEOG…" at bounding box center [355, 255] width 50 height 25
select select "63_428"
click at [351, 255] on select "Province [GEOGRAPHIC_DATA] [GEOGRAPHIC_DATA][PERSON_NAME][GEOGRAPHIC_DATA][GEOG…" at bounding box center [355, 255] width 50 height 25
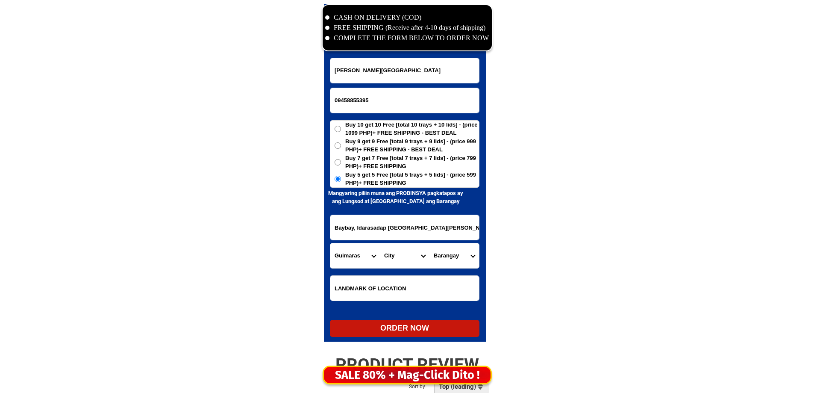
click at [396, 260] on select "City [PERSON_NAME][GEOGRAPHIC_DATA] [GEOGRAPHIC_DATA][PERSON_NAME] [GEOGRAPHIC_…" at bounding box center [405, 255] width 50 height 25
select select "63_4289350"
click at [380, 243] on select "City [PERSON_NAME][GEOGRAPHIC_DATA] [GEOGRAPHIC_DATA][PERSON_NAME] [GEOGRAPHIC_…" at bounding box center [405, 255] width 50 height 25
click at [467, 269] on form "[PERSON_NAME][GEOGRAPHIC_DATA] 09458855395 ORDER NOW [GEOGRAPHIC_DATA], [GEOGRA…" at bounding box center [405, 197] width 150 height 279
click at [461, 256] on select "Barangay [PERSON_NAME][GEOGRAPHIC_DATA] [GEOGRAPHIC_DATA][PERSON_NAME][GEOGRAPH…" at bounding box center [454, 255] width 50 height 25
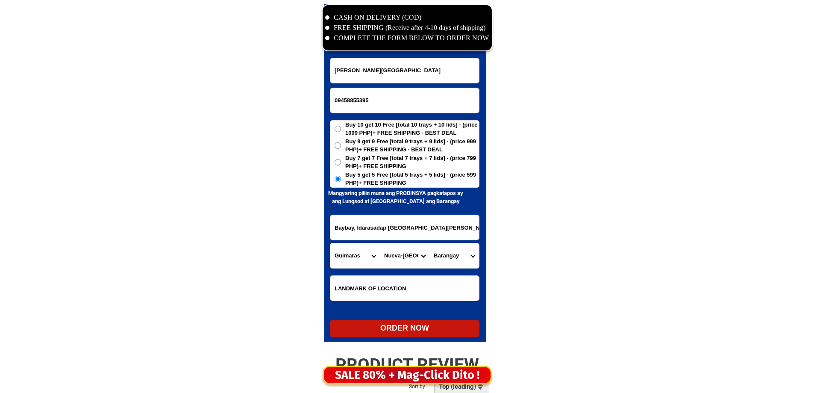
click at [461, 256] on select "Barangay [PERSON_NAME][GEOGRAPHIC_DATA] [GEOGRAPHIC_DATA][PERSON_NAME][GEOGRAPH…" at bounding box center [454, 255] width 50 height 25
select select "63_4289350585"
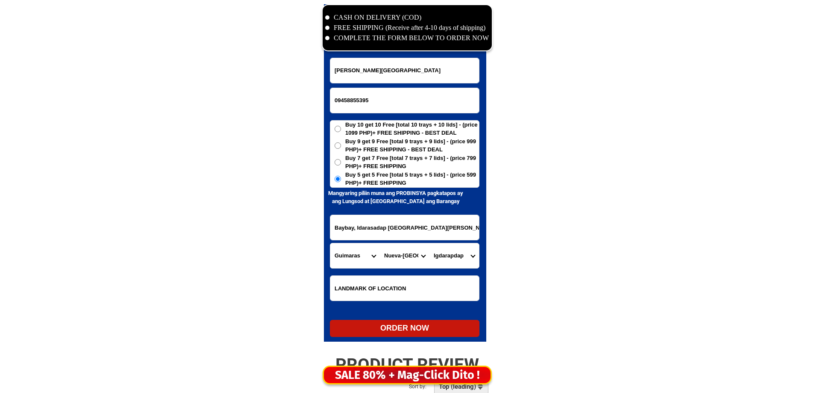
click at [461, 256] on select "Barangay [PERSON_NAME][GEOGRAPHIC_DATA] [GEOGRAPHIC_DATA][PERSON_NAME][GEOGRAPH…" at bounding box center [454, 255] width 50 height 25
click at [386, 342] on div "CASH ON DELIVERY (COD) FREE SHIPPING (Receive after 4-10 days of shipping) COMP…" at bounding box center [406, 175] width 179 height 350
click at [410, 319] on form "[PERSON_NAME][GEOGRAPHIC_DATA] 09458855395 ORDER NOW [GEOGRAPHIC_DATA], [GEOGRA…" at bounding box center [405, 197] width 150 height 279
click at [410, 320] on form "[PERSON_NAME][GEOGRAPHIC_DATA] 09458855395 ORDER NOW [GEOGRAPHIC_DATA], [GEOGRA…" at bounding box center [405, 197] width 150 height 279
click at [410, 332] on div "ORDER NOW" at bounding box center [405, 328] width 150 height 12
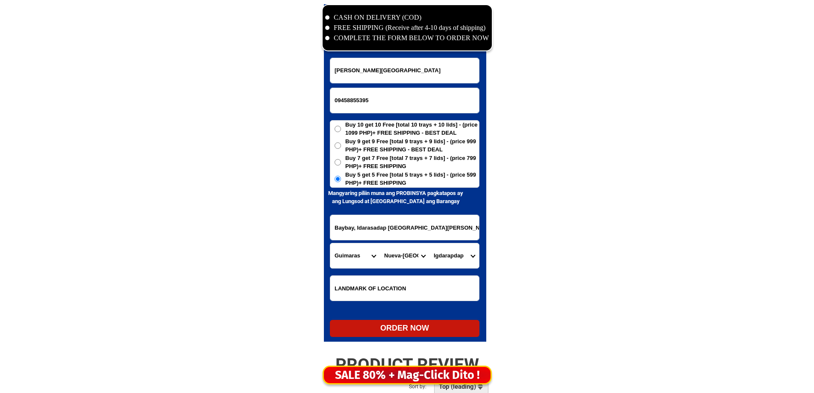
radio input "true"
